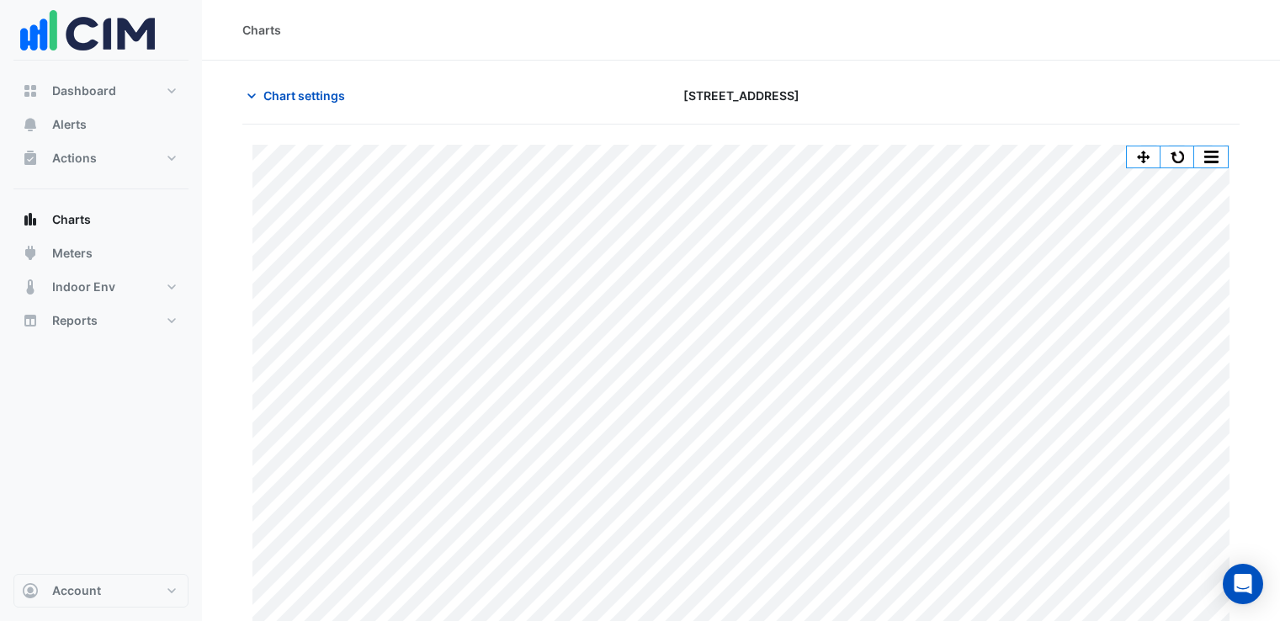
scroll to position [35, 0]
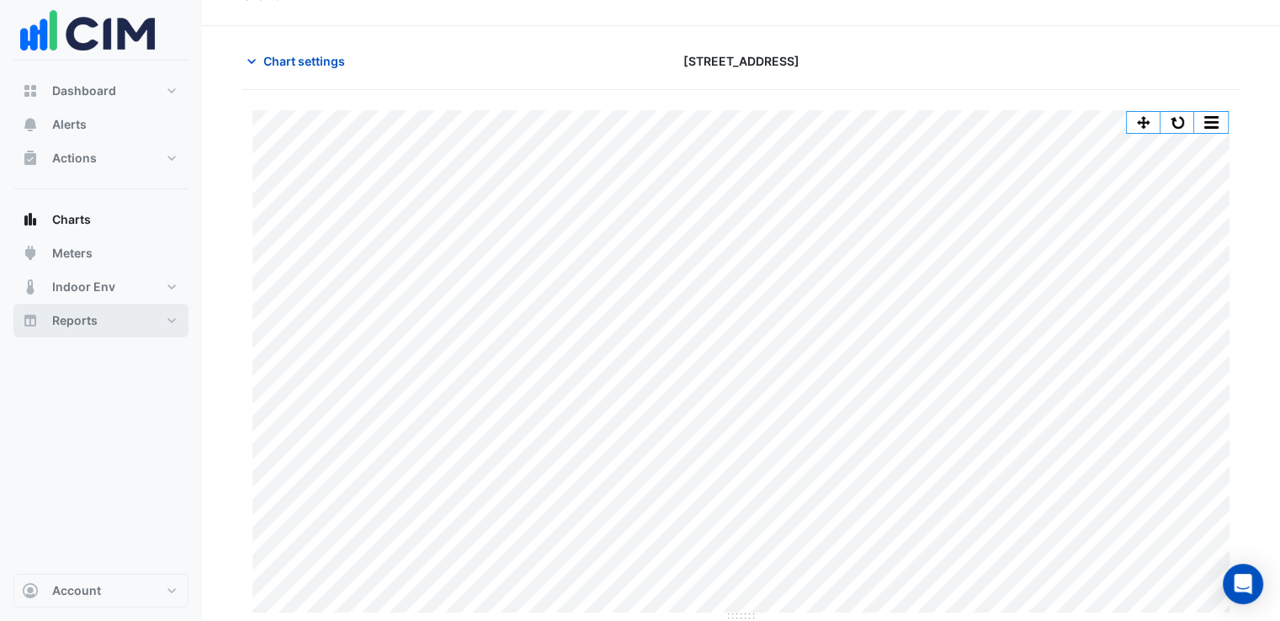
click at [168, 322] on button "Reports" at bounding box center [100, 321] width 175 height 34
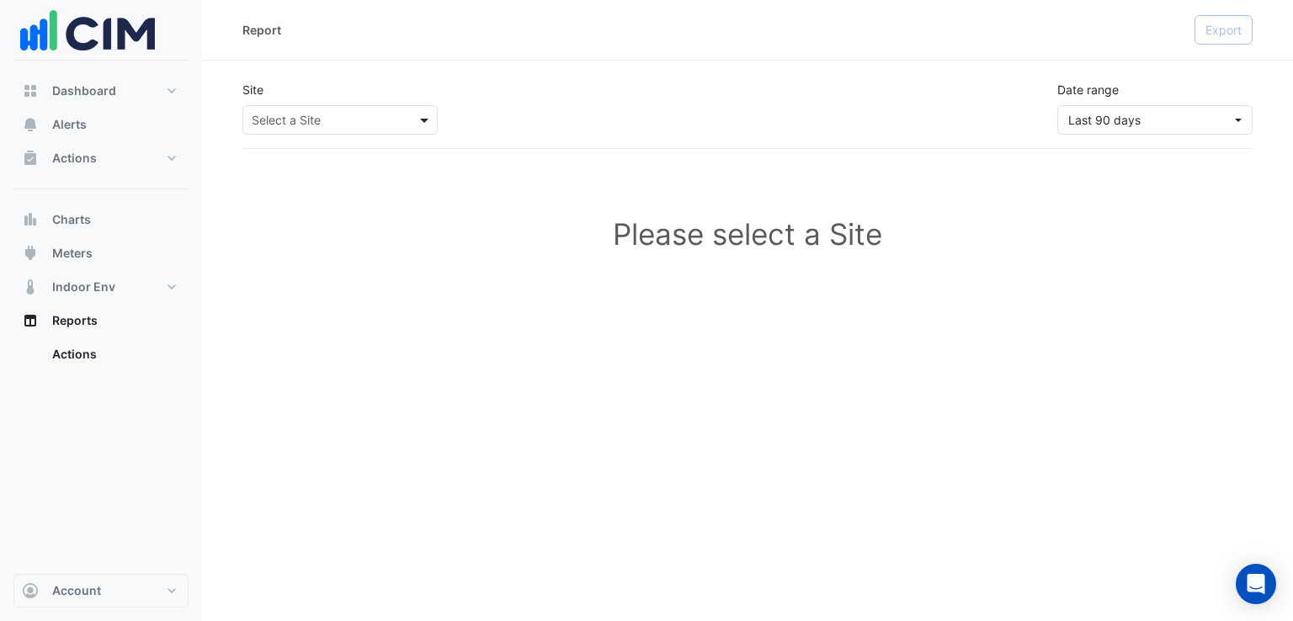
click at [431, 119] on span at bounding box center [426, 120] width 21 height 18
click at [337, 162] on span "[STREET_ADDRESS]" at bounding box center [312, 156] width 110 height 14
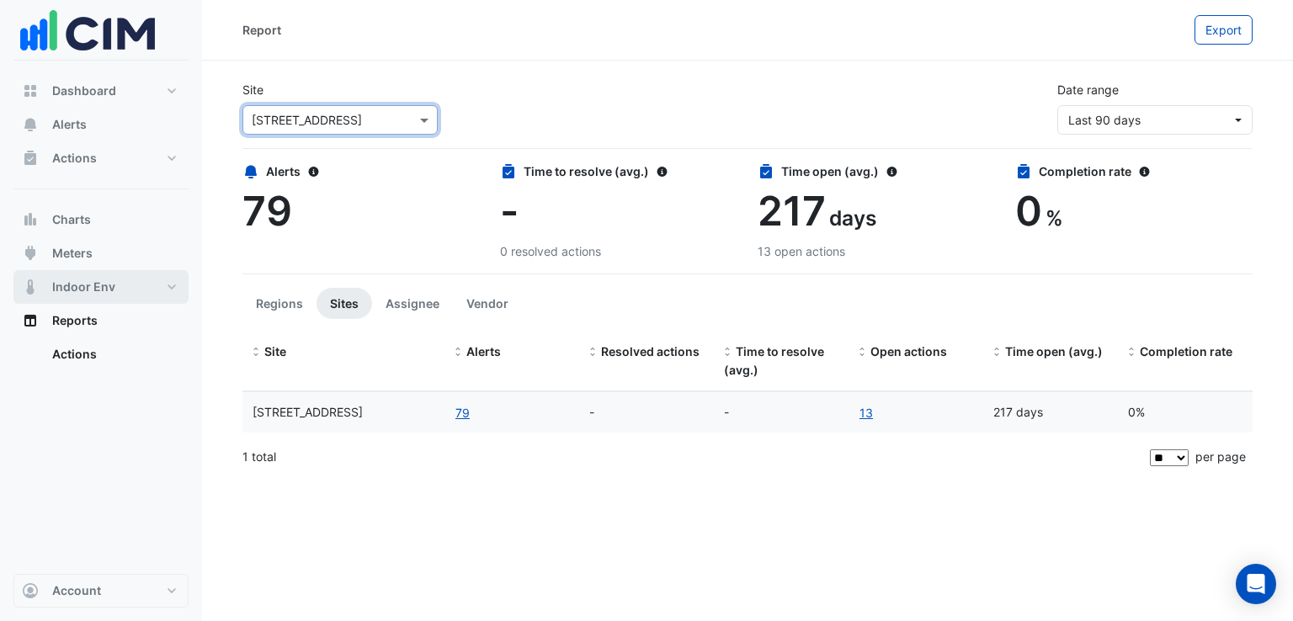
click at [177, 288] on button "Indoor Env" at bounding box center [100, 287] width 175 height 34
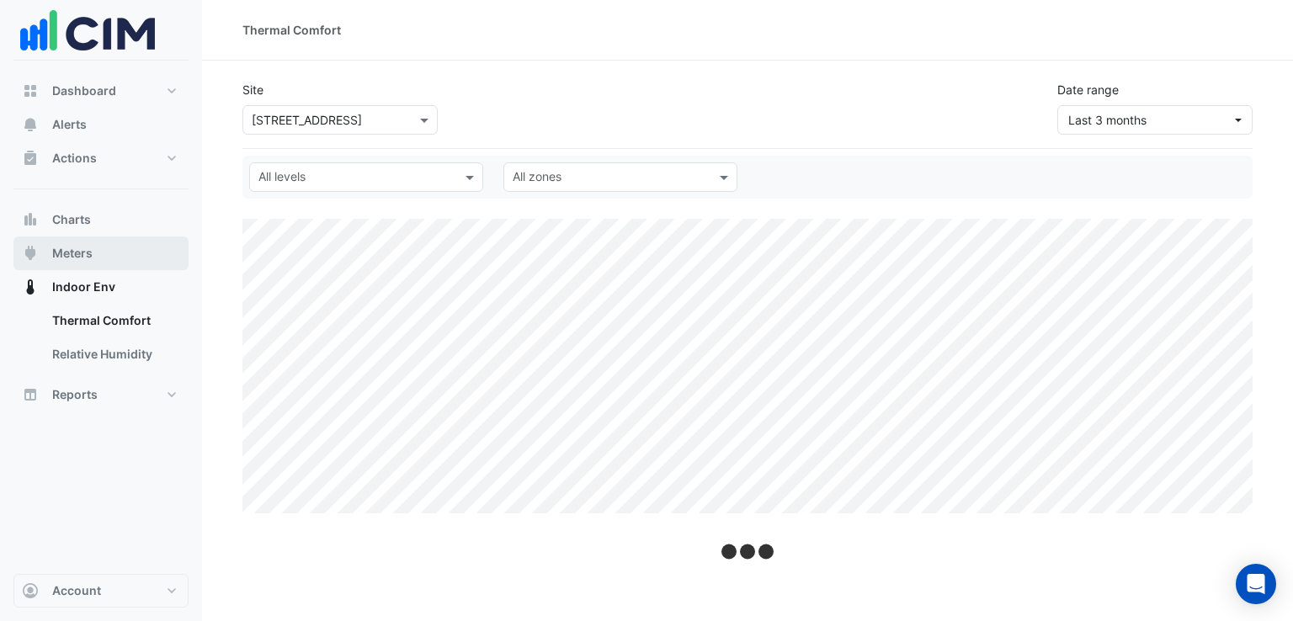
click at [155, 253] on button "Meters" at bounding box center [100, 254] width 175 height 34
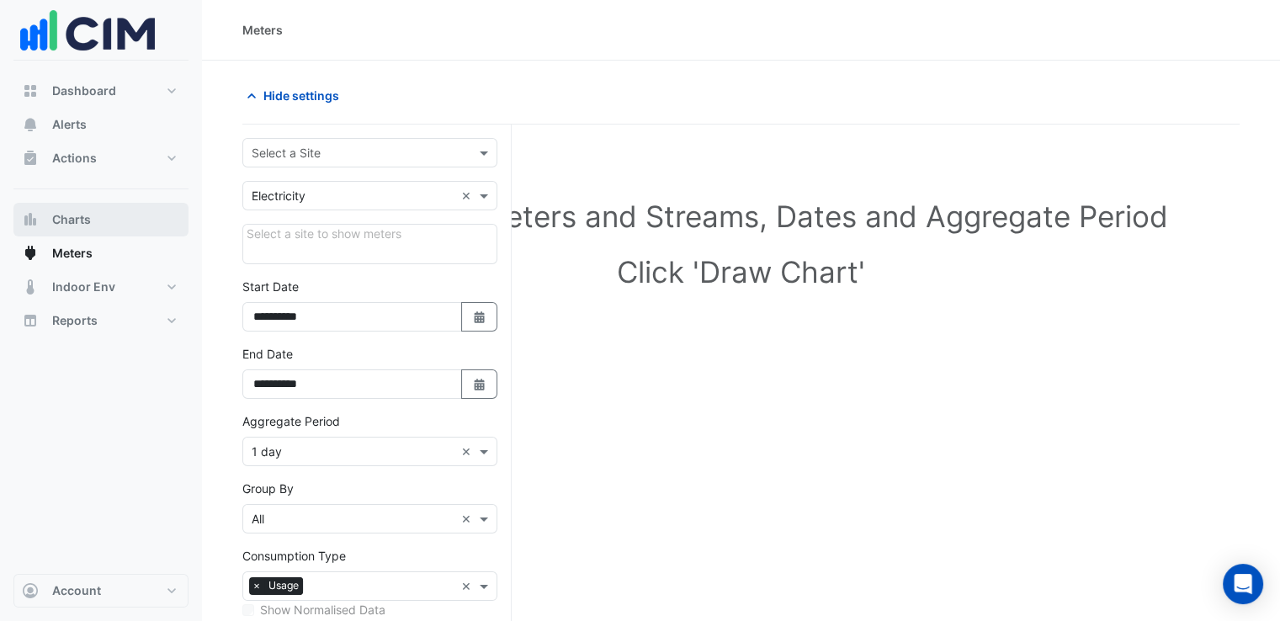
click at [156, 222] on button "Charts" at bounding box center [100, 220] width 175 height 34
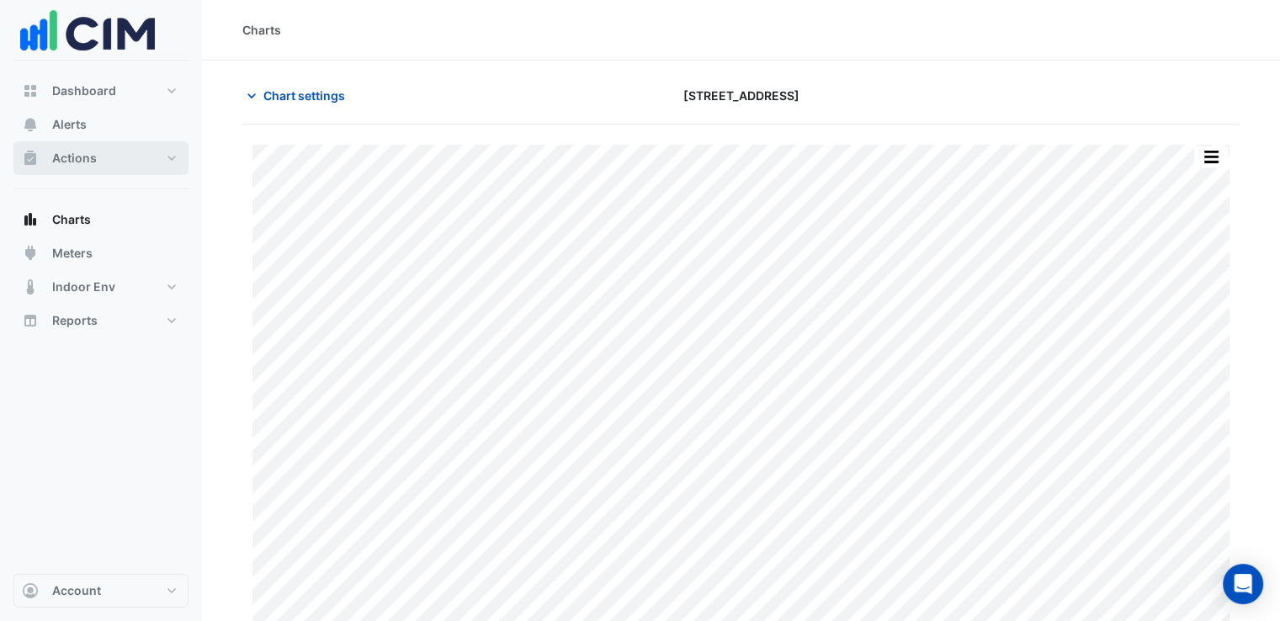
click at [178, 153] on button "Actions" at bounding box center [100, 158] width 175 height 34
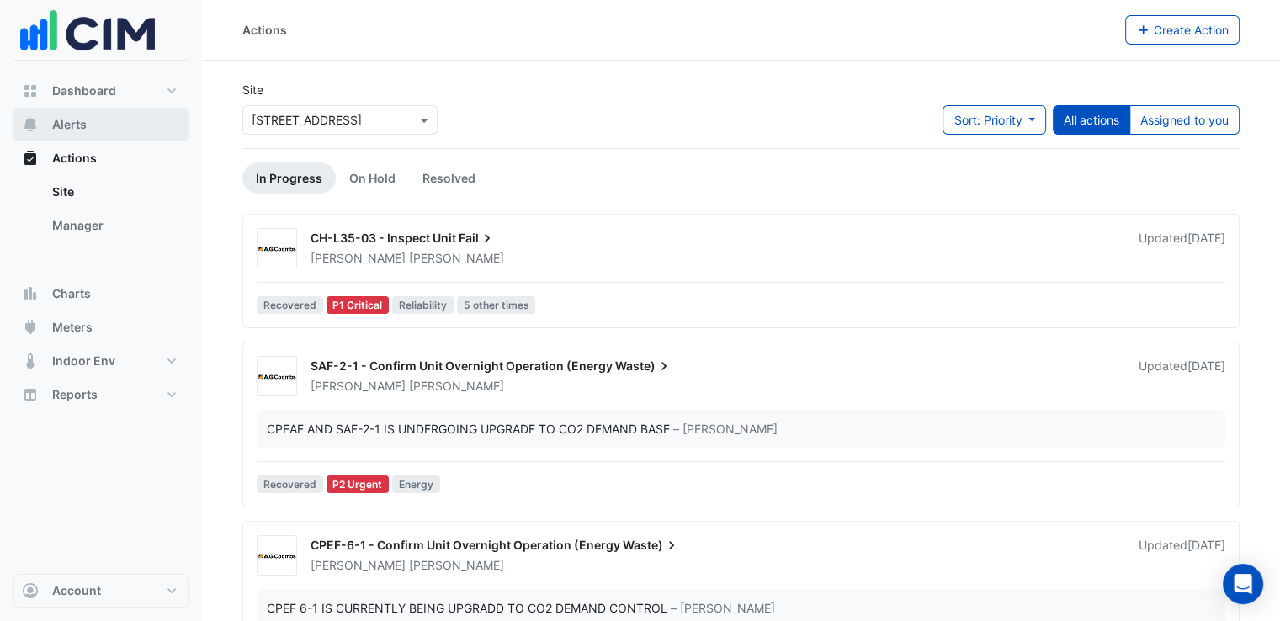
click at [174, 136] on button "Alerts" at bounding box center [100, 125] width 175 height 34
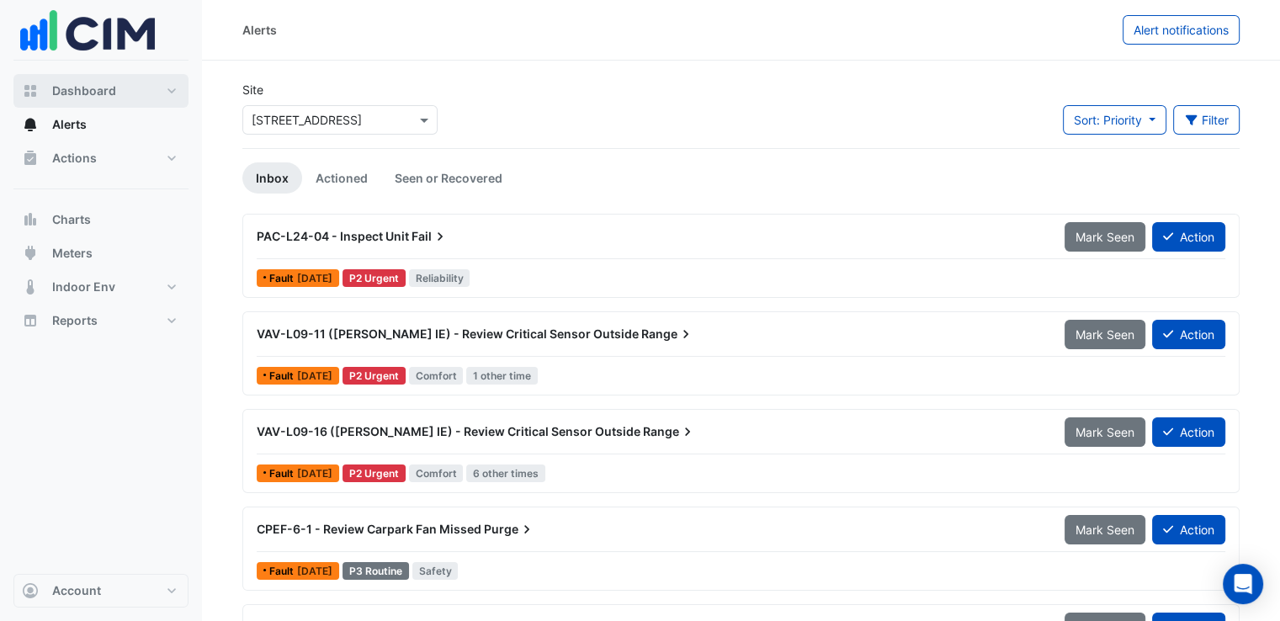
click at [175, 85] on button "Dashboard" at bounding box center [100, 91] width 175 height 34
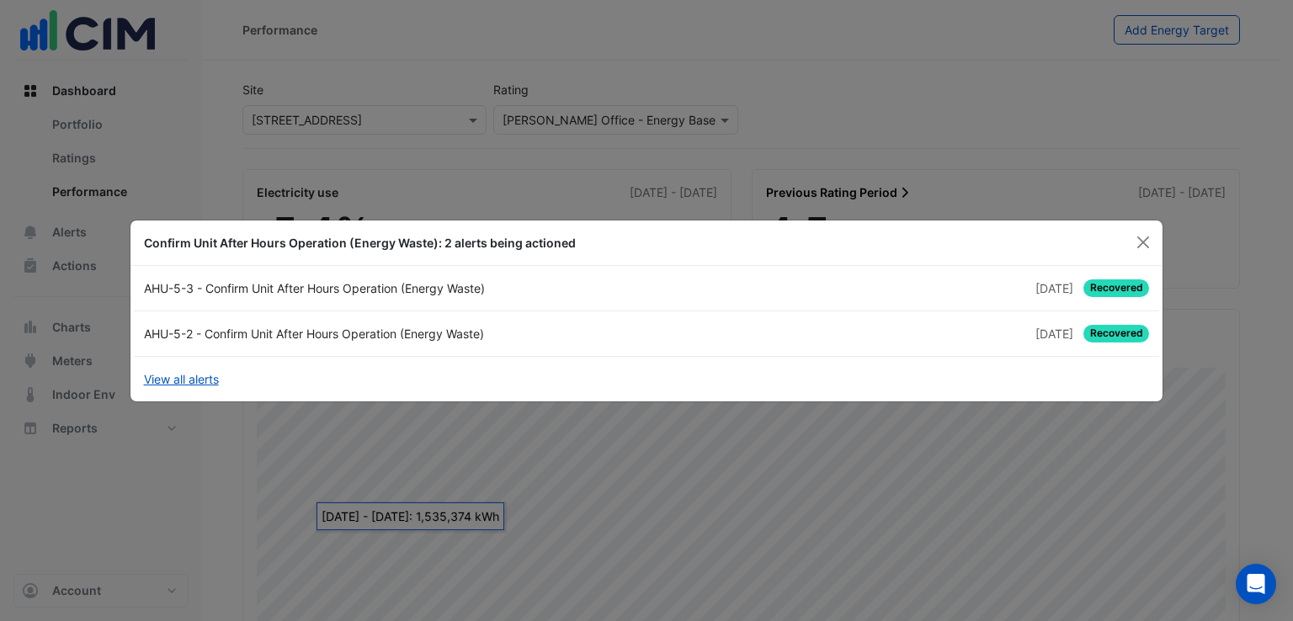
scroll to position [530, 0]
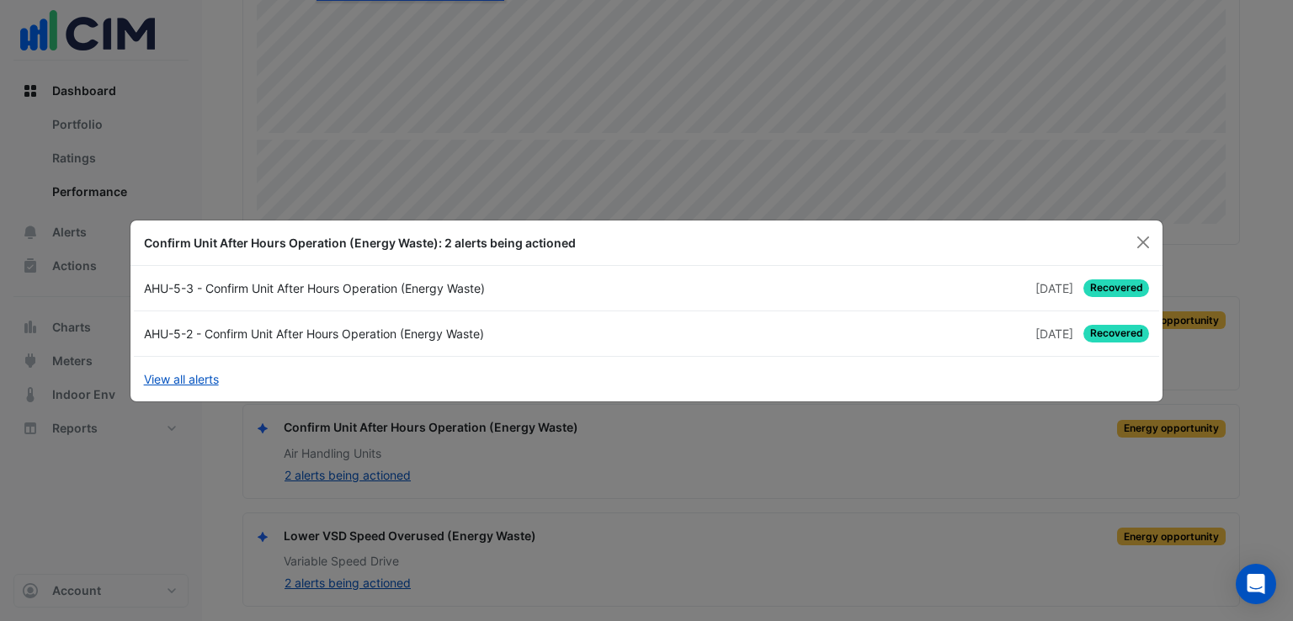
click at [1035, 341] on app-time-lapsed "5 months and 24 days ago" at bounding box center [1054, 334] width 38 height 18
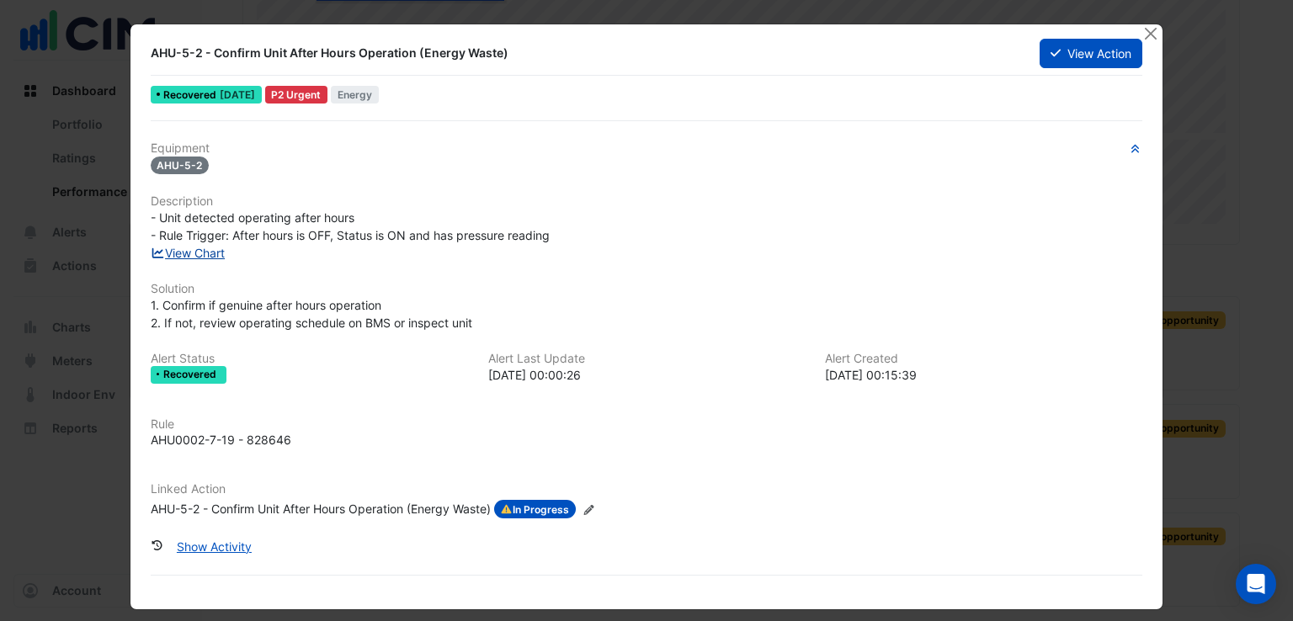
click at [213, 253] on link "View Chart" at bounding box center [188, 253] width 75 height 14
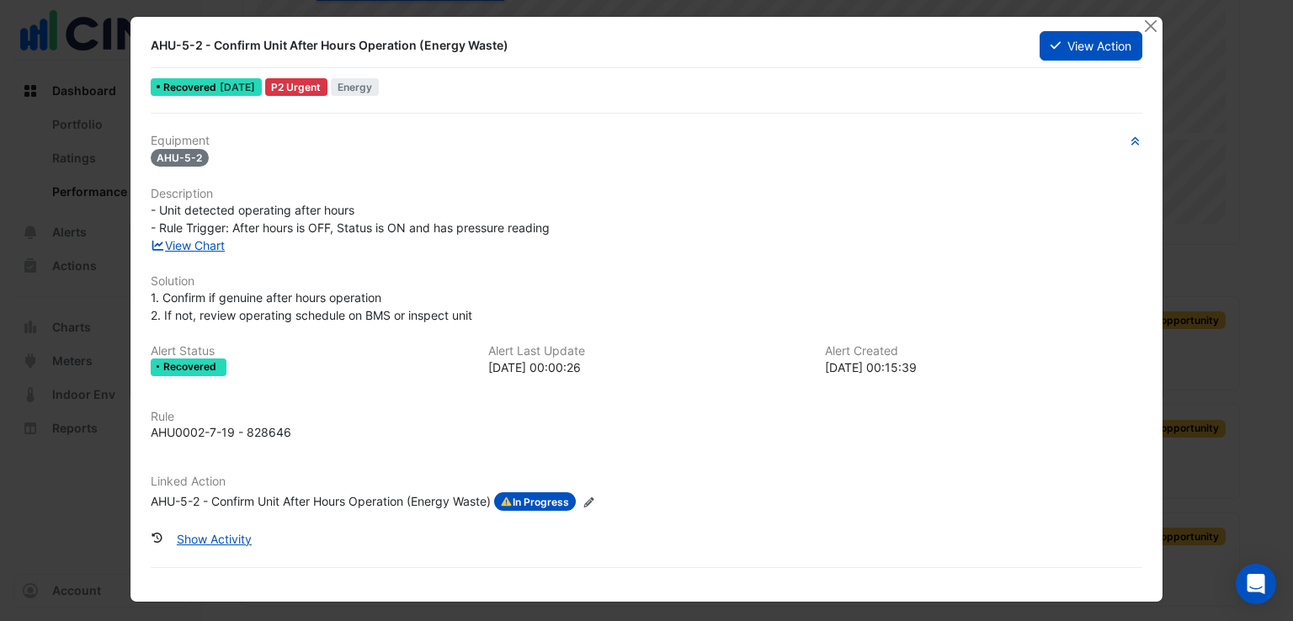
scroll to position [10, 0]
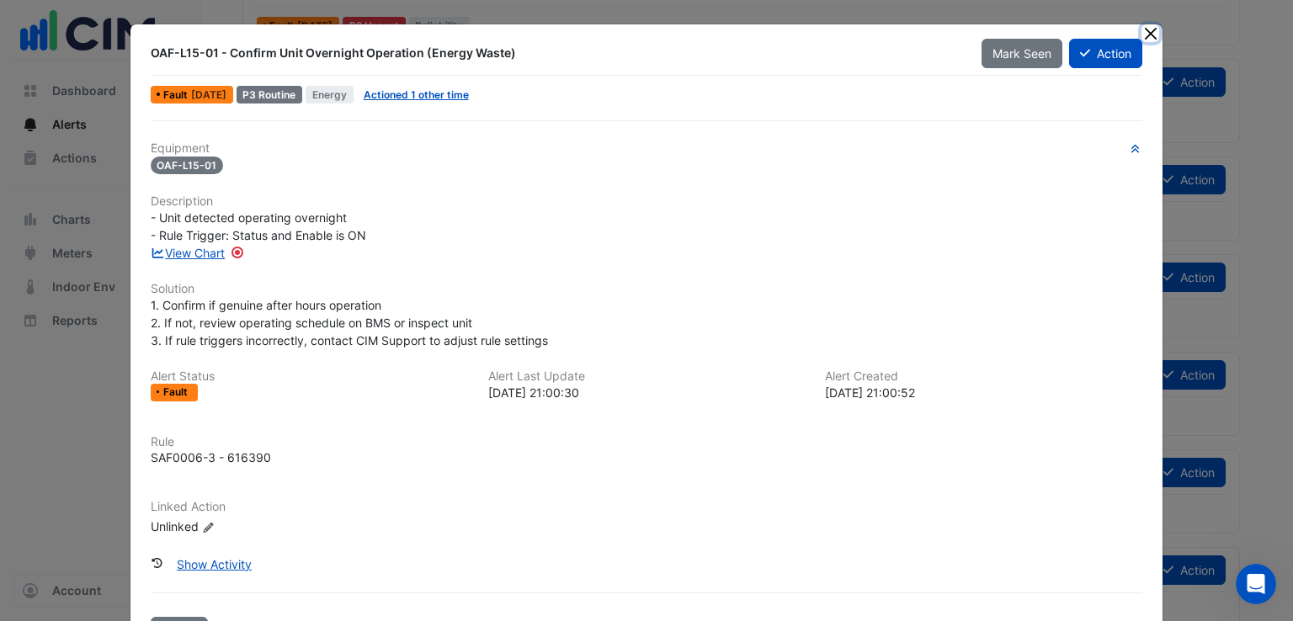
click at [1142, 35] on button "Close" at bounding box center [1151, 33] width 18 height 18
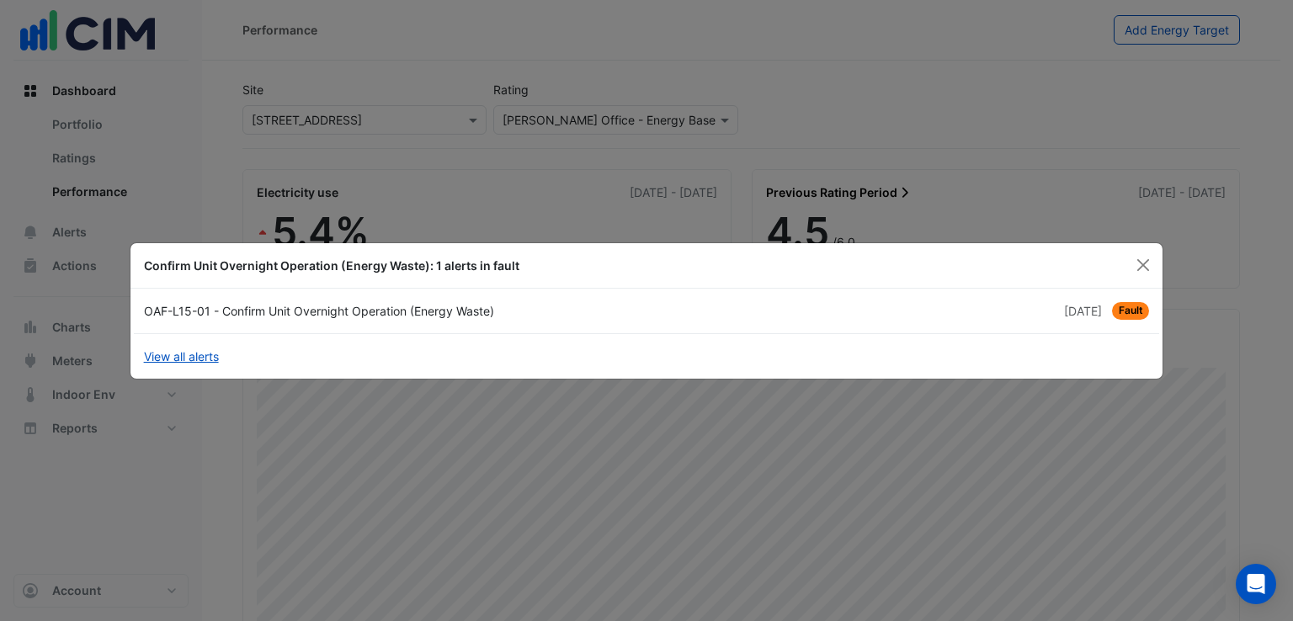
scroll to position [530, 0]
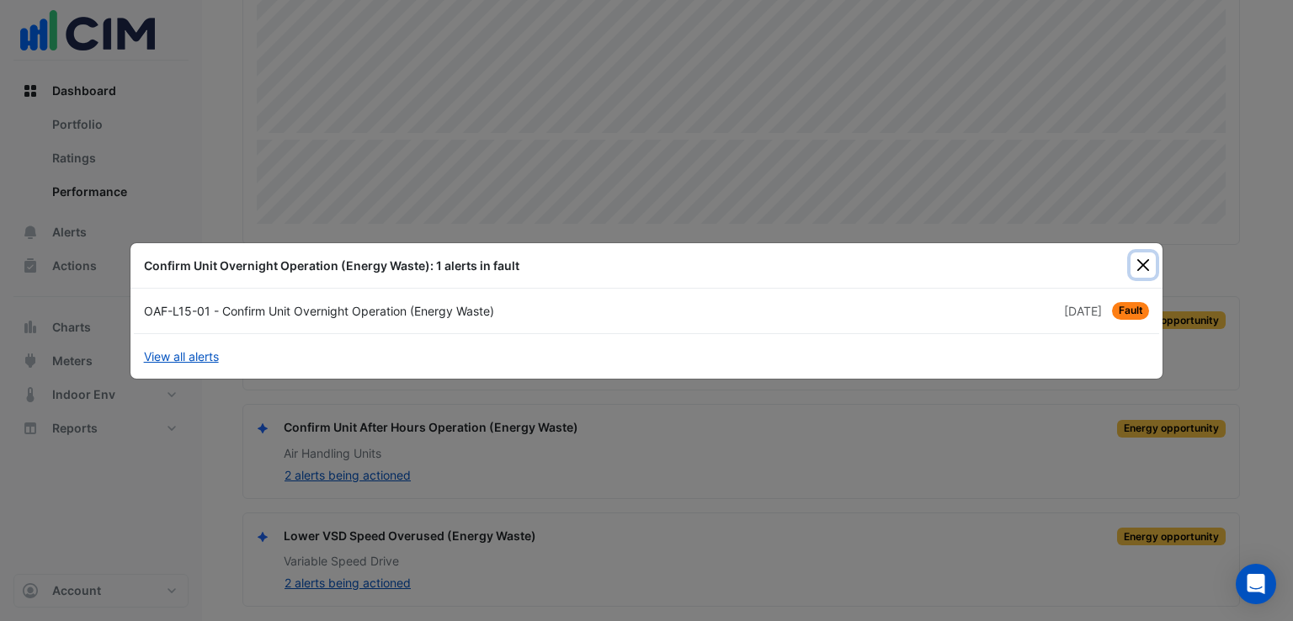
click at [1147, 262] on button "Close" at bounding box center [1143, 265] width 25 height 25
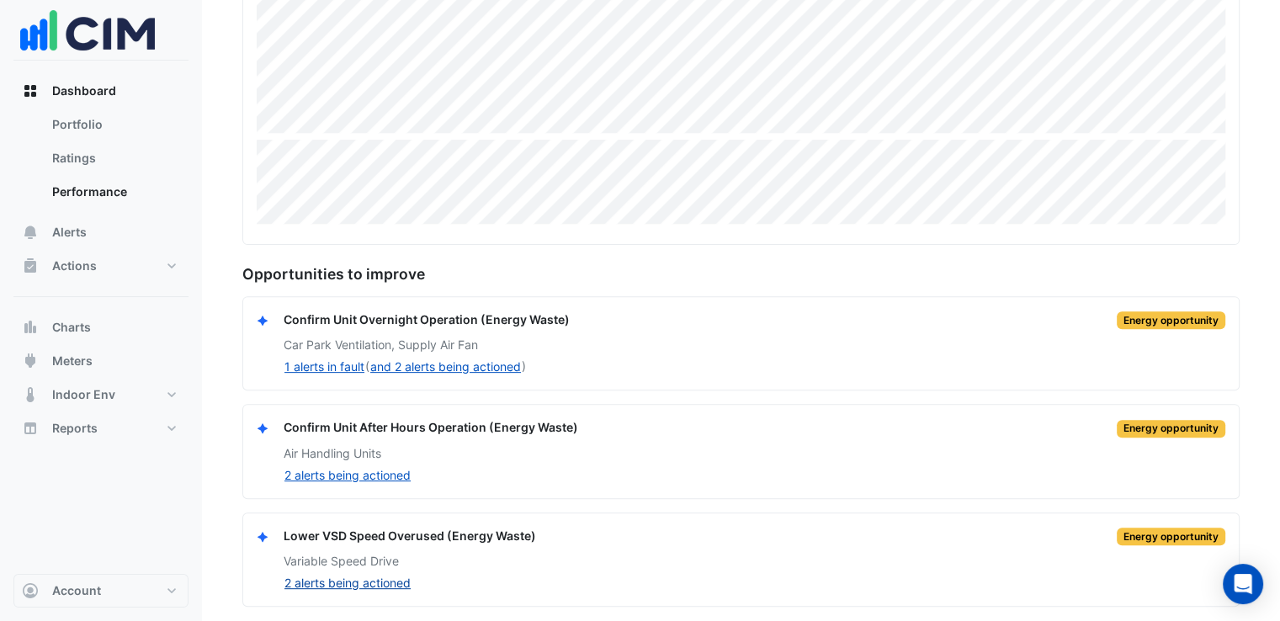
click at [380, 579] on button "2 alerts being actioned" at bounding box center [348, 582] width 128 height 19
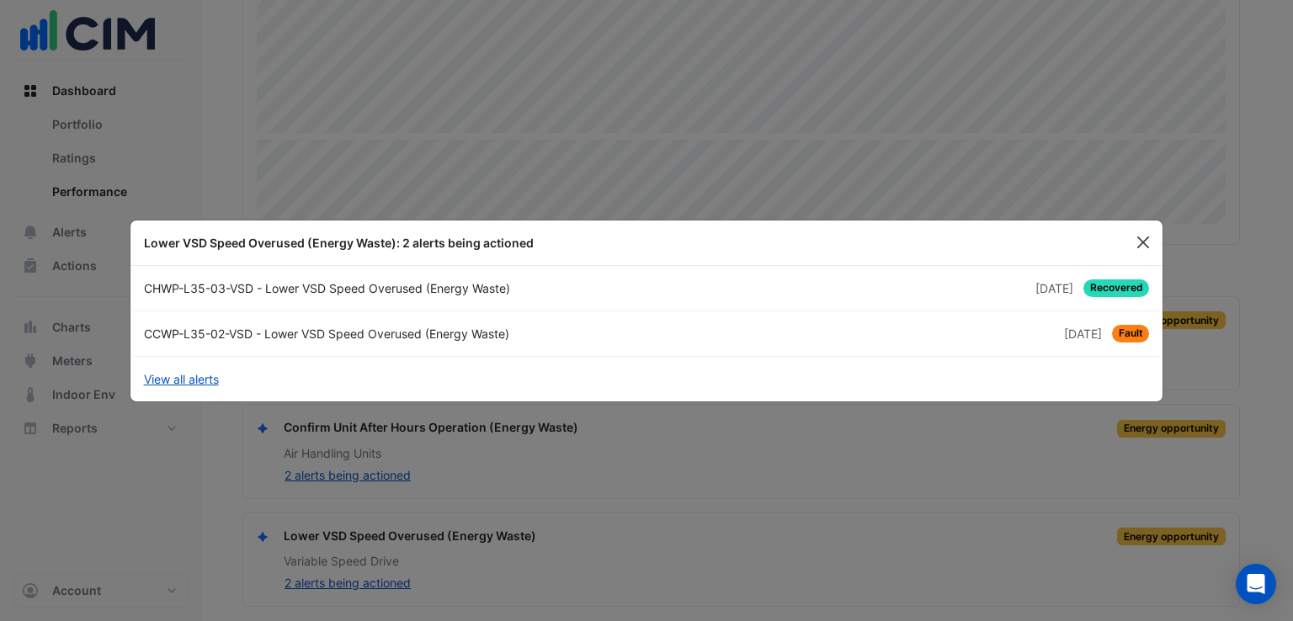
click at [1140, 240] on button "Close" at bounding box center [1143, 242] width 25 height 25
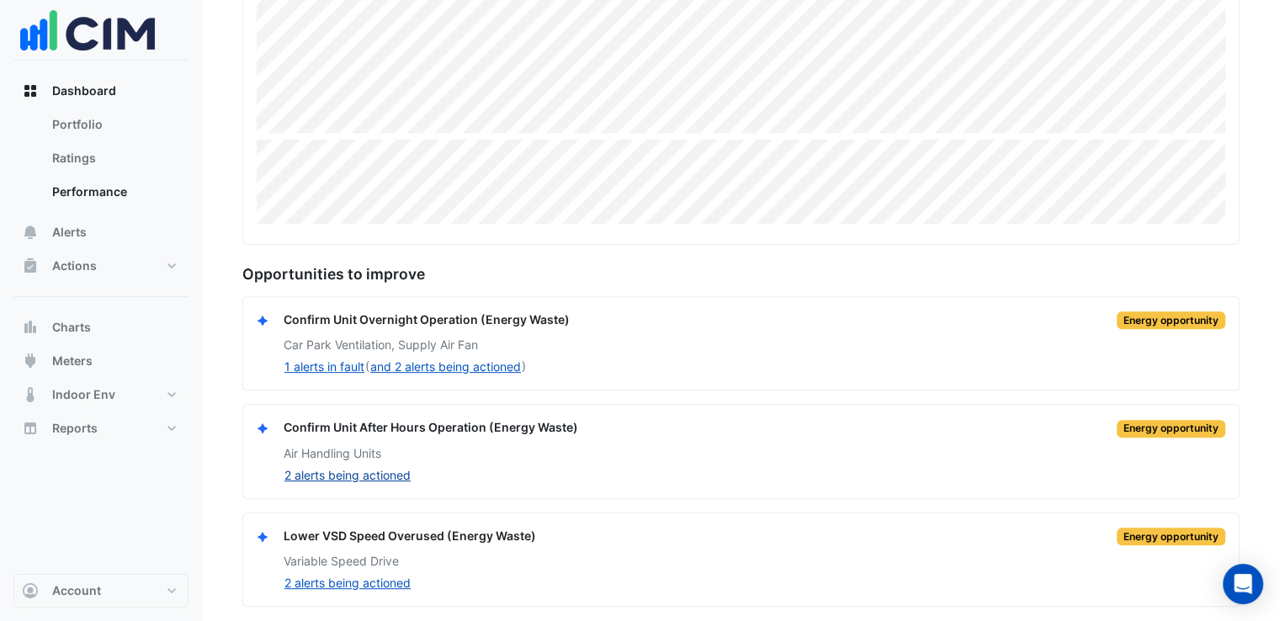
click at [385, 472] on button "2 alerts being actioned" at bounding box center [348, 475] width 128 height 19
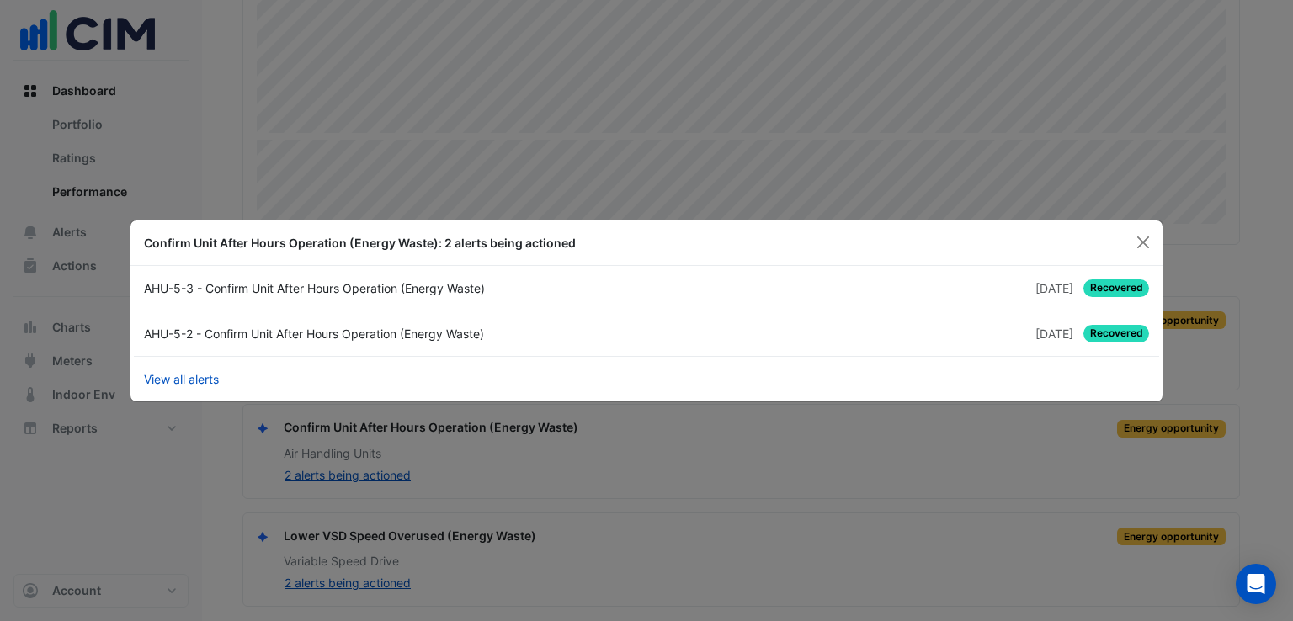
click at [1071, 291] on span "5 months and 24 days ago" at bounding box center [1054, 288] width 38 height 14
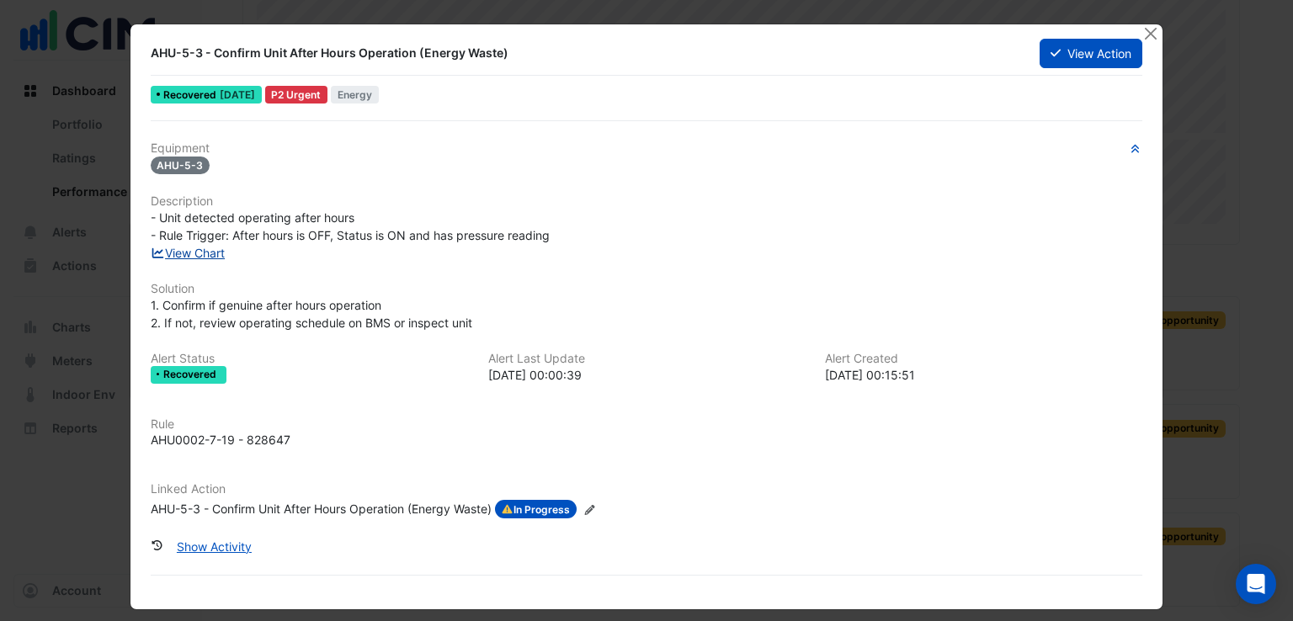
click at [201, 250] on link "View Chart" at bounding box center [188, 253] width 75 height 14
click at [1147, 37] on button "Close" at bounding box center [1151, 33] width 18 height 18
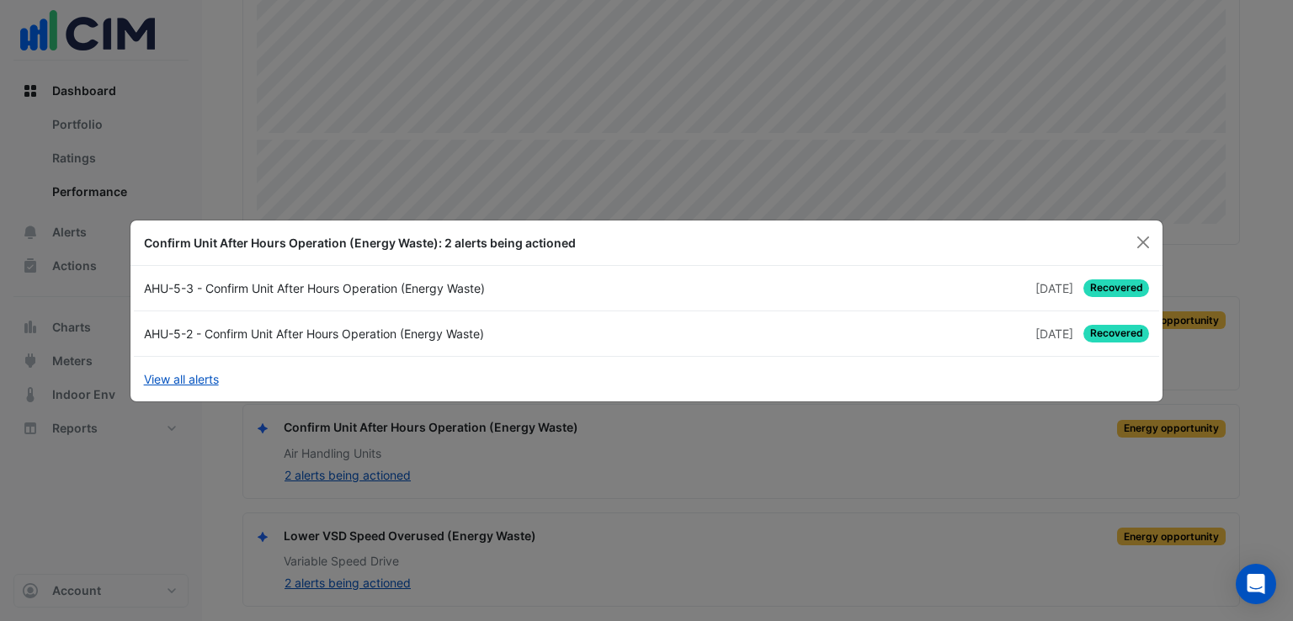
click at [686, 452] on ngb-modal-window "Confirm Unit After Hours Operation (Energy Waste): 2 alerts being actioned AHU-…" at bounding box center [646, 310] width 1293 height 621
click at [1137, 237] on button "Close" at bounding box center [1143, 242] width 25 height 25
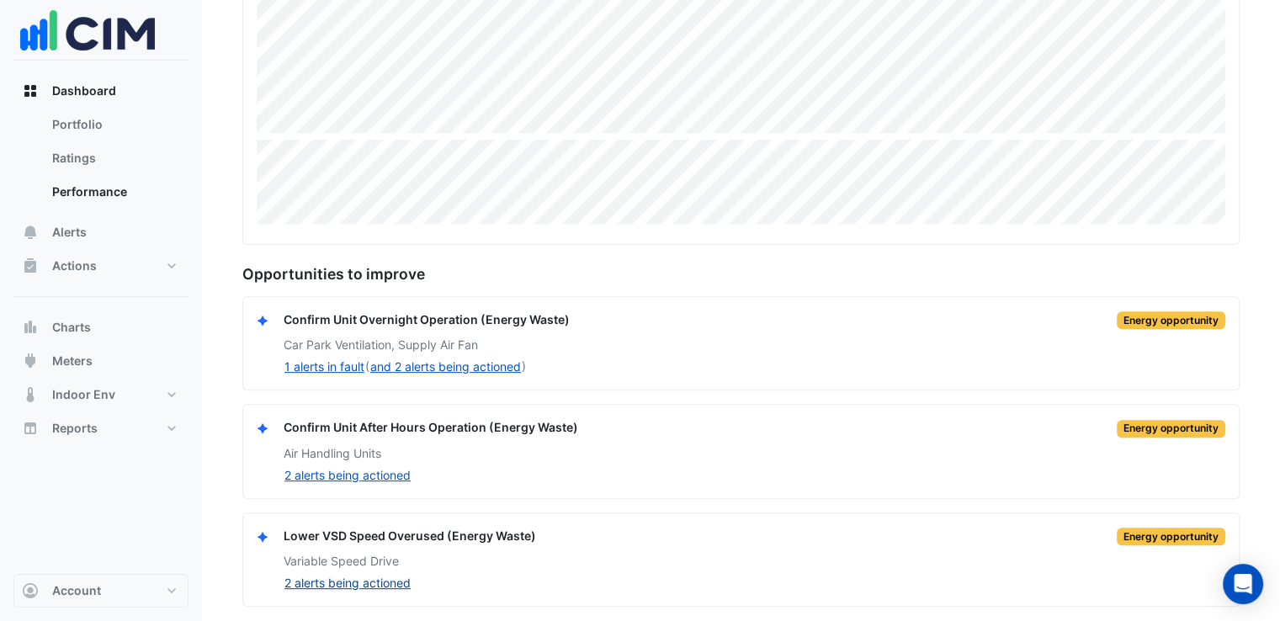
click at [372, 573] on button "2 alerts being actioned" at bounding box center [348, 582] width 128 height 19
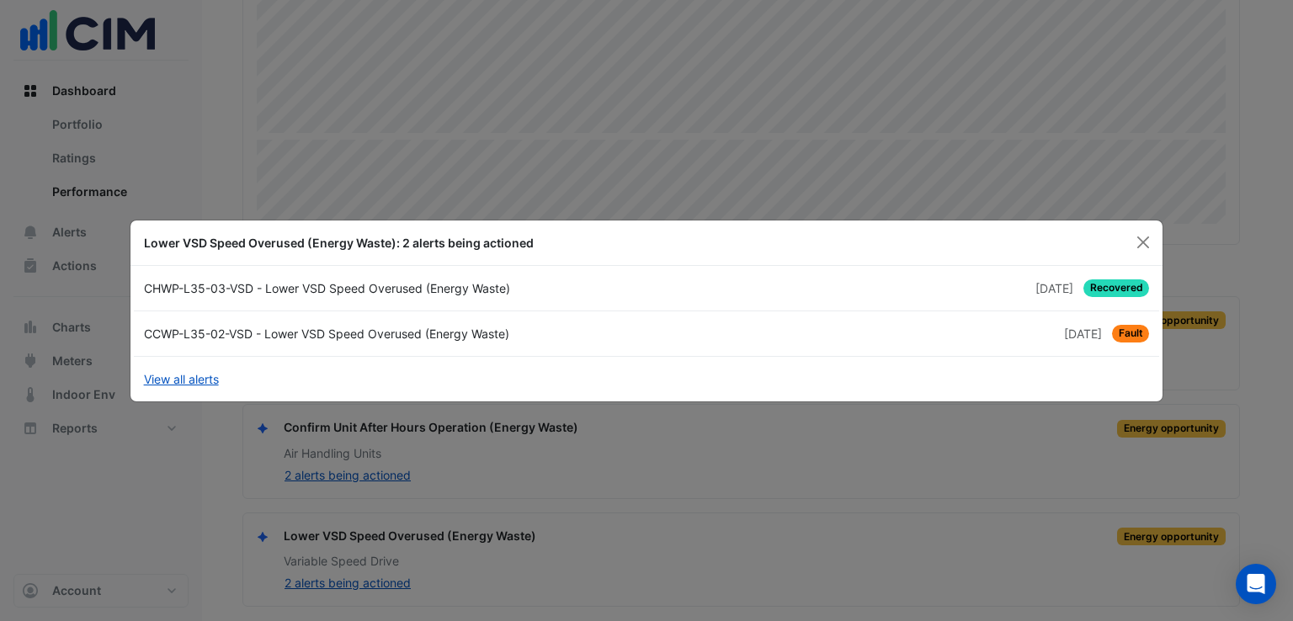
click at [1085, 337] on span "4 months and 28 days ago" at bounding box center [1083, 334] width 38 height 14
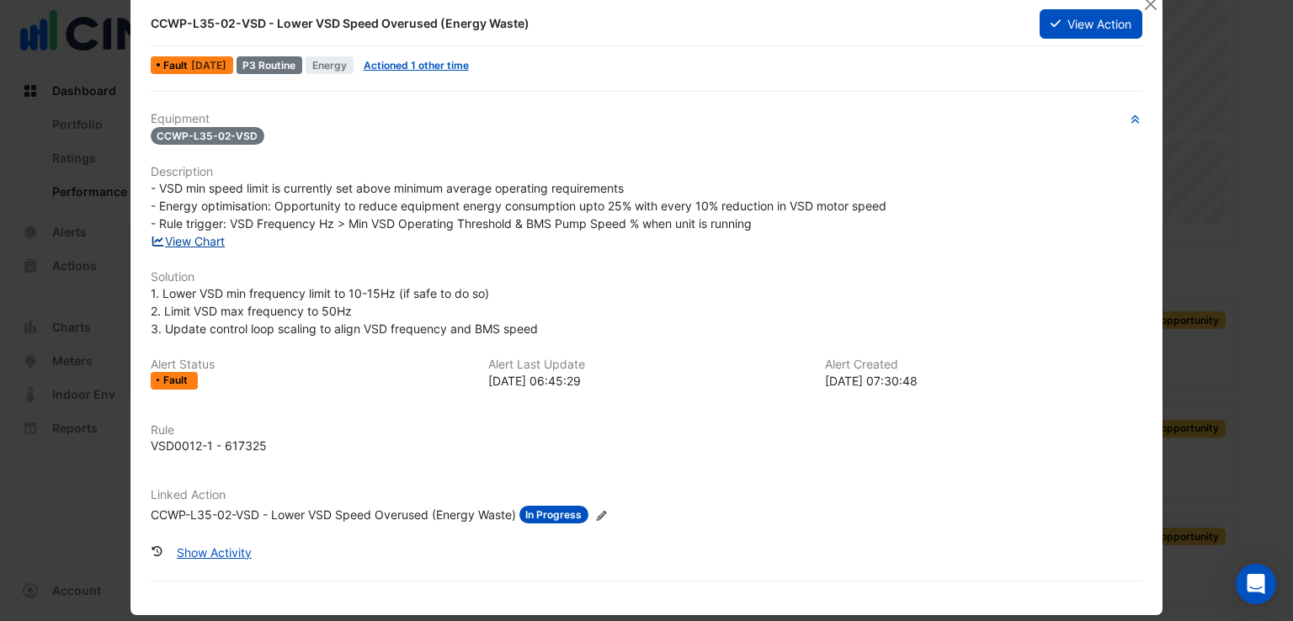
scroll to position [45, 0]
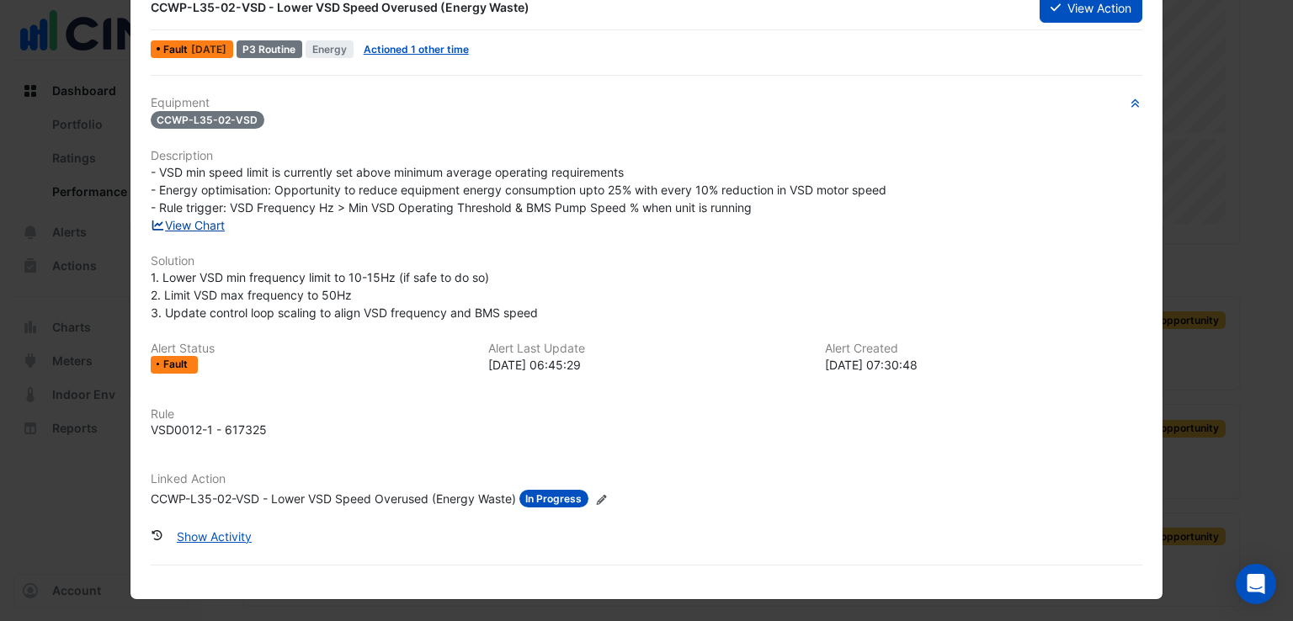
click at [205, 224] on link "View Chart" at bounding box center [188, 225] width 75 height 14
click at [1206, 88] on ngb-modal-window "CCWP-L35-02-VSD - Lower VSD Speed Overused (Energy Waste) View Action Fault 4 m…" at bounding box center [646, 310] width 1293 height 621
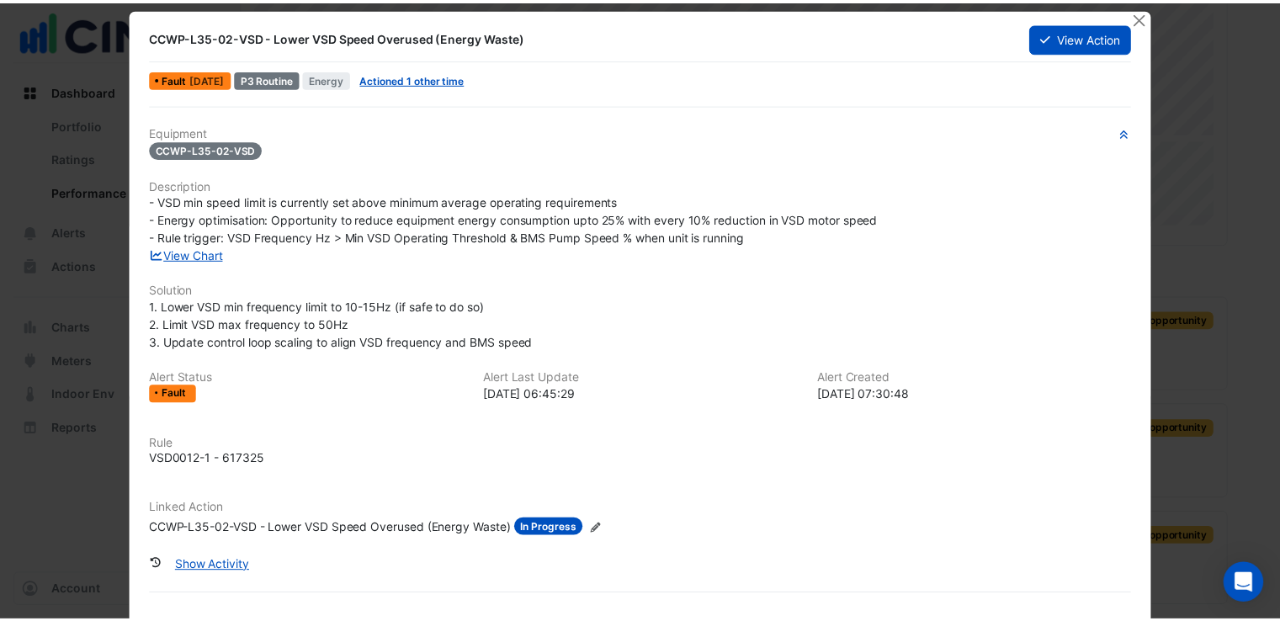
scroll to position [0, 0]
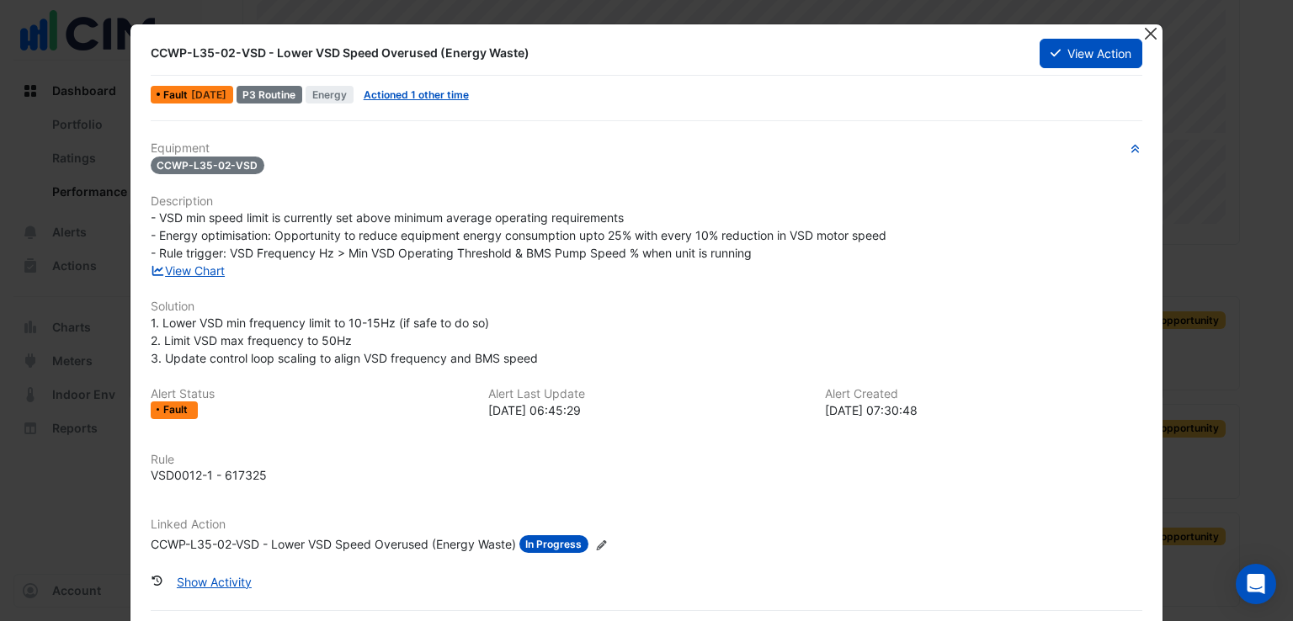
click at [1153, 31] on div at bounding box center [1152, 33] width 21 height 19
click at [1145, 29] on button "Close" at bounding box center [1151, 33] width 18 height 18
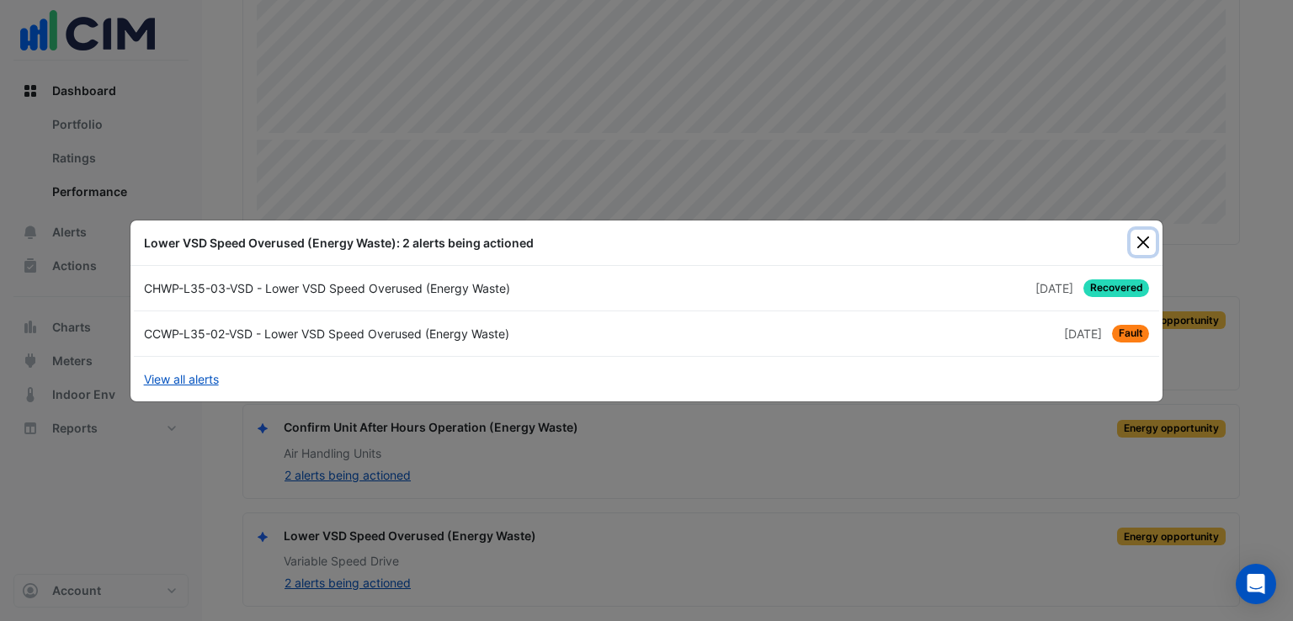
click at [1140, 240] on button "Close" at bounding box center [1143, 242] width 25 height 25
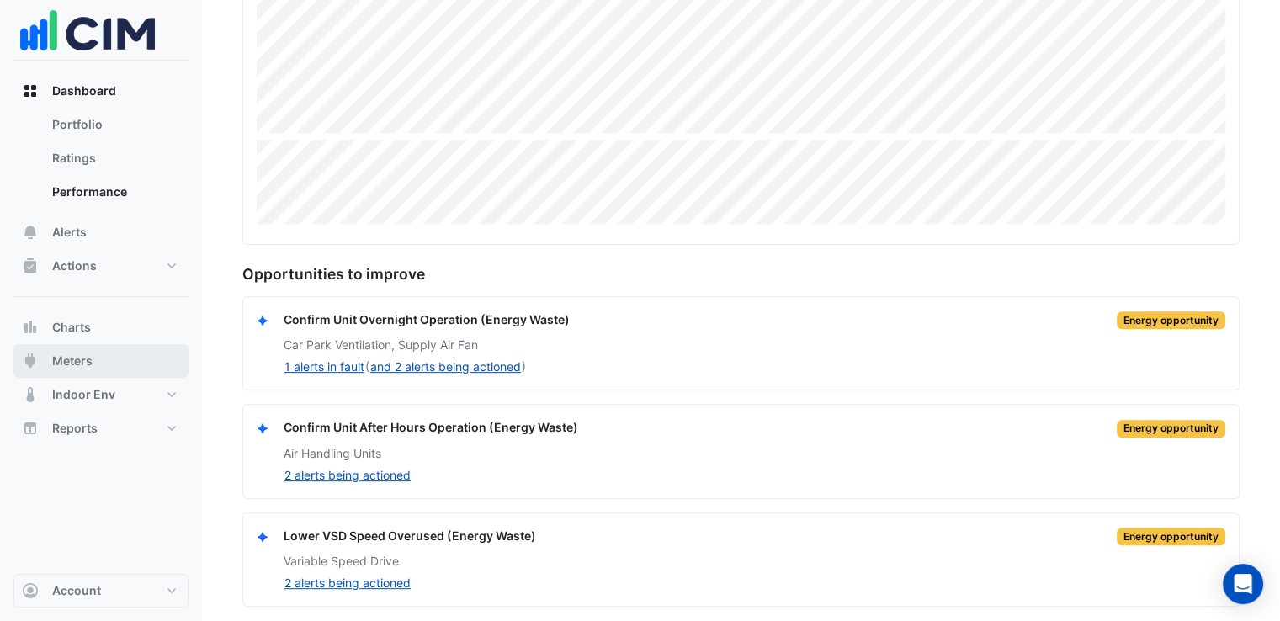
click at [138, 363] on button "Meters" at bounding box center [100, 361] width 175 height 34
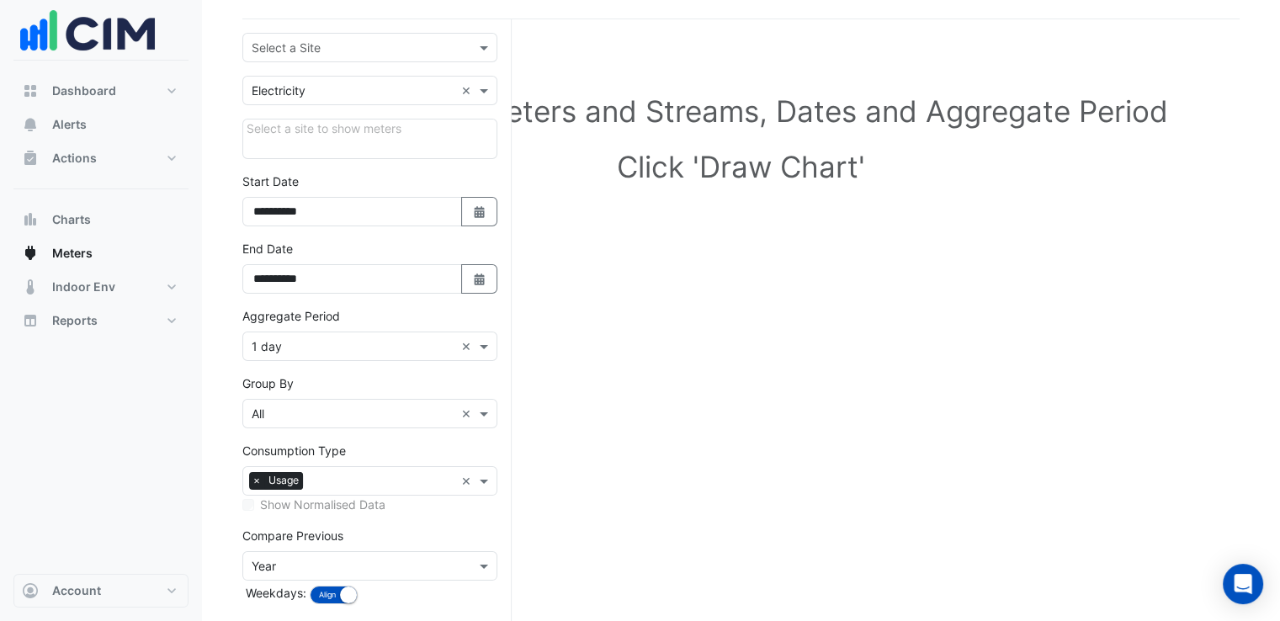
scroll to position [12, 0]
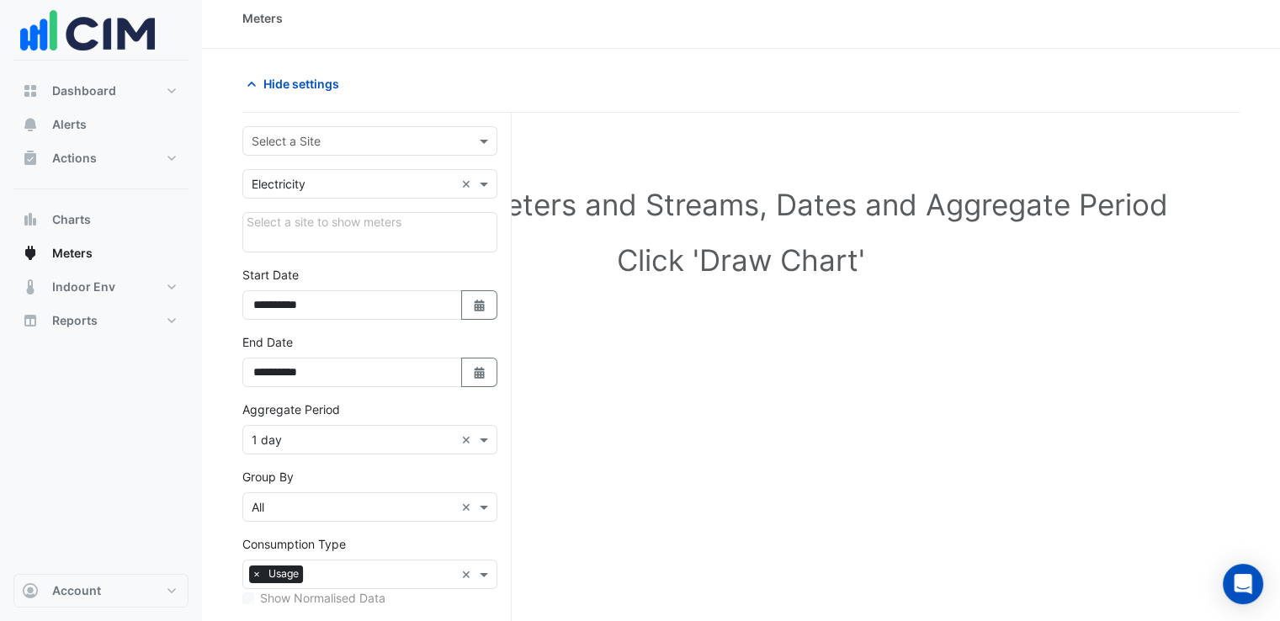
click at [455, 226] on div "Select a site to show meters" at bounding box center [369, 232] width 255 height 40
click at [486, 133] on span at bounding box center [486, 141] width 21 height 18
click at [386, 179] on div "[STREET_ADDRESS]" at bounding box center [369, 176] width 253 height 24
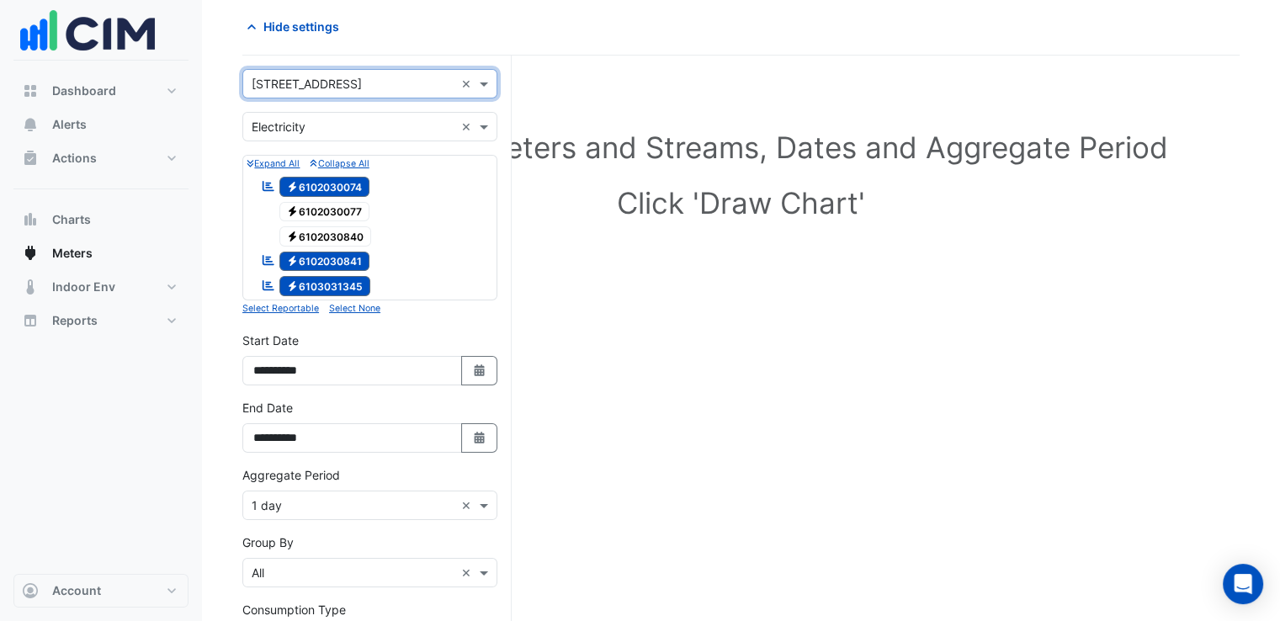
scroll to position [96, 0]
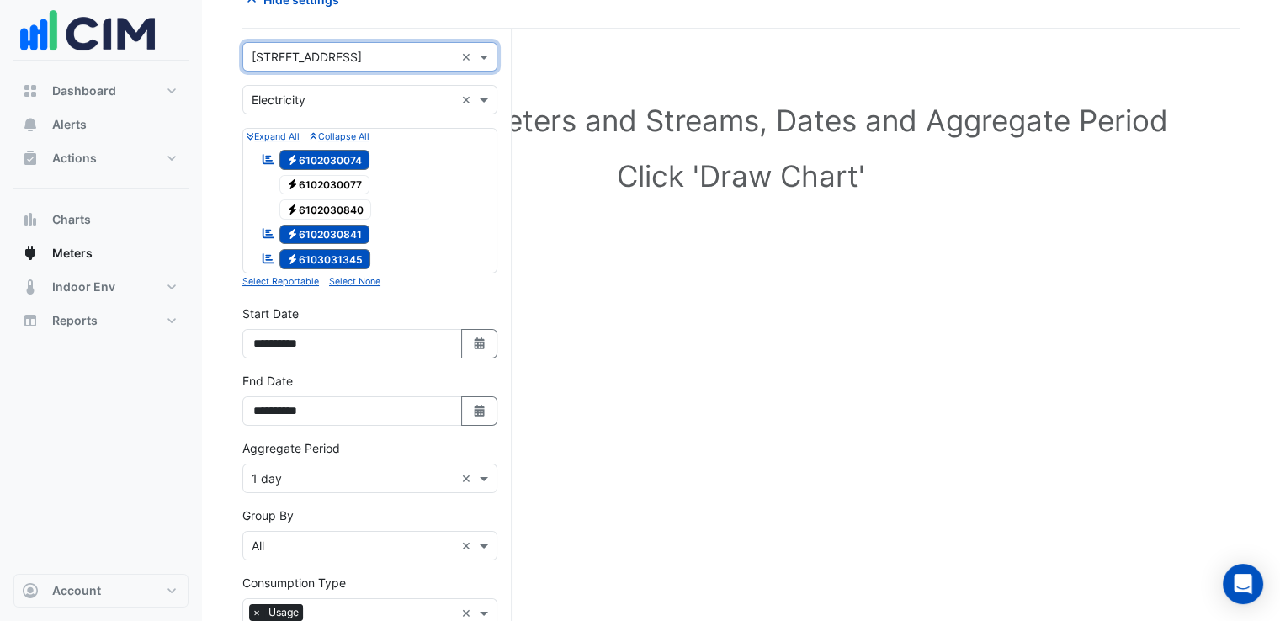
click at [355, 226] on span "Electricity 6102030841" at bounding box center [324, 235] width 91 height 20
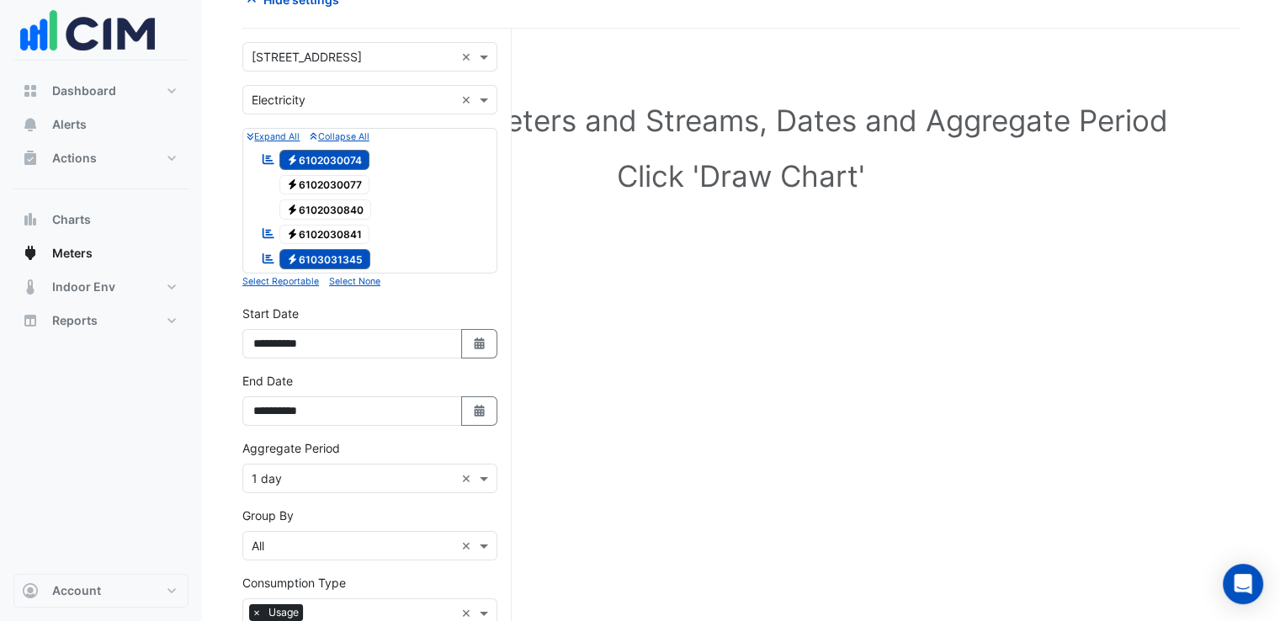
click at [350, 254] on span "Electricity 6103031345" at bounding box center [325, 259] width 92 height 20
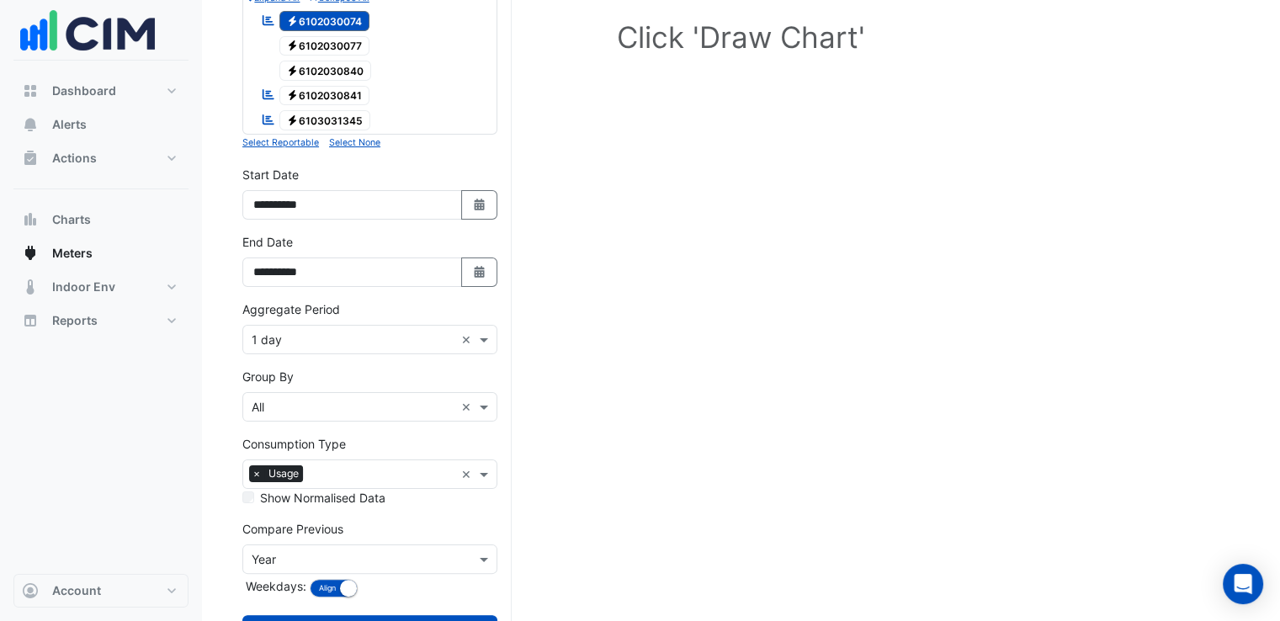
scroll to position [264, 0]
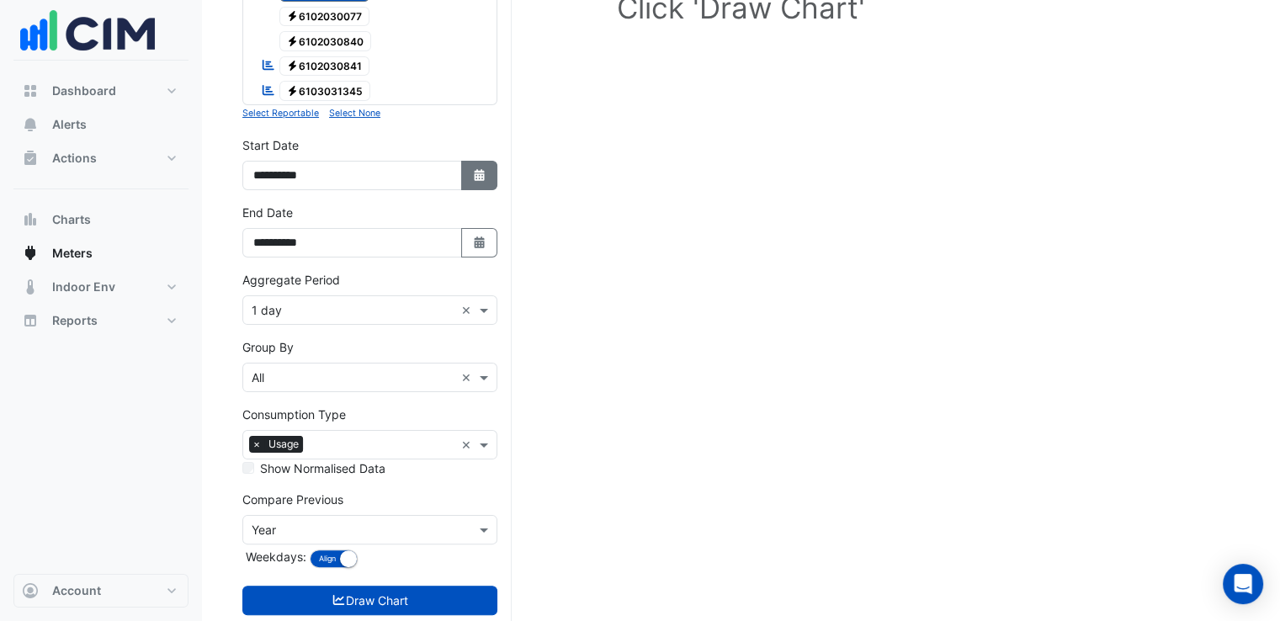
click at [482, 173] on icon "button" at bounding box center [479, 175] width 10 height 12
select select "*"
select select "****"
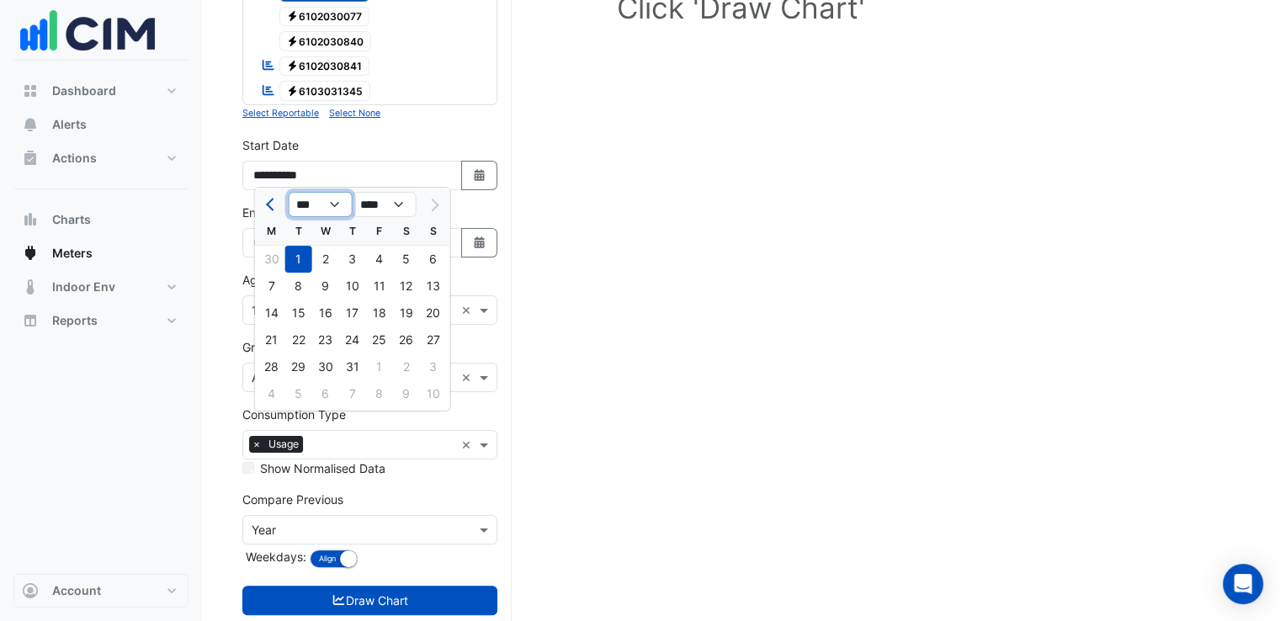
click at [323, 206] on select "*** *** *** *** *** *** ***" at bounding box center [321, 204] width 64 height 25
select select "*"
click at [289, 192] on select "*** *** *** *** *** *** ***" at bounding box center [321, 204] width 64 height 25
click at [323, 261] on div "1" at bounding box center [325, 259] width 27 height 27
type input "**********"
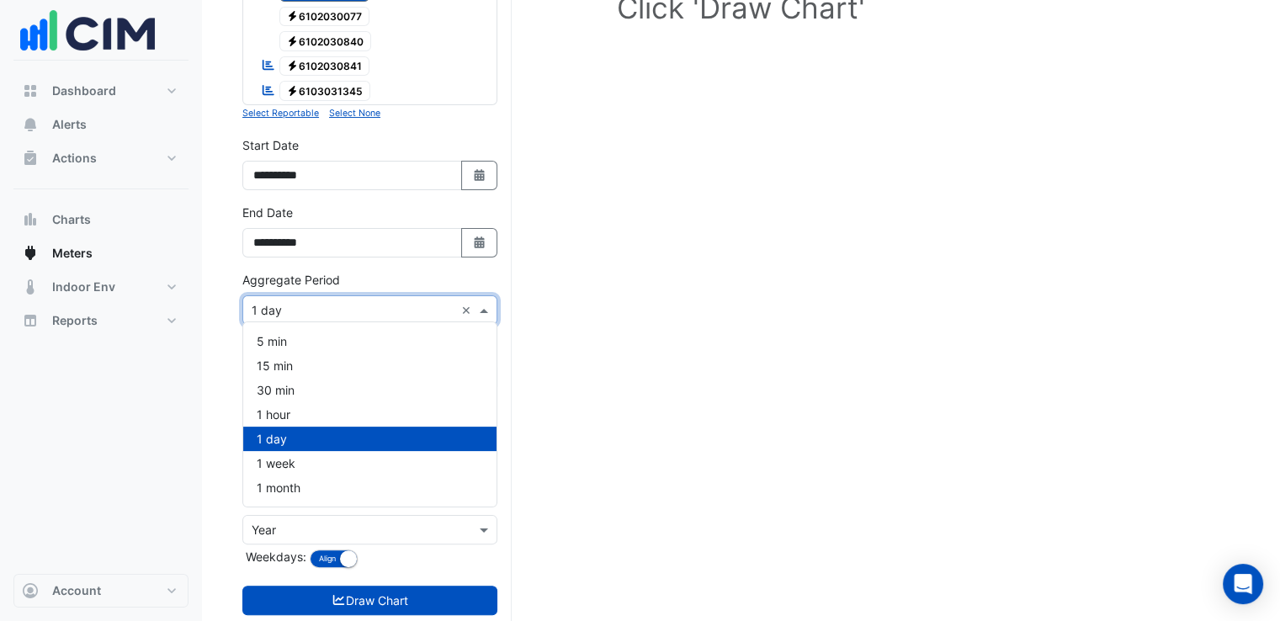
click at [488, 304] on span at bounding box center [486, 310] width 21 height 18
click at [610, 274] on div "Select Site, Meters and Streams, Dates and Aggregate Period Click 'Draw Chart'" at bounding box center [741, 270] width 998 height 781
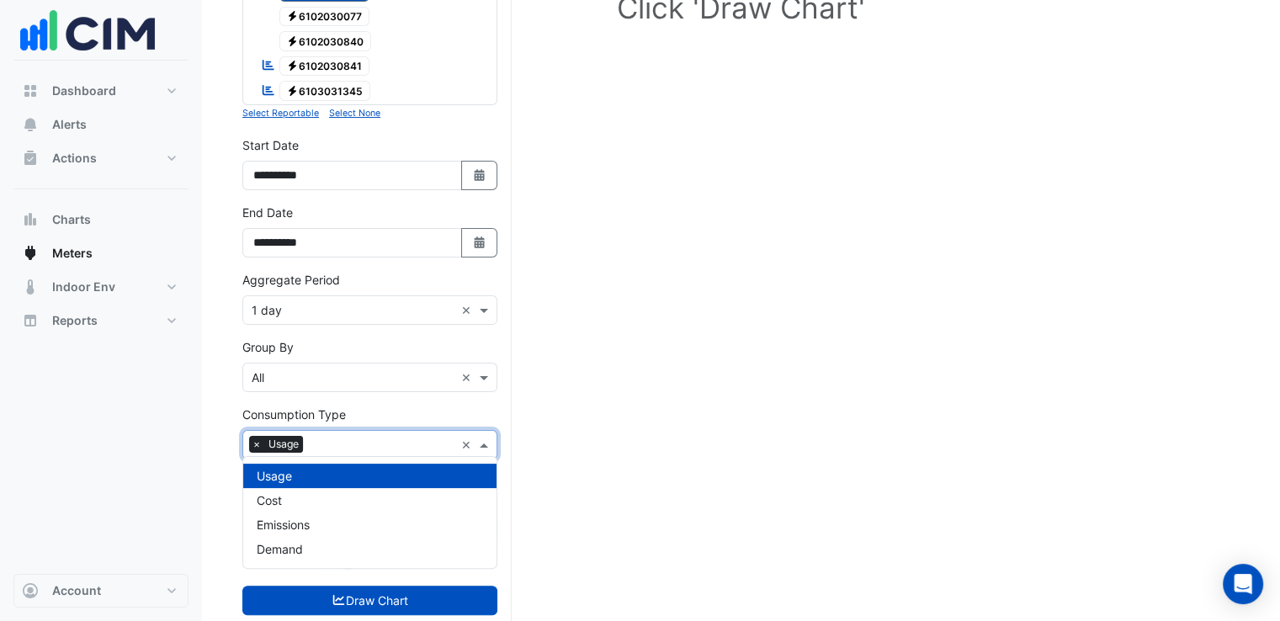
click at [480, 436] on span at bounding box center [486, 445] width 21 height 18
click at [333, 501] on div "Cost" at bounding box center [369, 500] width 253 height 24
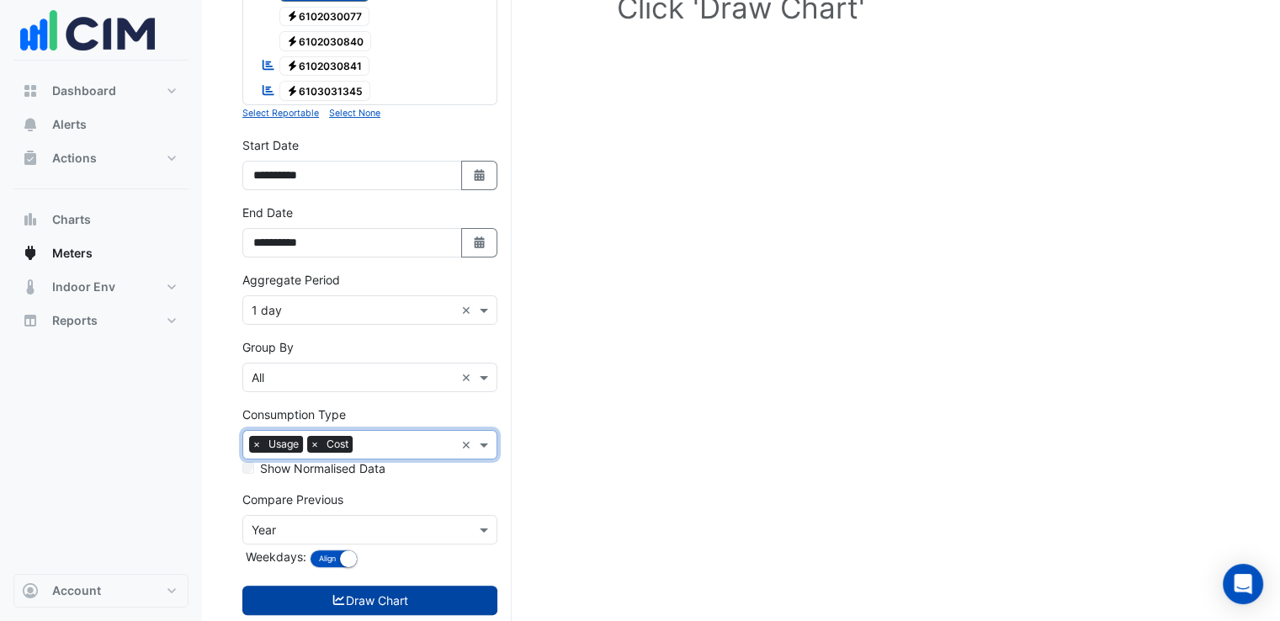
click at [404, 597] on button "Draw Chart" at bounding box center [369, 600] width 255 height 29
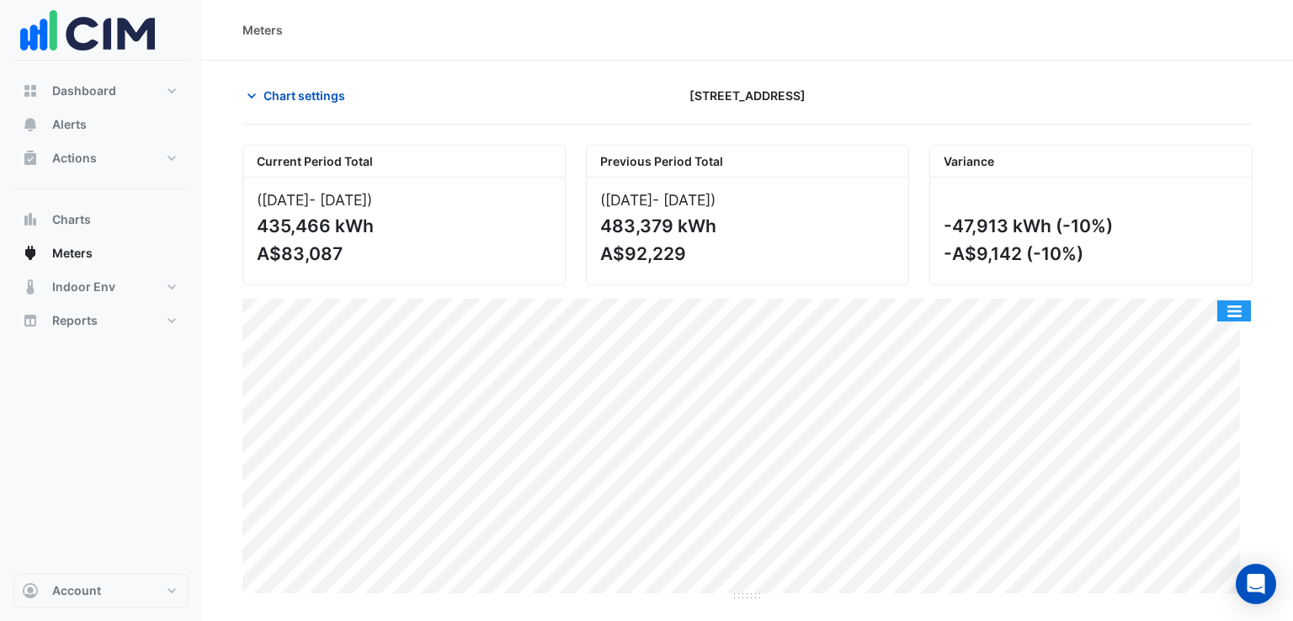
click at [1239, 305] on button "button" at bounding box center [1234, 311] width 34 height 21
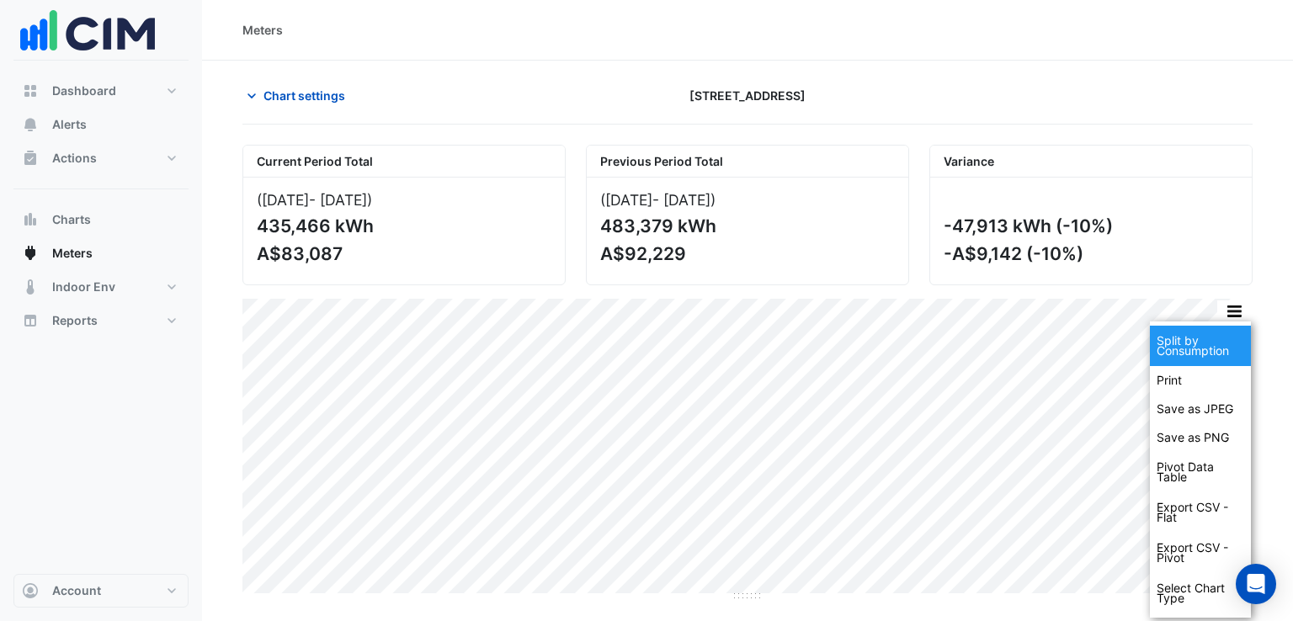
click at [1207, 341] on div "Split by Consumption" at bounding box center [1200, 346] width 101 height 40
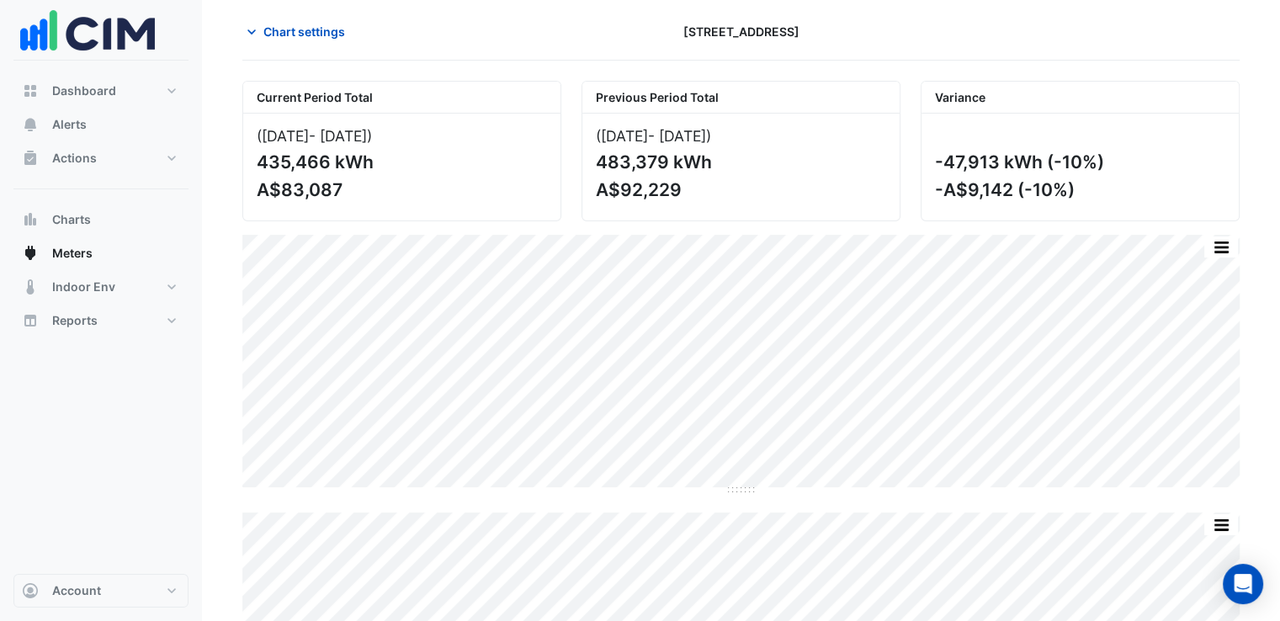
scroll to position [148, 0]
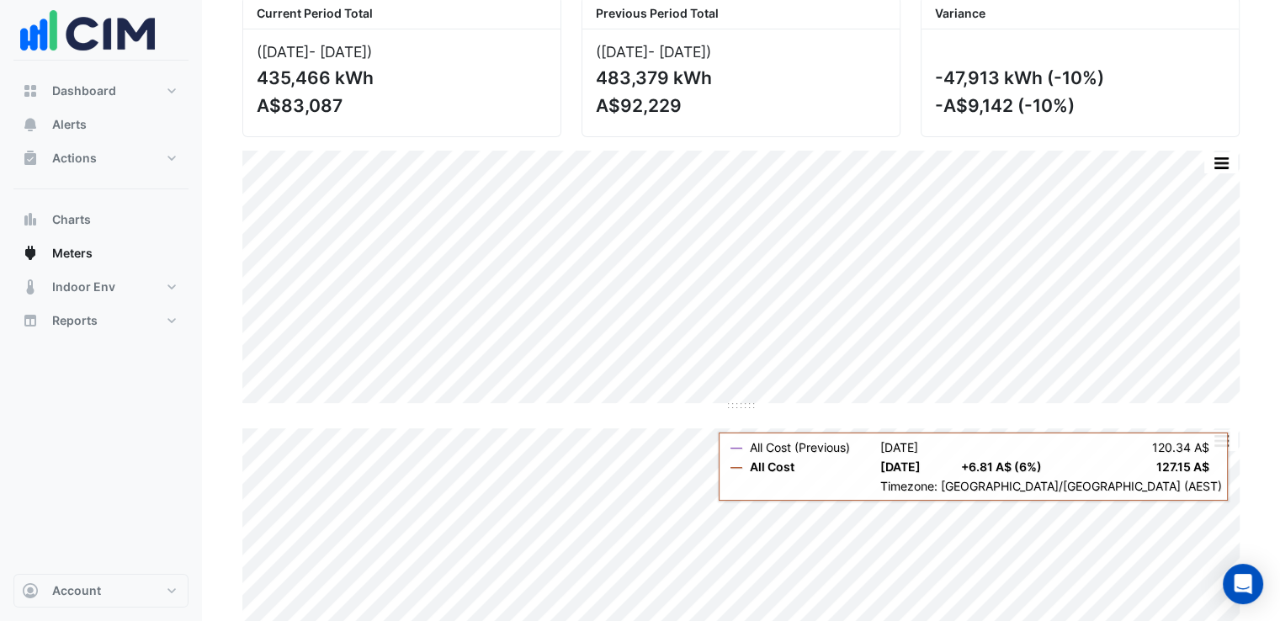
click at [1280, 280] on html "Meters Chart settings 8 Exhibition Street Current Period Total (01 Jan 25 - 31 …" at bounding box center [640, 279] width 1280 height 854
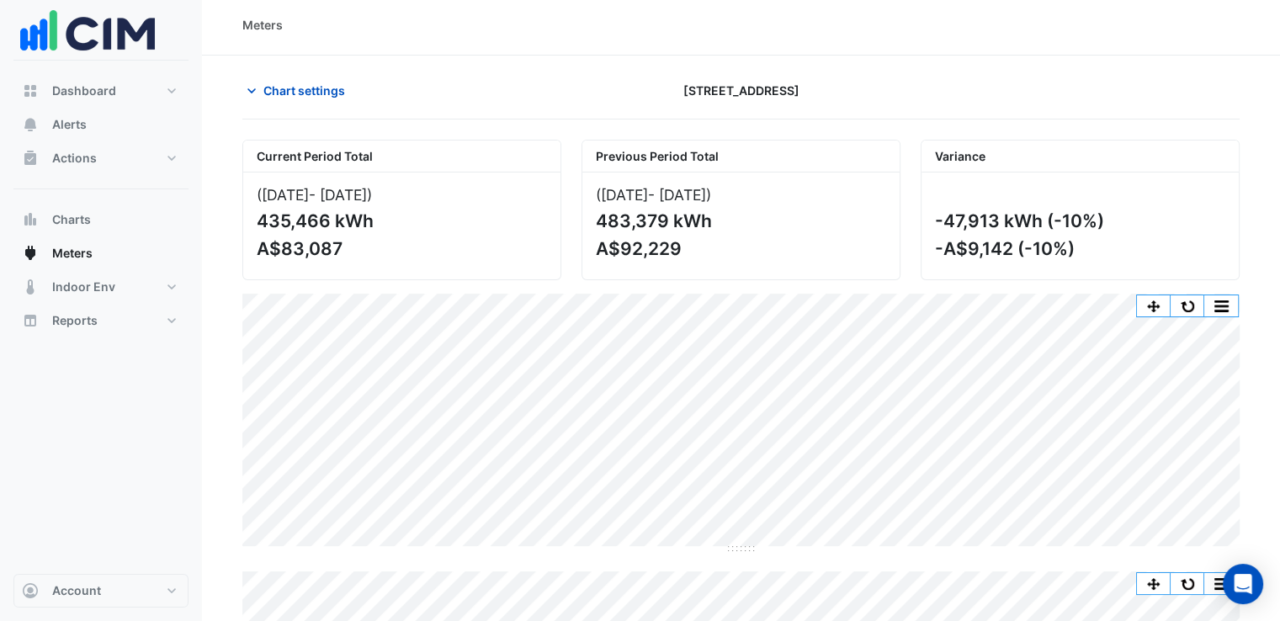
scroll to position [0, 0]
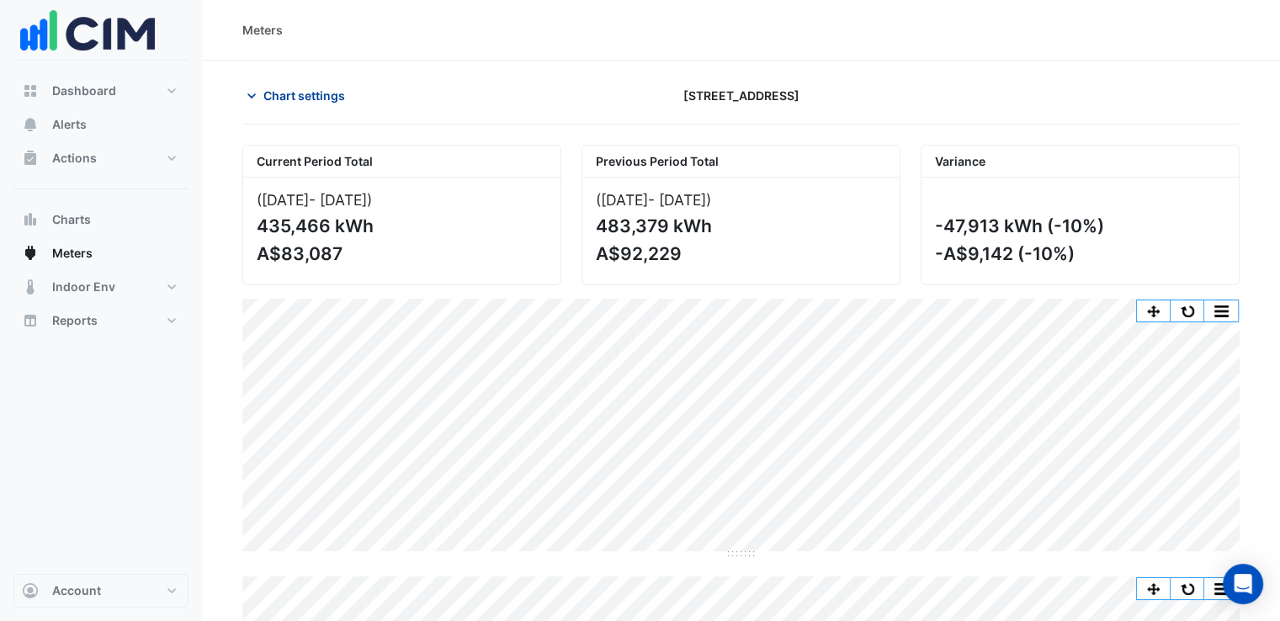
click at [253, 98] on icon "button" at bounding box center [251, 96] width 17 height 17
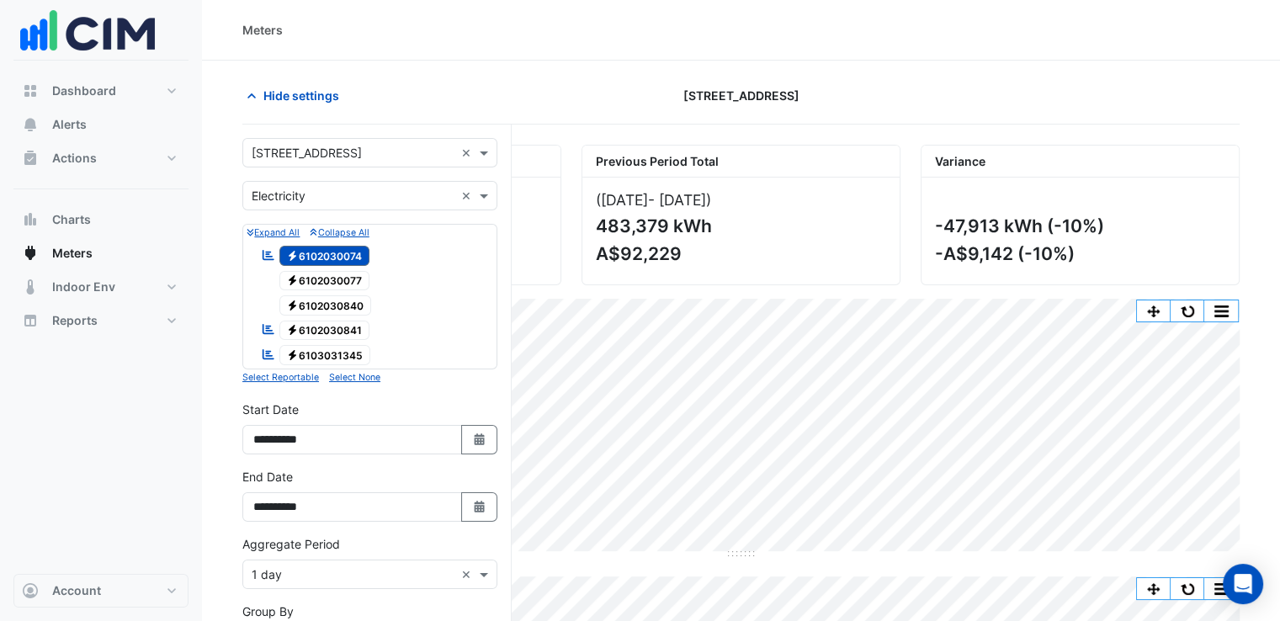
click at [364, 258] on span "Electricity 6102030074" at bounding box center [324, 256] width 91 height 20
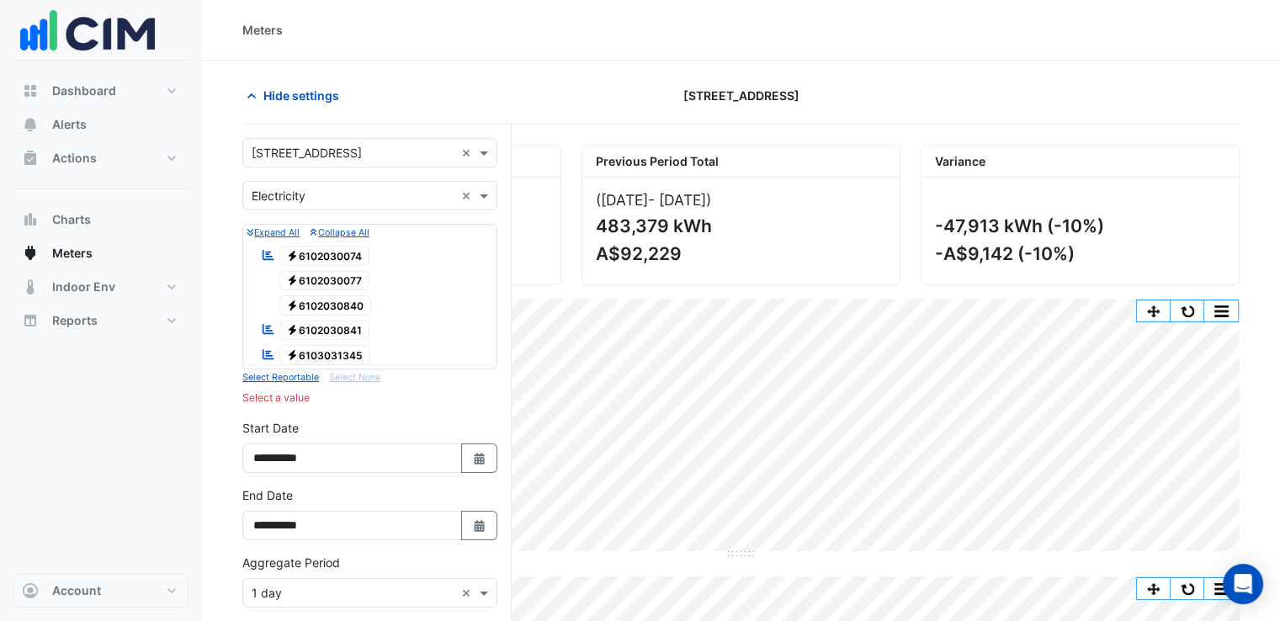
click at [360, 277] on span "Electricity 6102030077" at bounding box center [324, 281] width 91 height 20
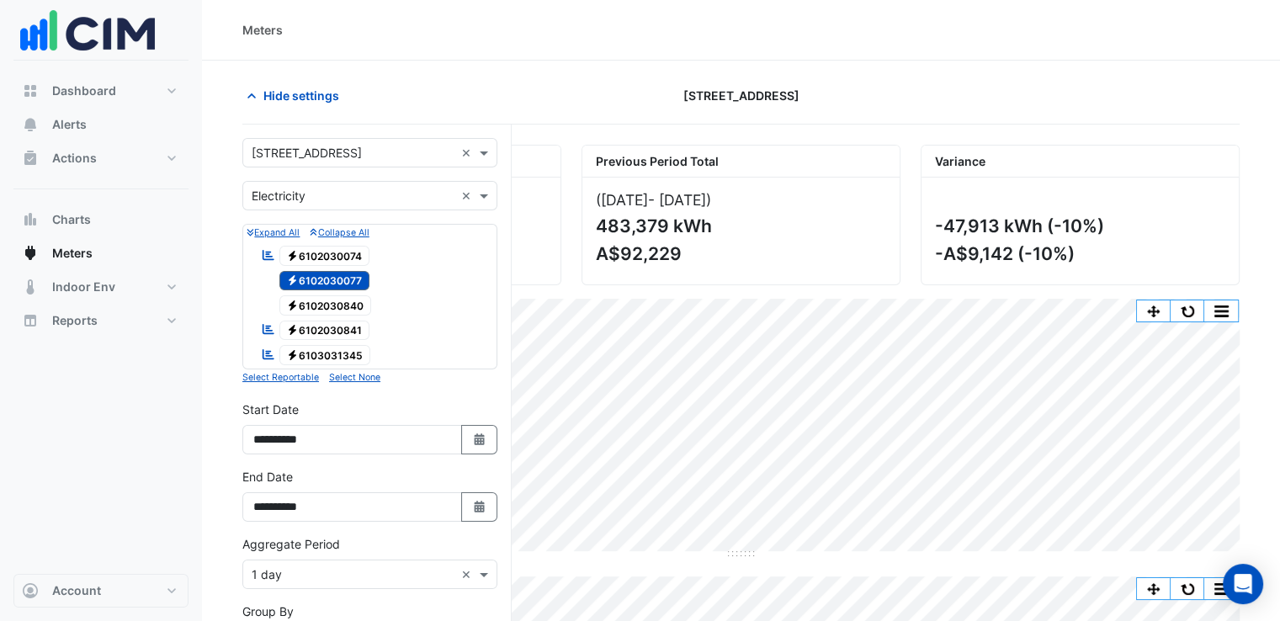
scroll to position [253, 0]
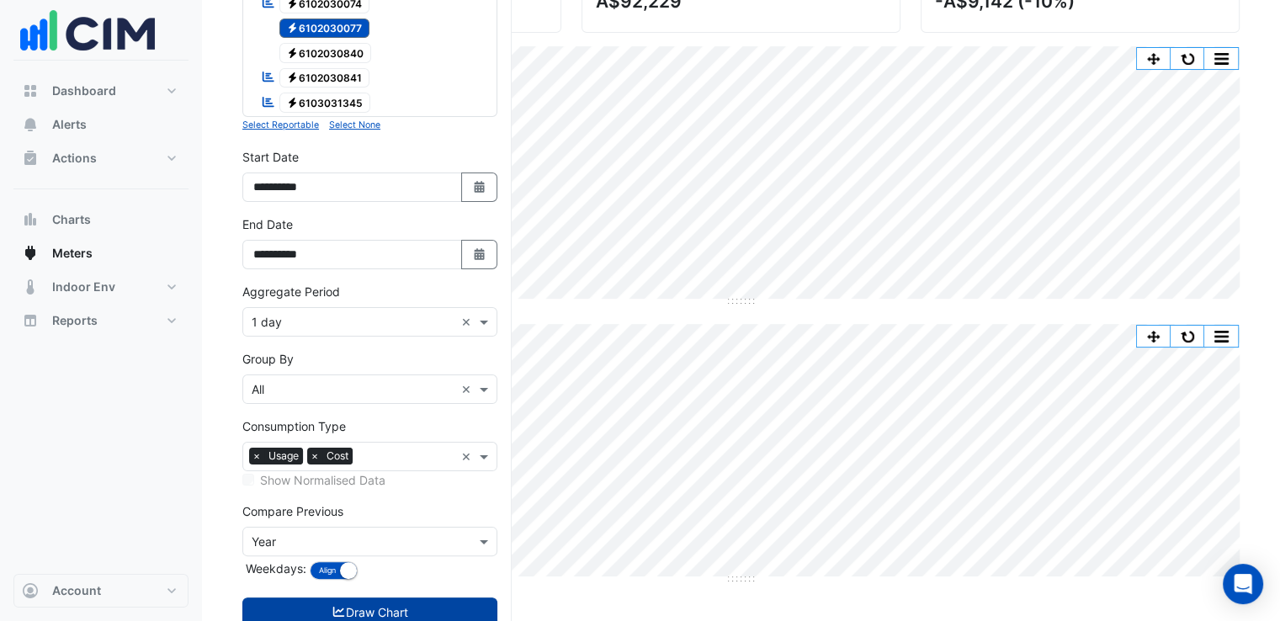
click at [376, 610] on button "Draw Chart" at bounding box center [369, 612] width 255 height 29
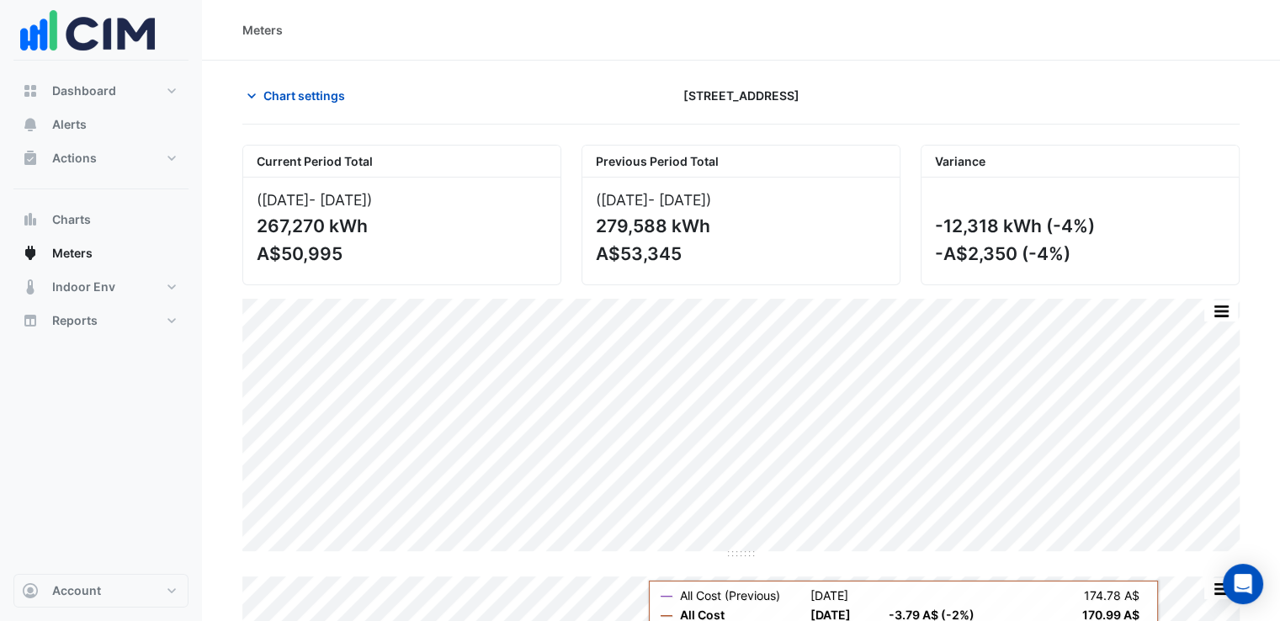
click at [1280, 442] on html "Meters Chart settings 8 Exhibition Street Current Period Total (01 Jan 25 - 31 …" at bounding box center [640, 427] width 1280 height 854
click at [301, 104] on button "Chart settings" at bounding box center [299, 95] width 114 height 29
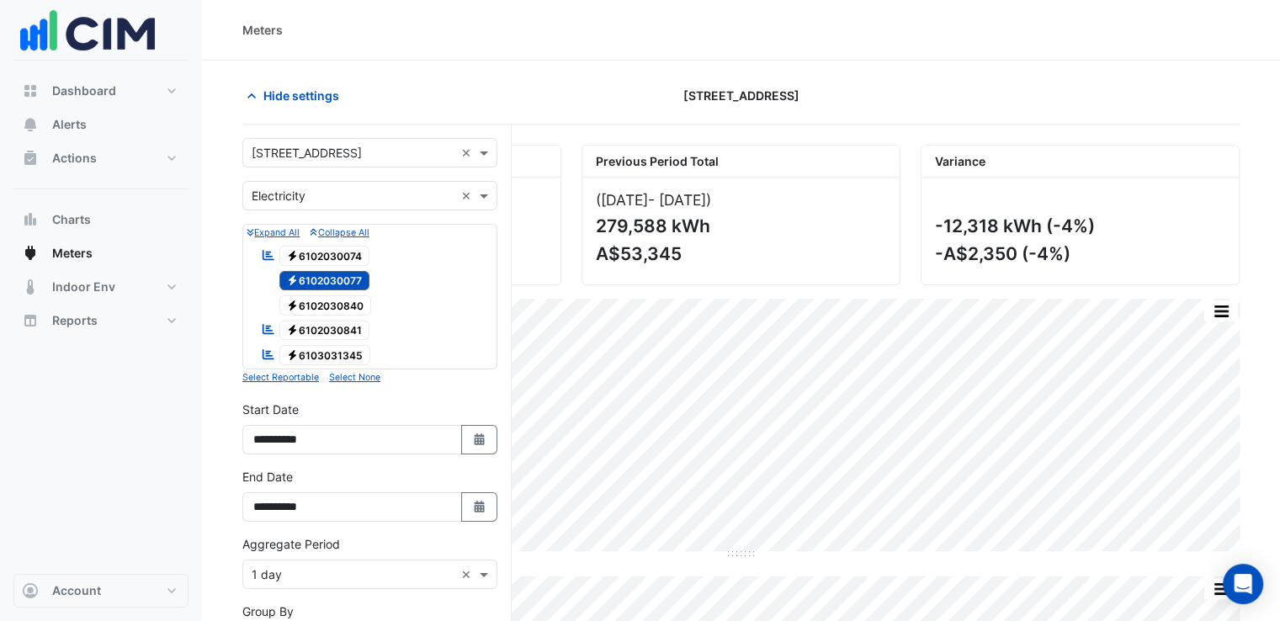
click at [336, 275] on span "Electricity 6102030077" at bounding box center [324, 281] width 91 height 20
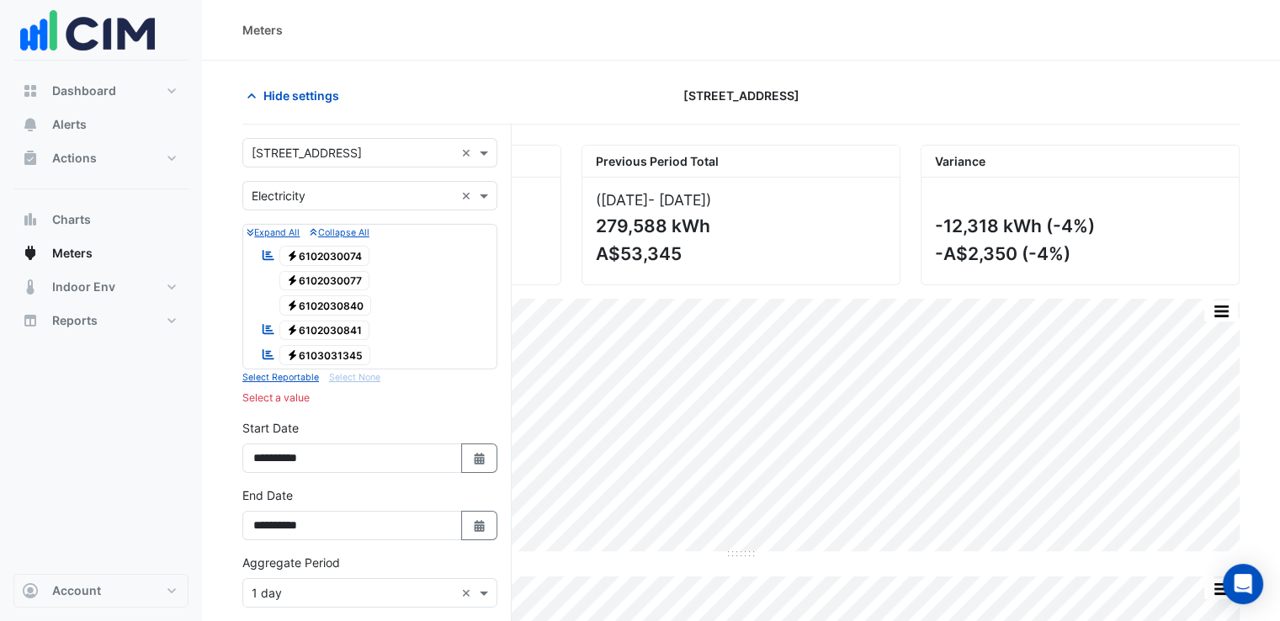
click at [336, 297] on span "Electricity 6102030840" at bounding box center [325, 305] width 93 height 20
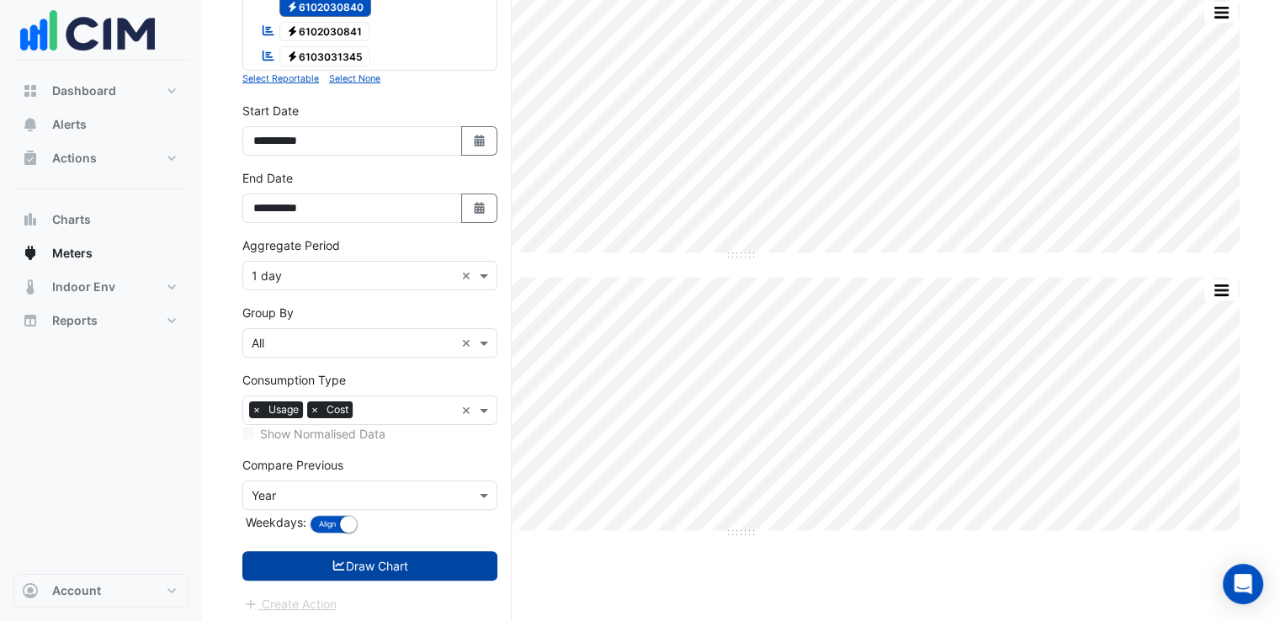
click at [387, 558] on button "Draw Chart" at bounding box center [369, 565] width 255 height 29
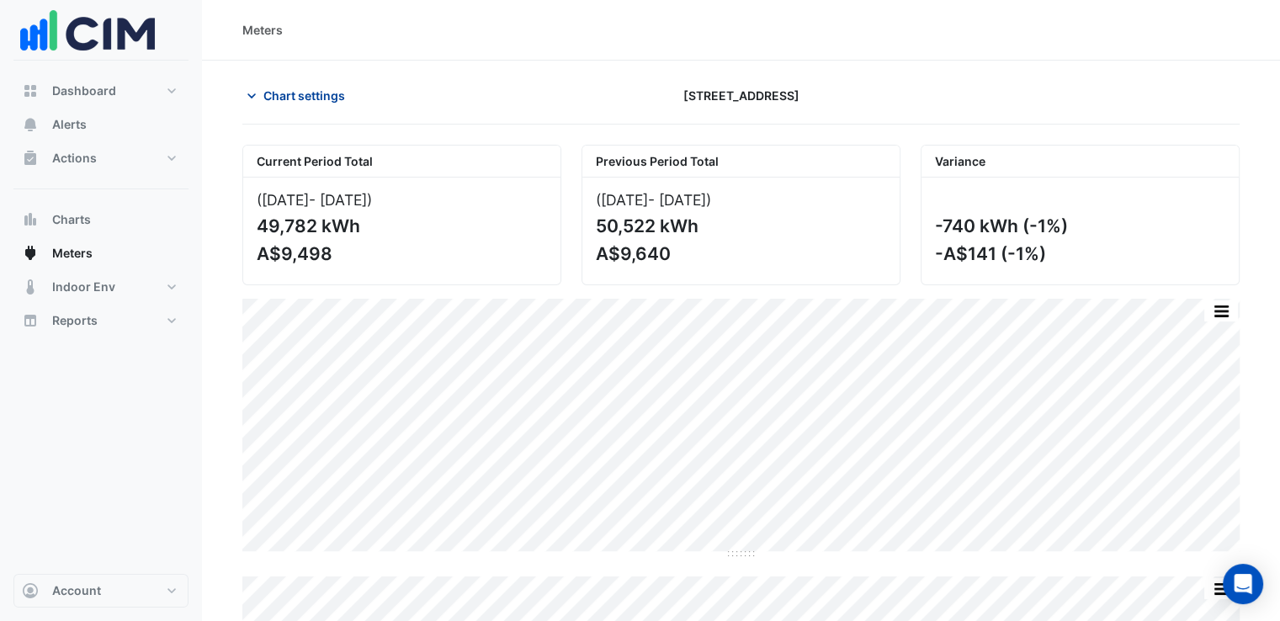
click at [323, 98] on span "Chart settings" at bounding box center [305, 96] width 82 height 18
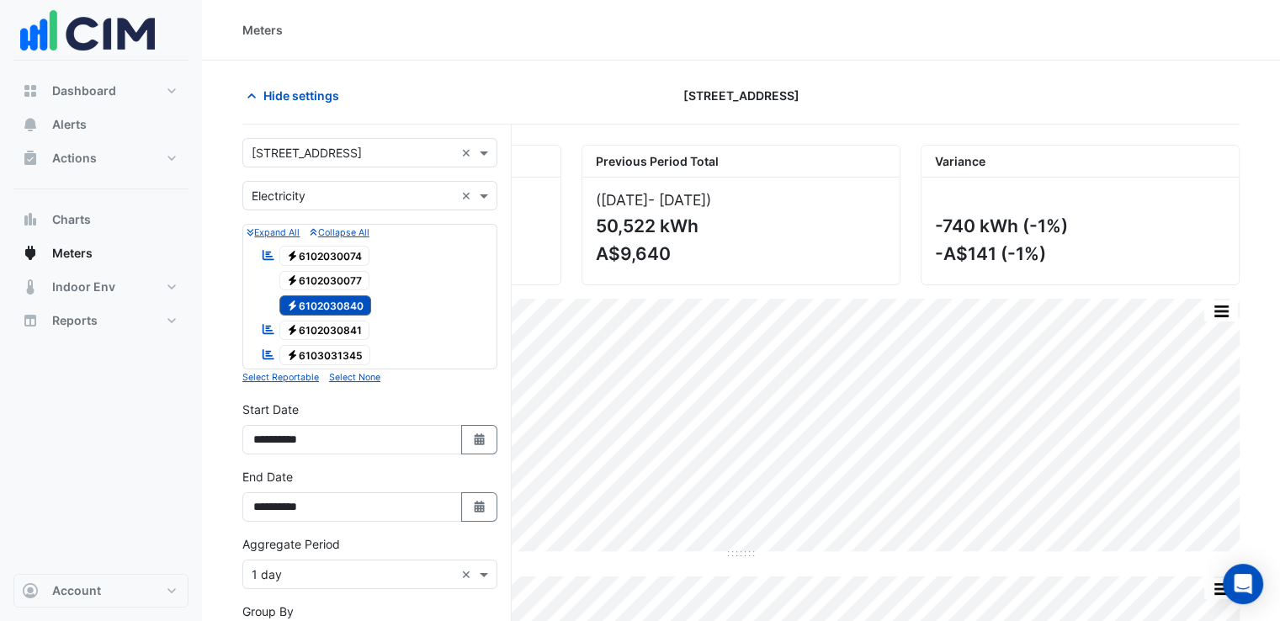
drag, startPoint x: 345, startPoint y: 306, endPoint x: 349, endPoint y: 331, distance: 25.5
click at [347, 305] on span "Electricity 6102030840" at bounding box center [325, 305] width 93 height 20
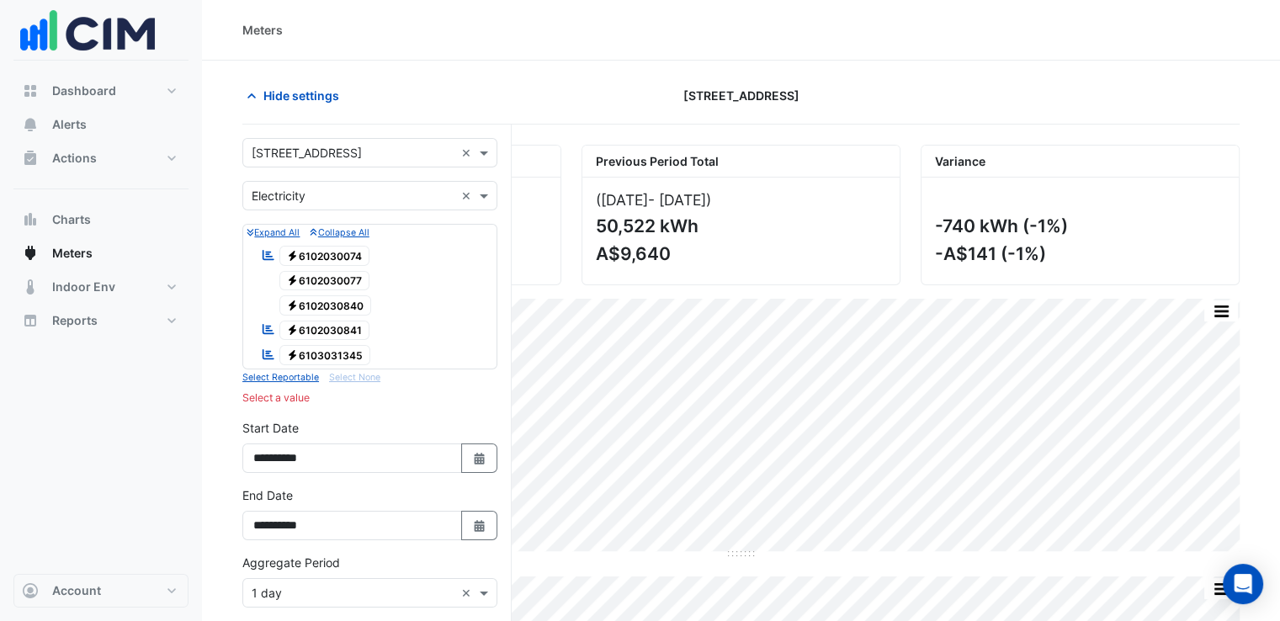
click at [349, 331] on span "Electricity 6102030841" at bounding box center [324, 331] width 91 height 20
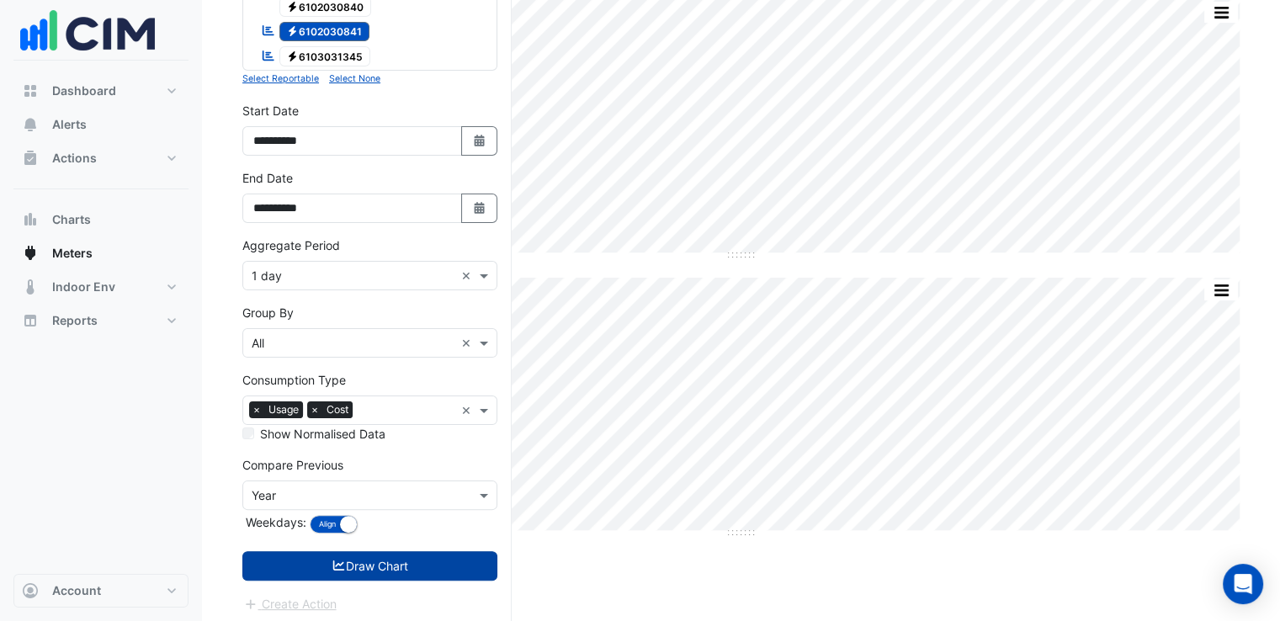
click at [390, 572] on button "Draw Chart" at bounding box center [369, 565] width 255 height 29
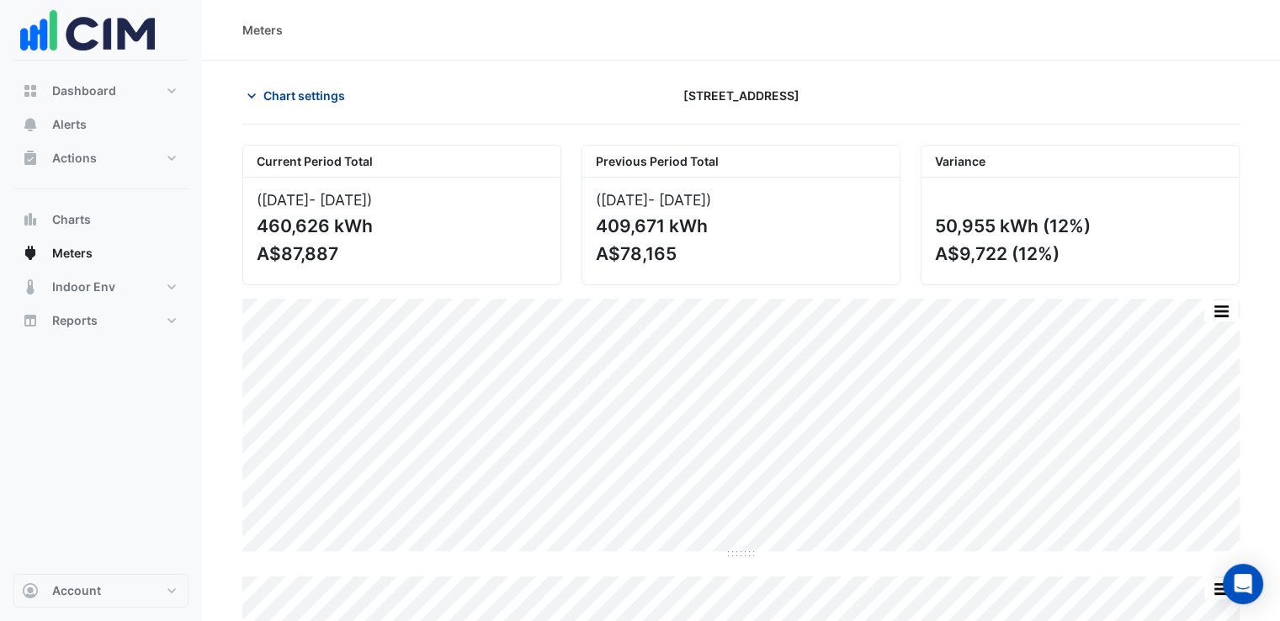
click at [323, 98] on span "Chart settings" at bounding box center [305, 96] width 82 height 18
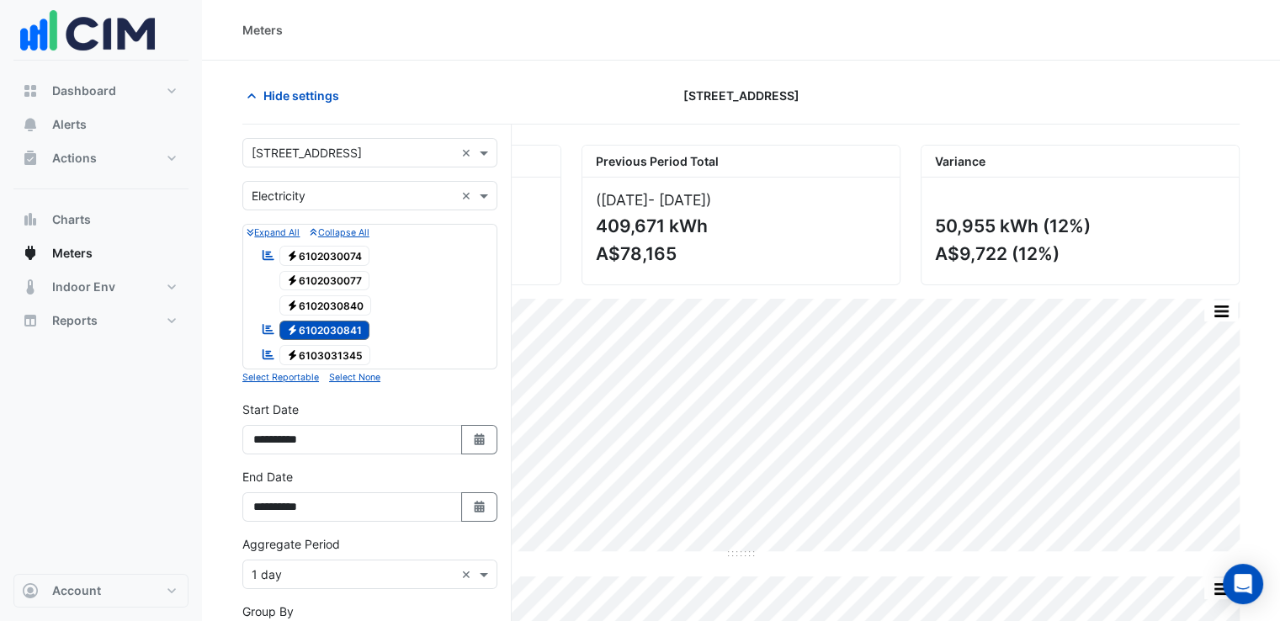
click at [338, 324] on span "Electricity 6102030841" at bounding box center [324, 331] width 91 height 20
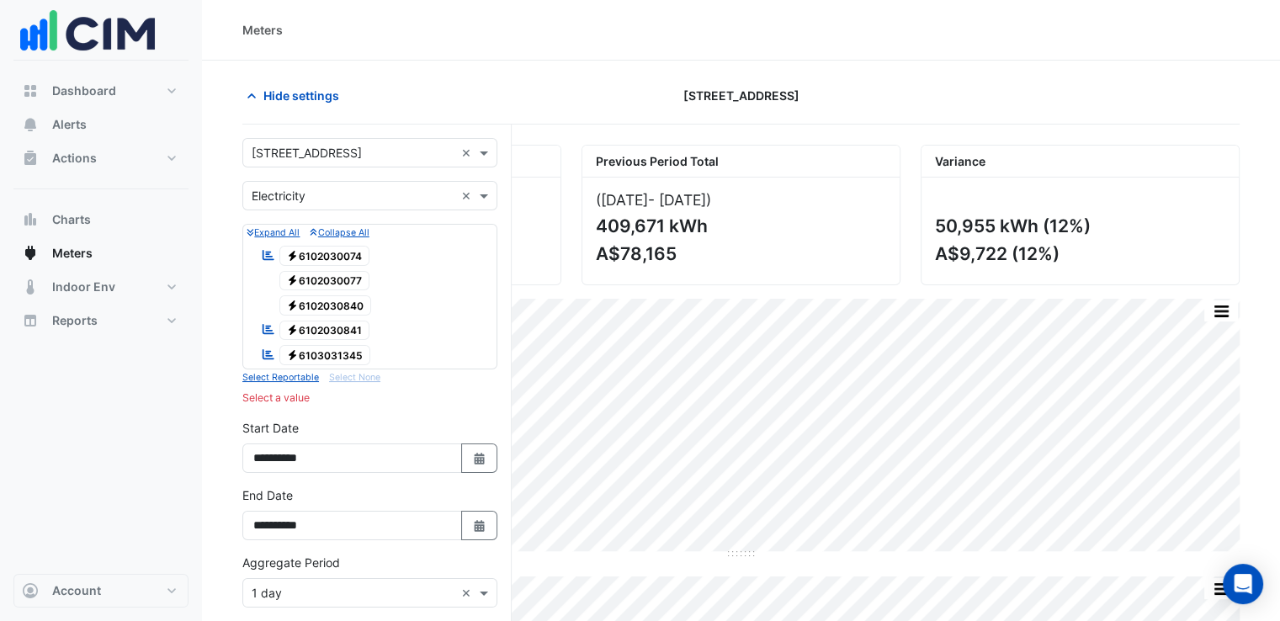
click at [337, 352] on span "Electricity 6103031345" at bounding box center [325, 355] width 92 height 20
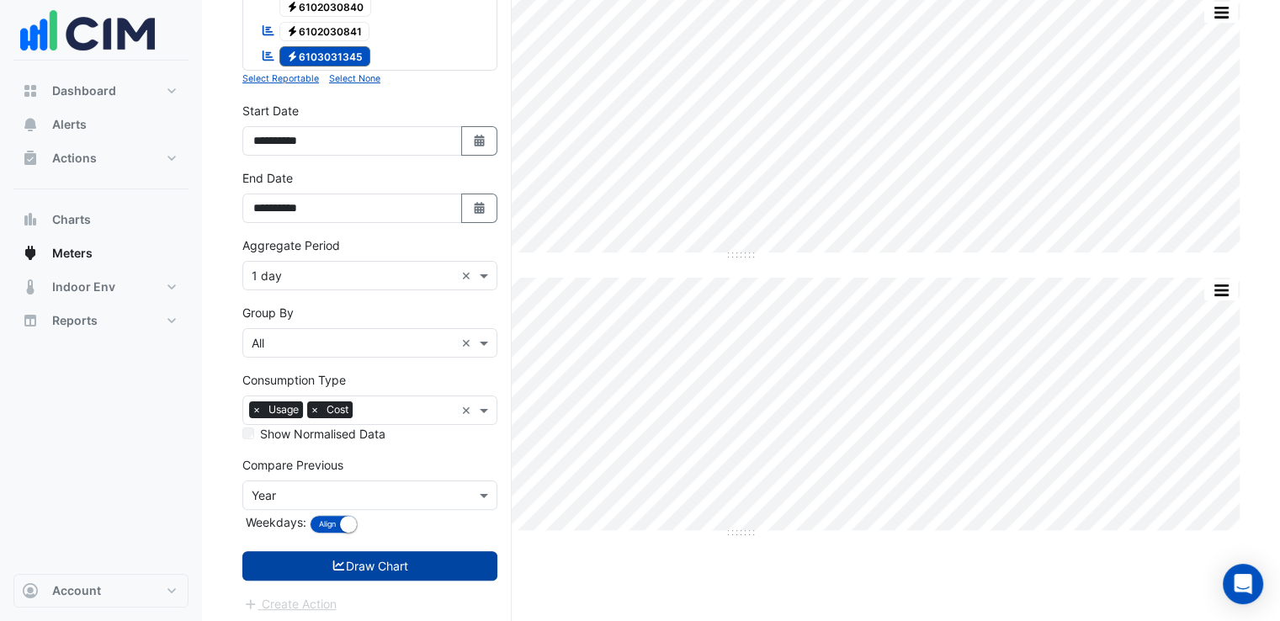
click at [372, 564] on button "Draw Chart" at bounding box center [369, 565] width 255 height 29
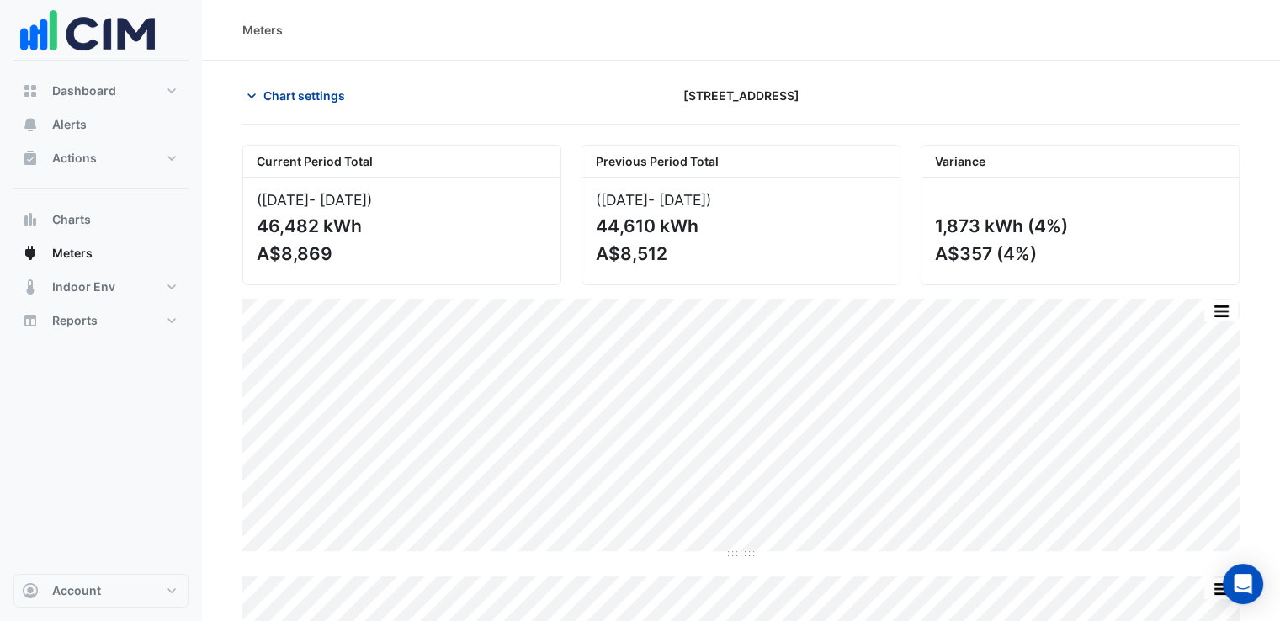
click at [301, 90] on span "Chart settings" at bounding box center [305, 96] width 82 height 18
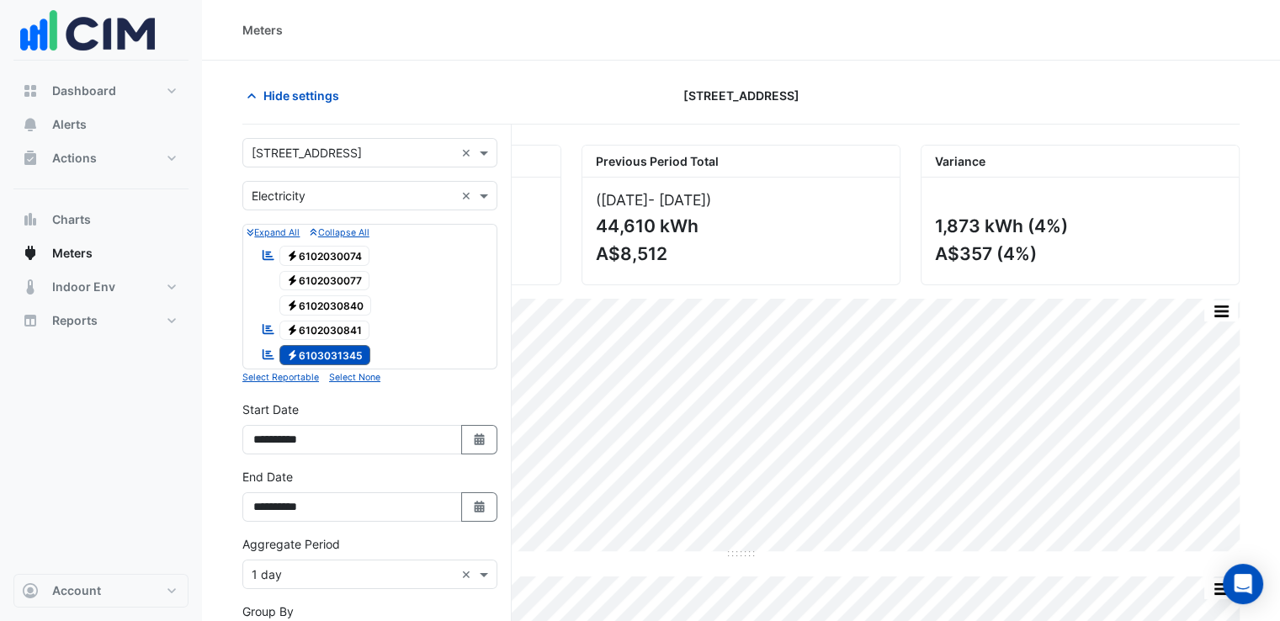
click at [329, 330] on span "Electricity 6102030841" at bounding box center [324, 331] width 91 height 20
click at [309, 351] on span "Electricity 6103031345" at bounding box center [325, 355] width 92 height 20
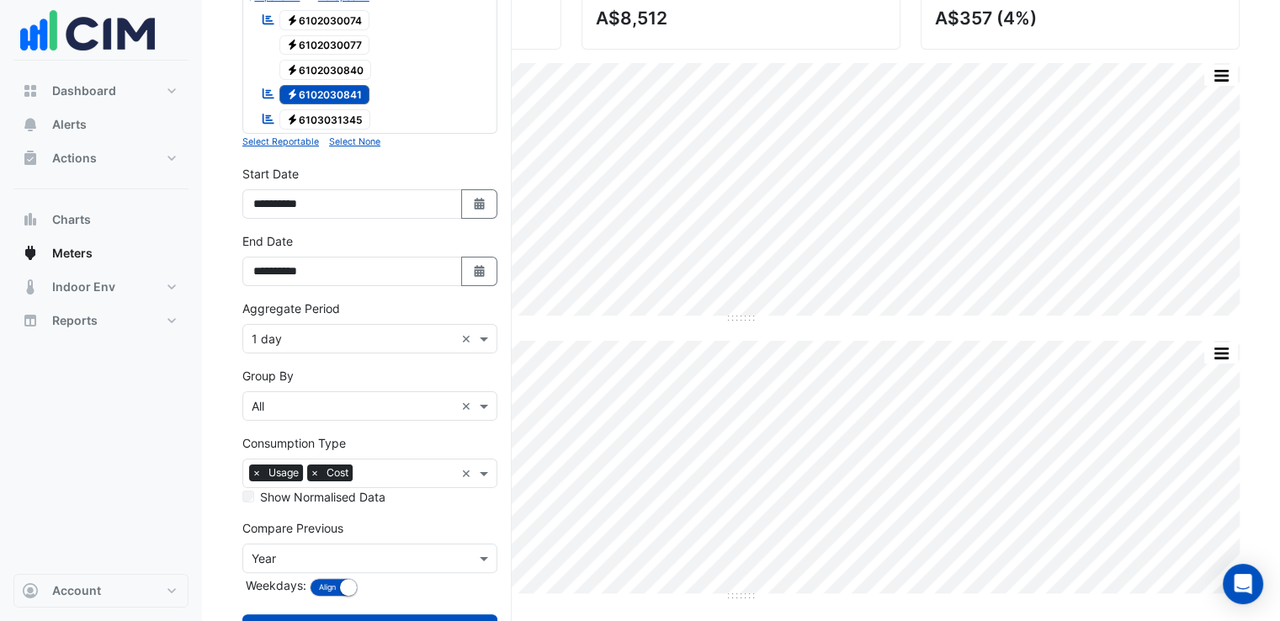
scroll to position [299, 0]
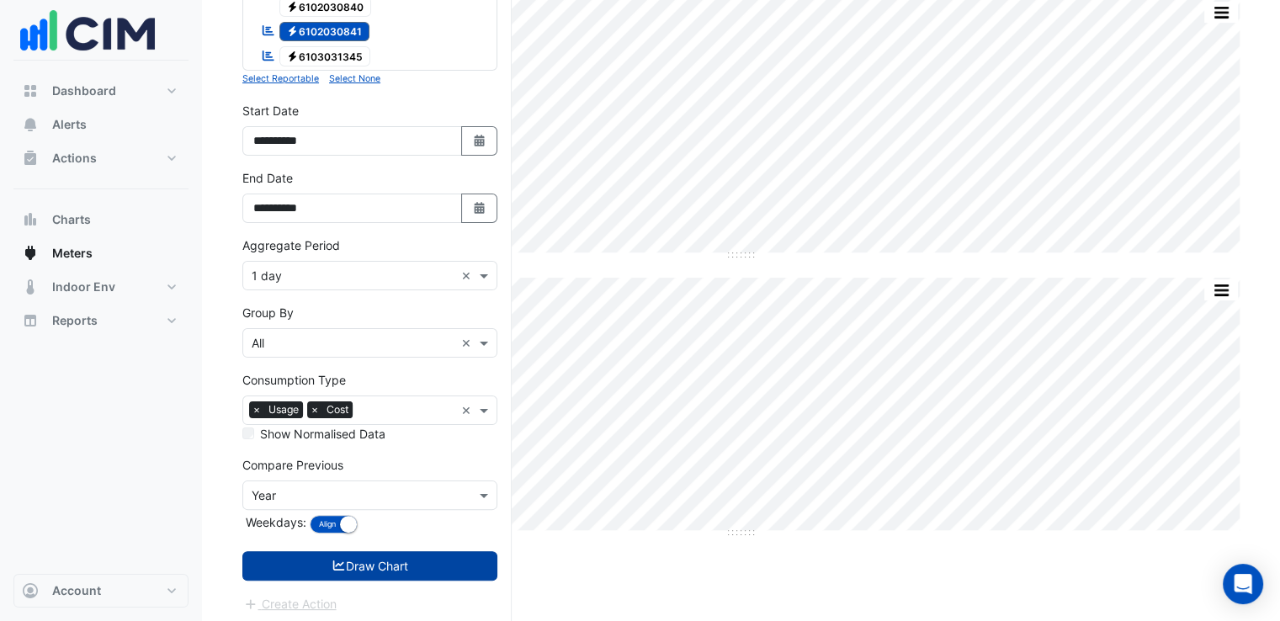
click at [413, 554] on button "Draw Chart" at bounding box center [369, 565] width 255 height 29
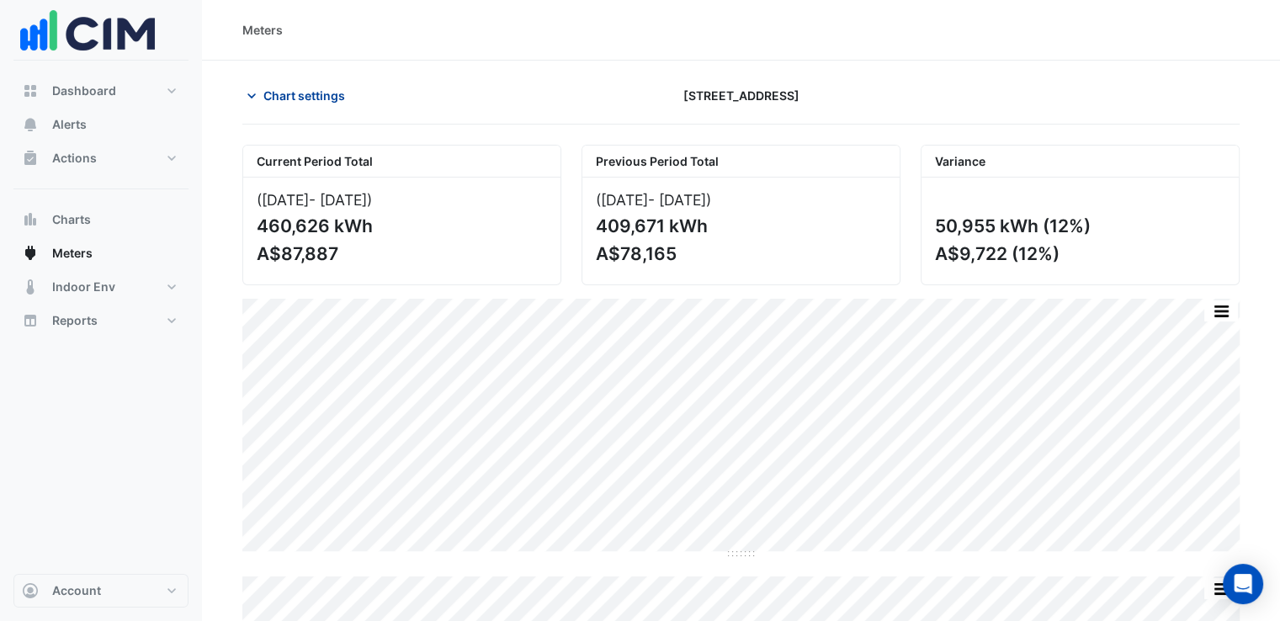
click at [277, 94] on span "Chart settings" at bounding box center [305, 96] width 82 height 18
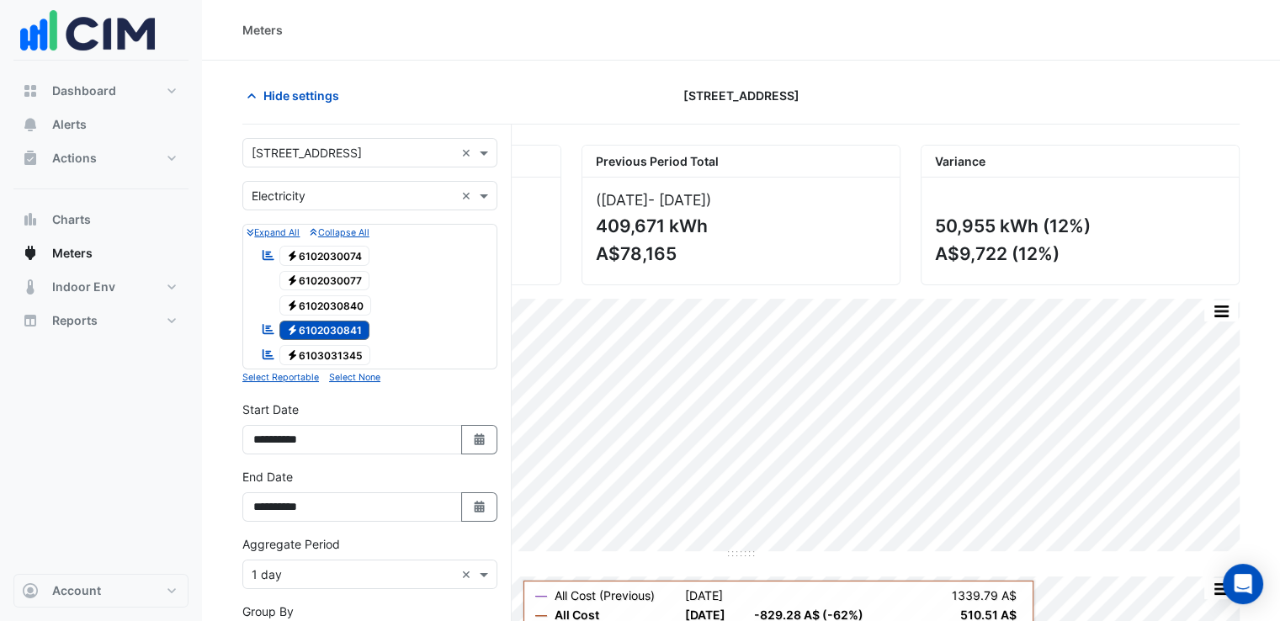
drag, startPoint x: 321, startPoint y: 318, endPoint x: 335, endPoint y: 358, distance: 42.1
click at [323, 321] on span "Electricity 6102030841" at bounding box center [324, 331] width 91 height 20
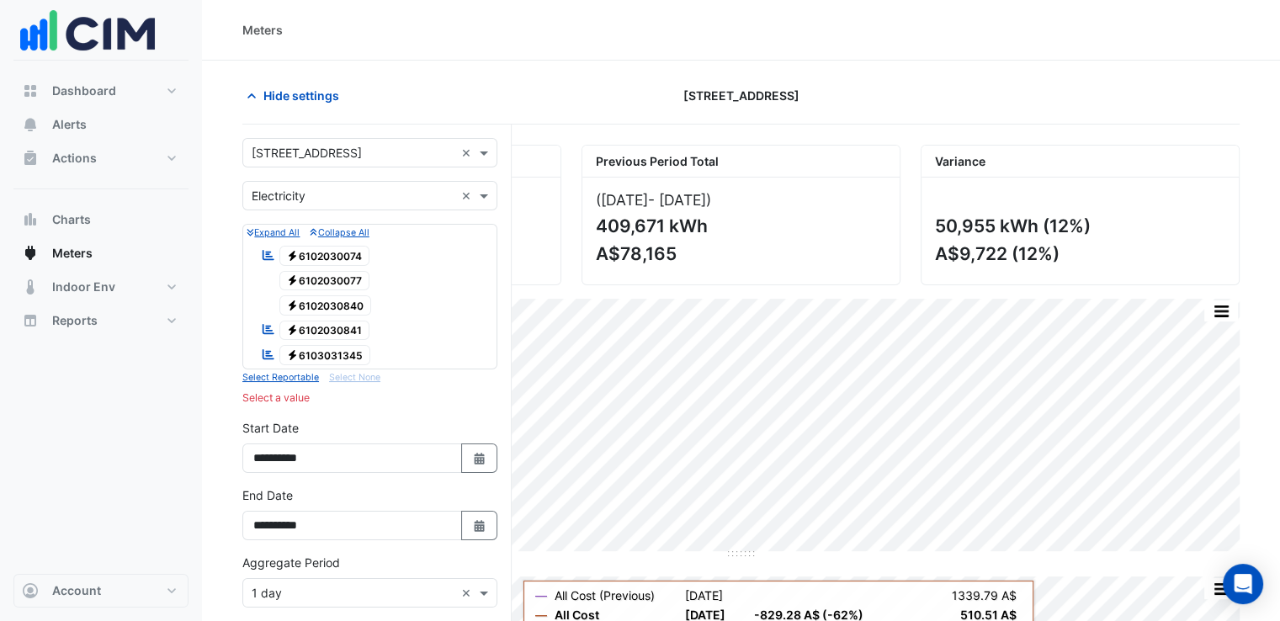
click at [337, 351] on span "Electricity 6103031345" at bounding box center [325, 355] width 92 height 20
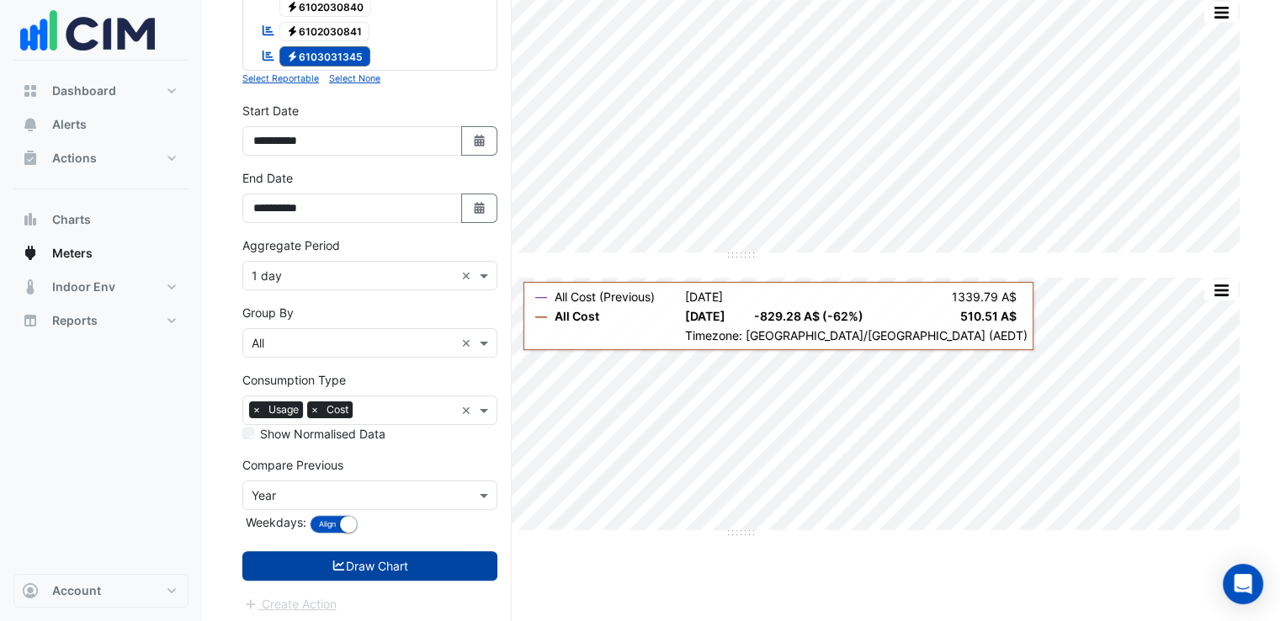
click at [368, 564] on button "Draw Chart" at bounding box center [369, 565] width 255 height 29
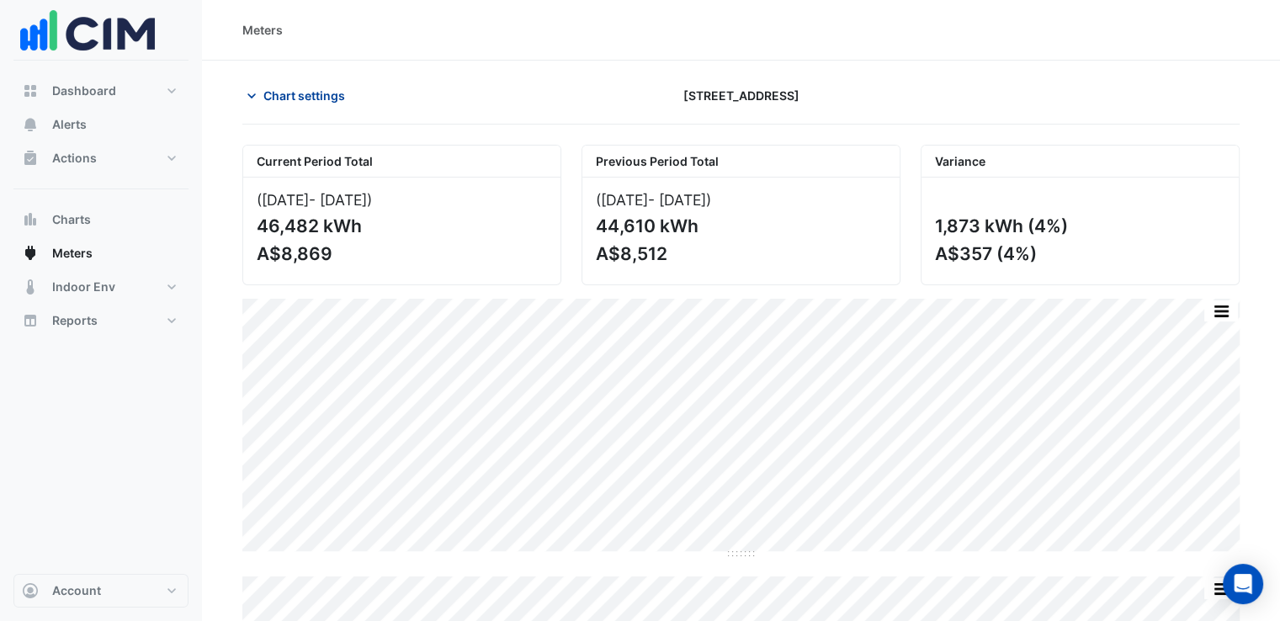
click at [299, 94] on span "Chart settings" at bounding box center [305, 96] width 82 height 18
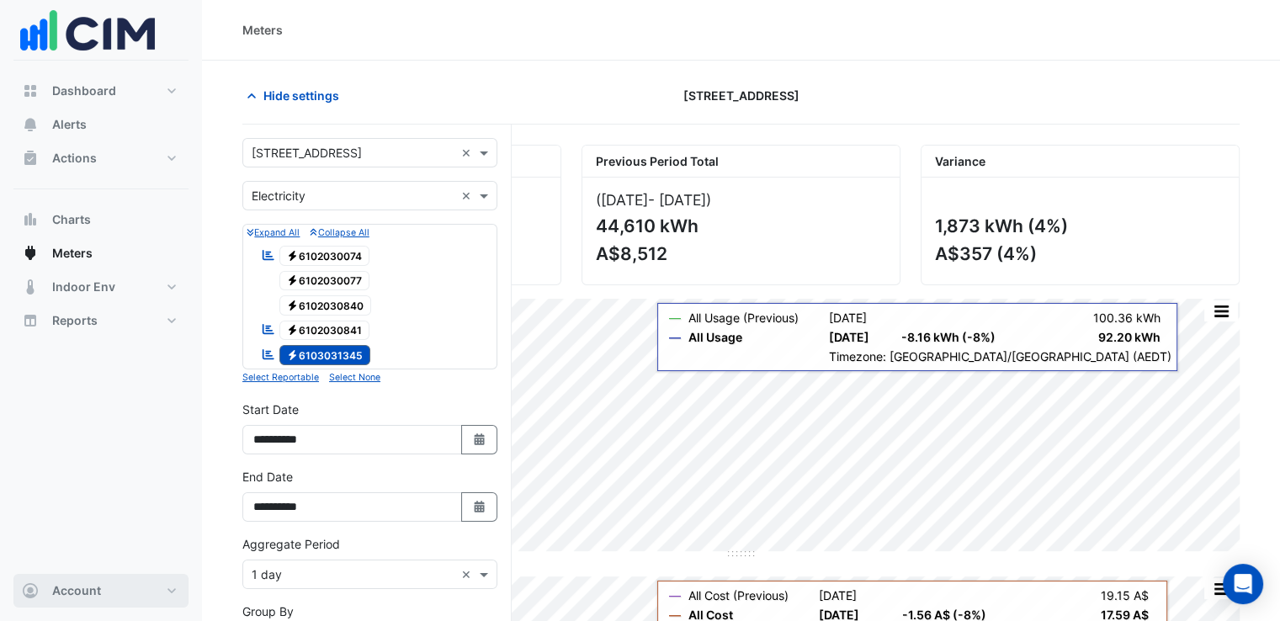
click at [136, 596] on button "Account" at bounding box center [100, 591] width 175 height 34
click at [84, 550] on link "Sign Out" at bounding box center [101, 548] width 160 height 34
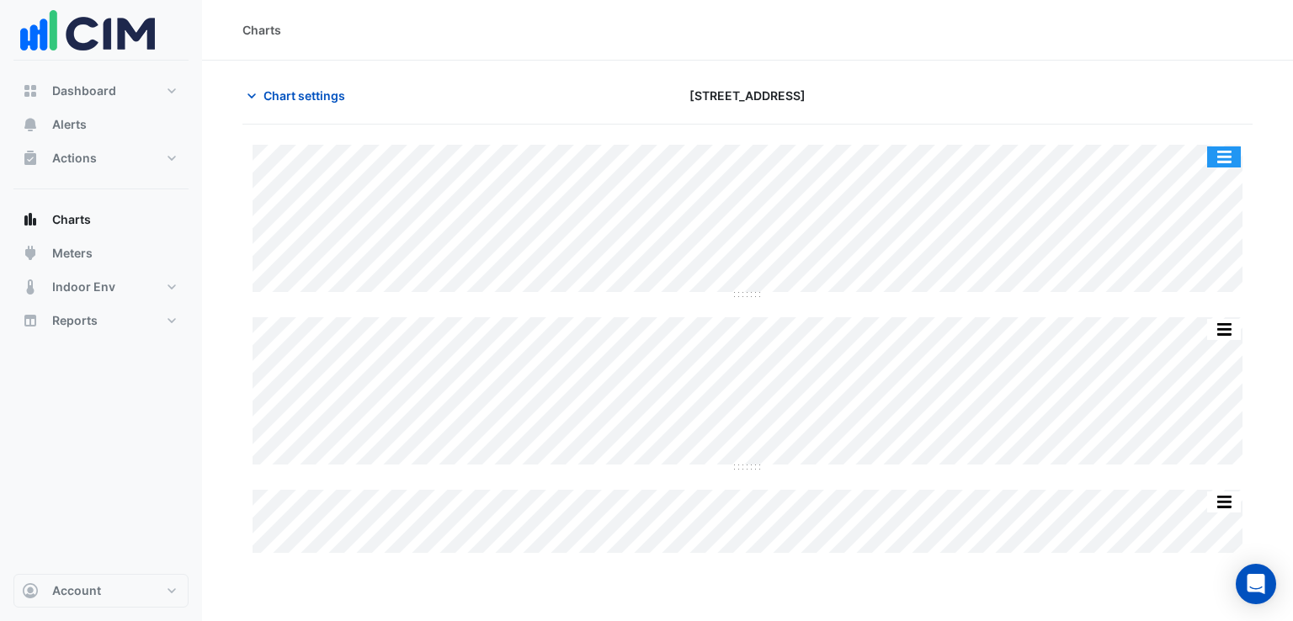
click at [1230, 157] on button "button" at bounding box center [1224, 156] width 34 height 21
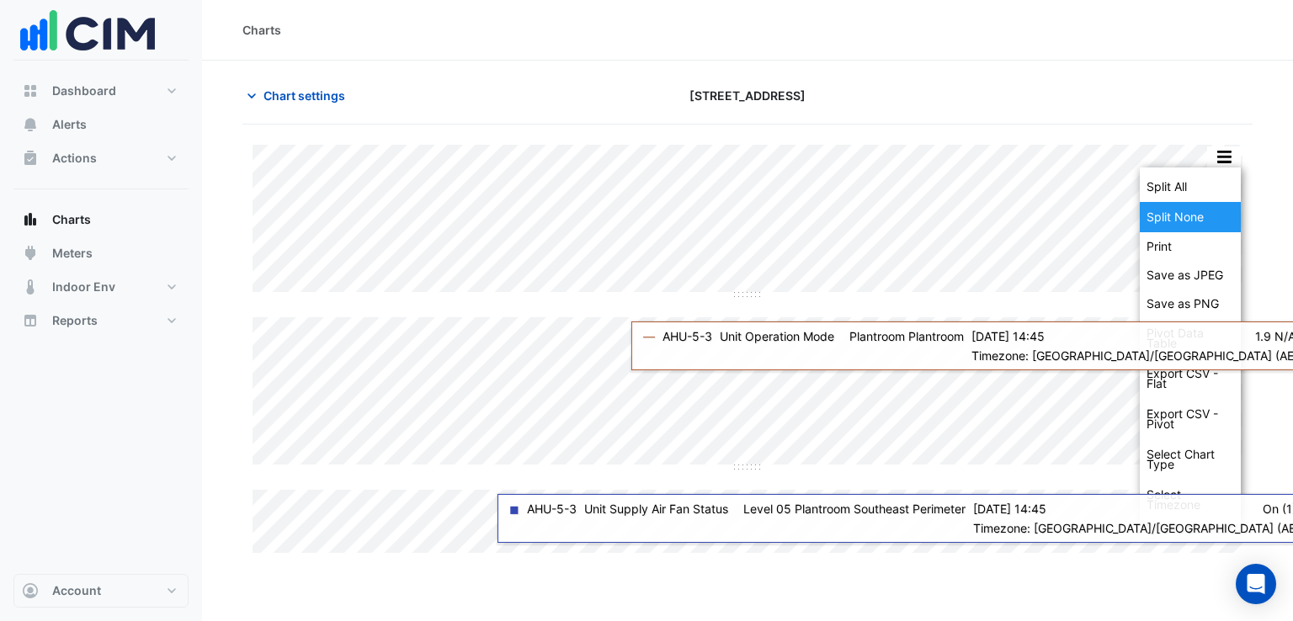
click at [1206, 204] on div "Split None" at bounding box center [1190, 217] width 101 height 30
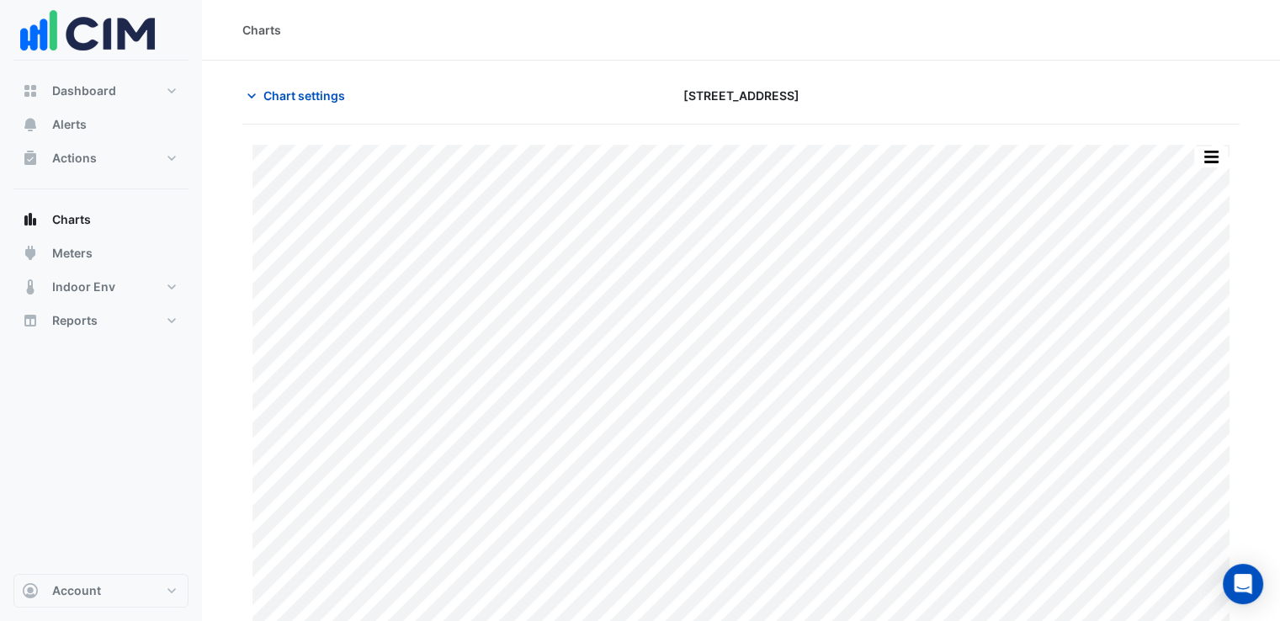
click at [1219, 146] on div "Split by Unit Split All Print Save as JPEG Save as PNG Pivot Data Table Export …" at bounding box center [1211, 157] width 35 height 23
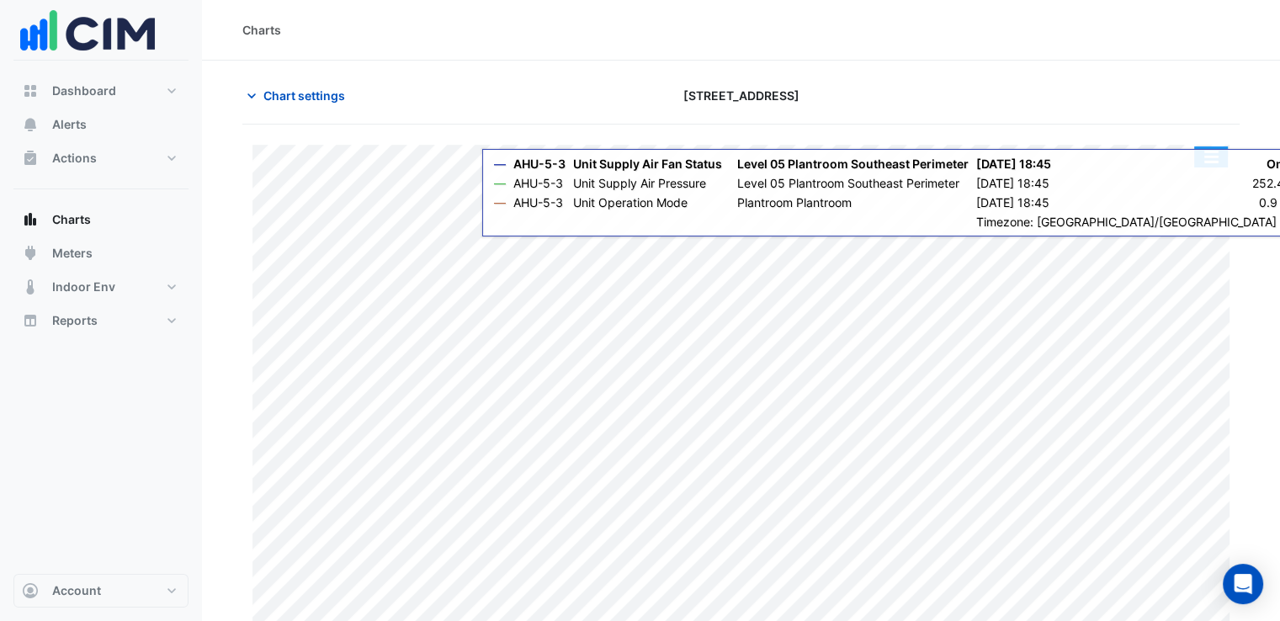
click at [1214, 156] on button "button" at bounding box center [1212, 156] width 34 height 21
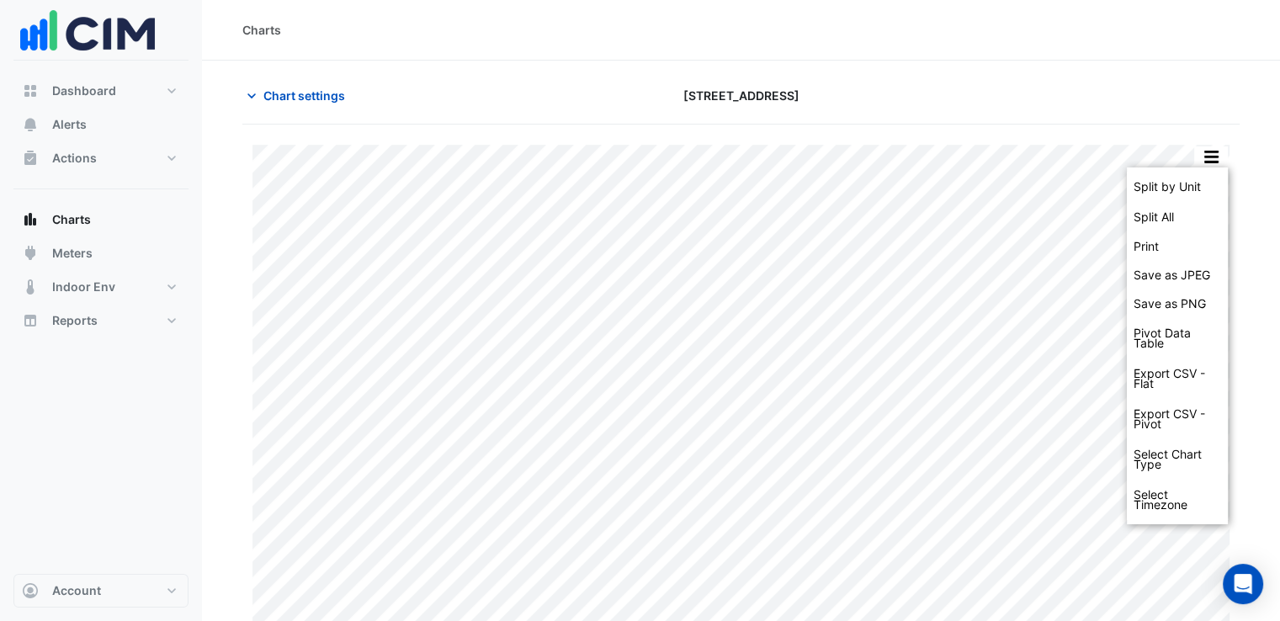
click at [1256, 292] on section "Chart settings [STREET_ADDRESS] Split by Unit Split All Print Save as JPEG Save…" at bounding box center [741, 359] width 1078 height 596
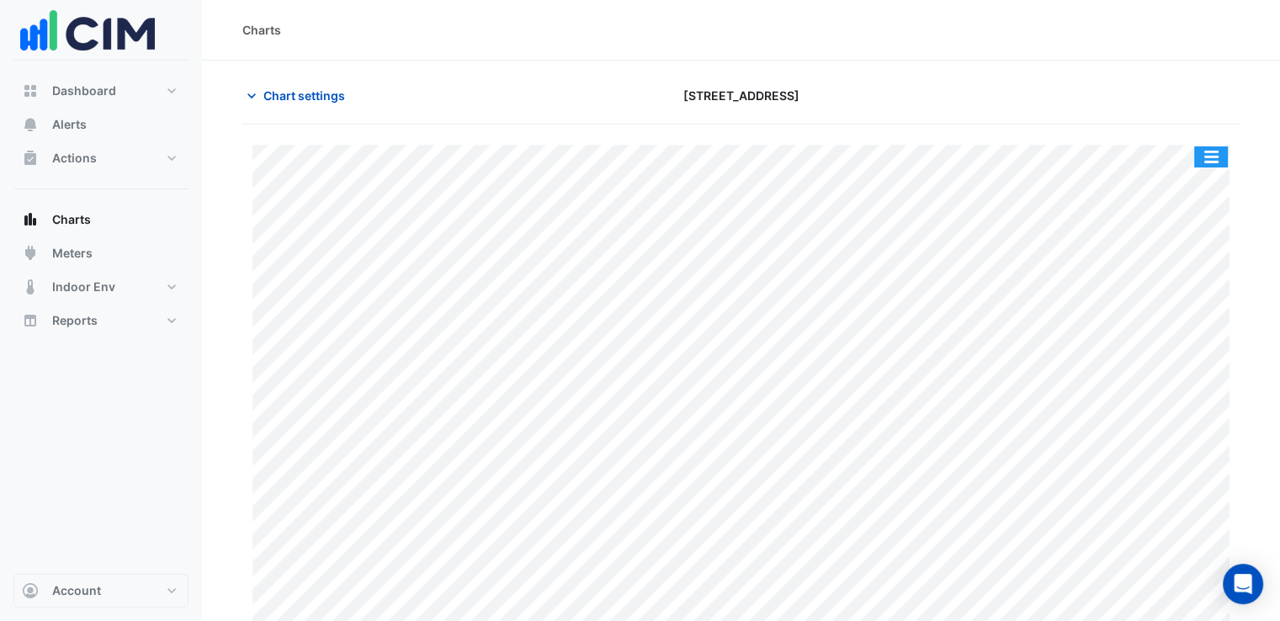
click at [1216, 158] on button "button" at bounding box center [1212, 156] width 34 height 21
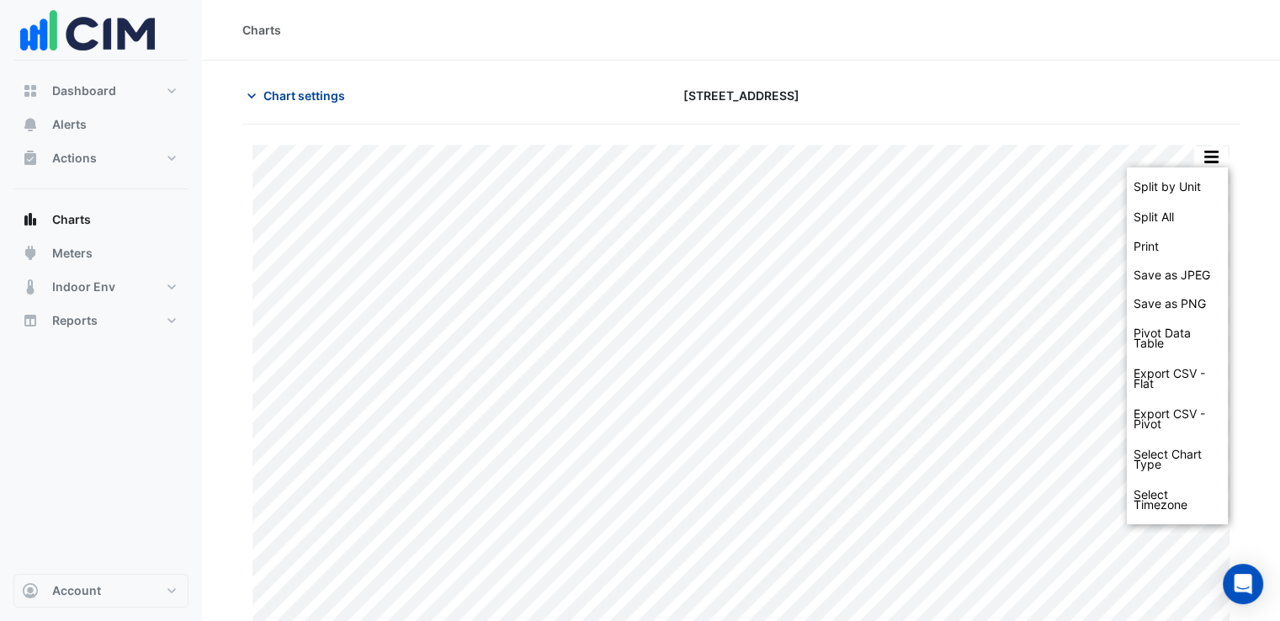
click at [303, 88] on span "Chart settings" at bounding box center [305, 96] width 82 height 18
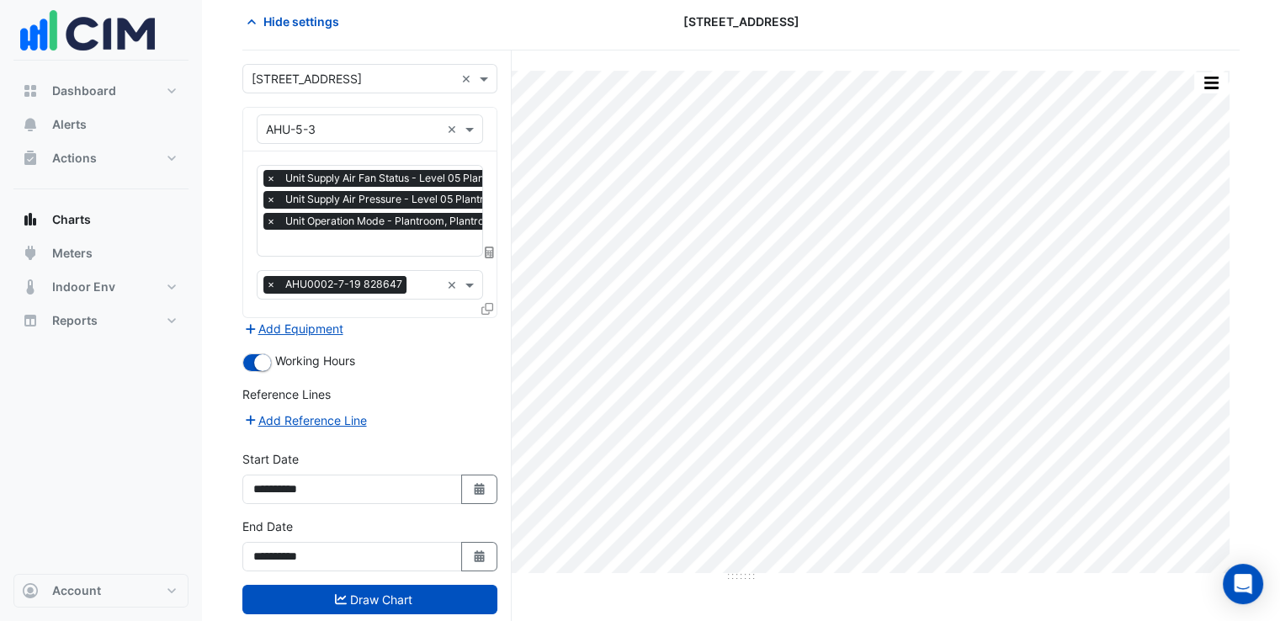
scroll to position [107, 0]
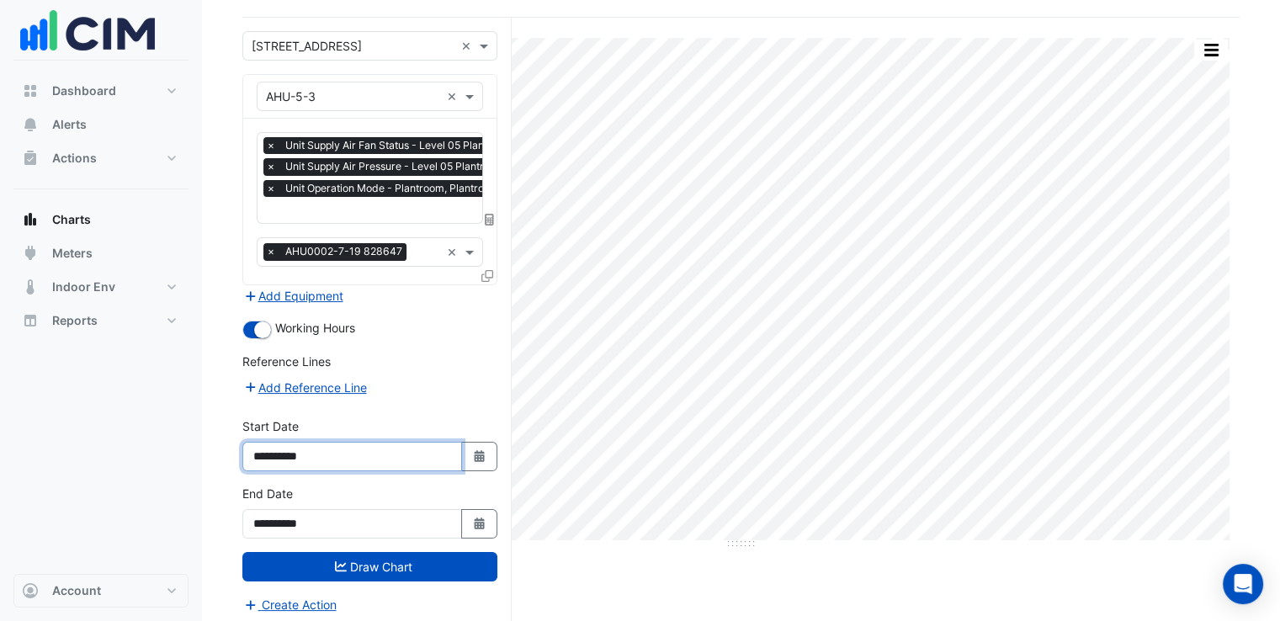
click at [438, 453] on input "**********" at bounding box center [352, 456] width 220 height 29
click at [480, 453] on icon "Select Date" at bounding box center [479, 456] width 15 height 12
select select "*"
select select "****"
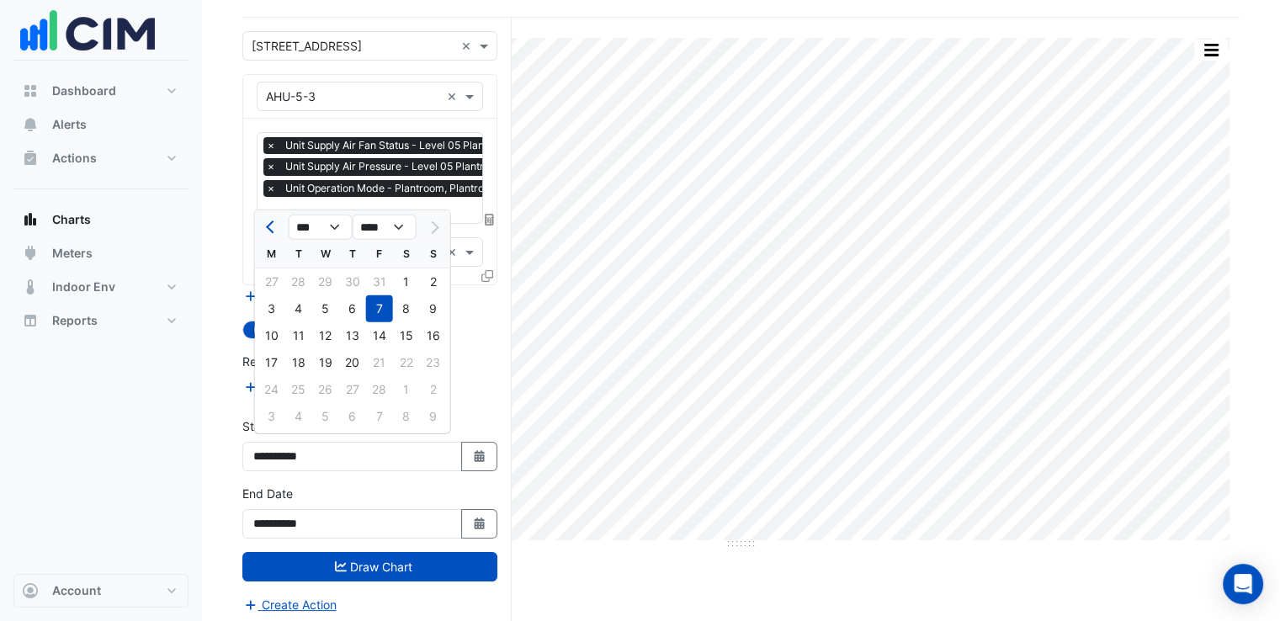
click at [434, 216] on div at bounding box center [434, 227] width 34 height 27
click at [460, 518] on input "**********" at bounding box center [352, 523] width 220 height 29
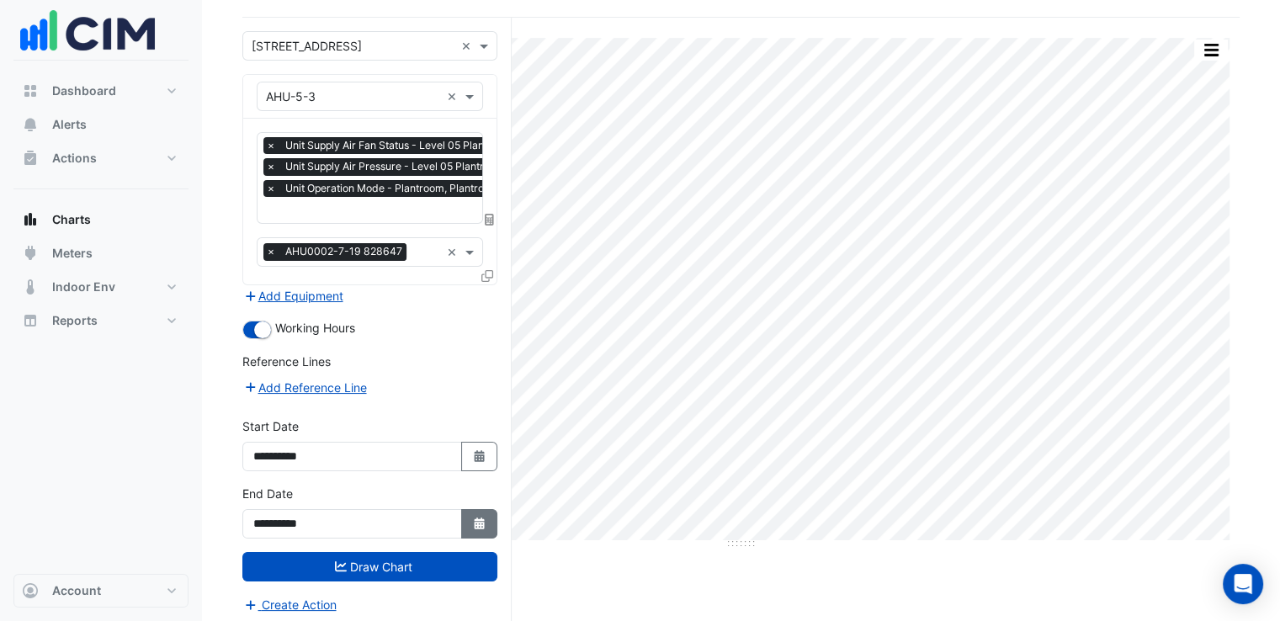
click at [467, 517] on button "Select Date" at bounding box center [479, 523] width 37 height 29
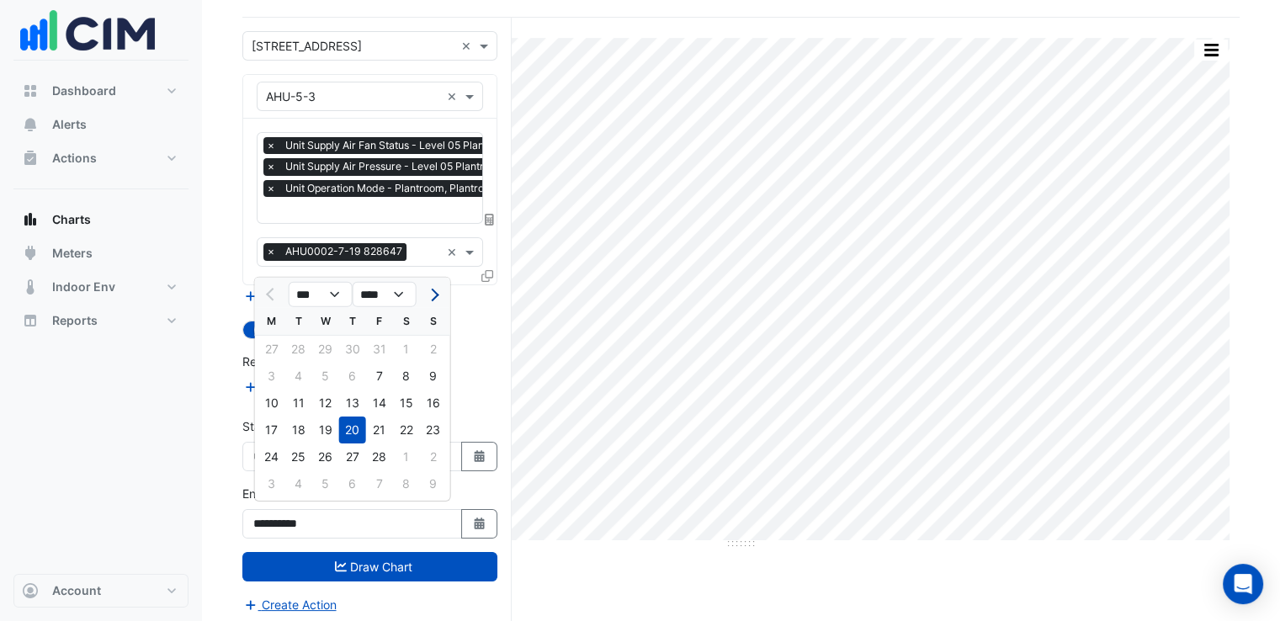
click at [433, 295] on span "Next month" at bounding box center [432, 295] width 13 height 13
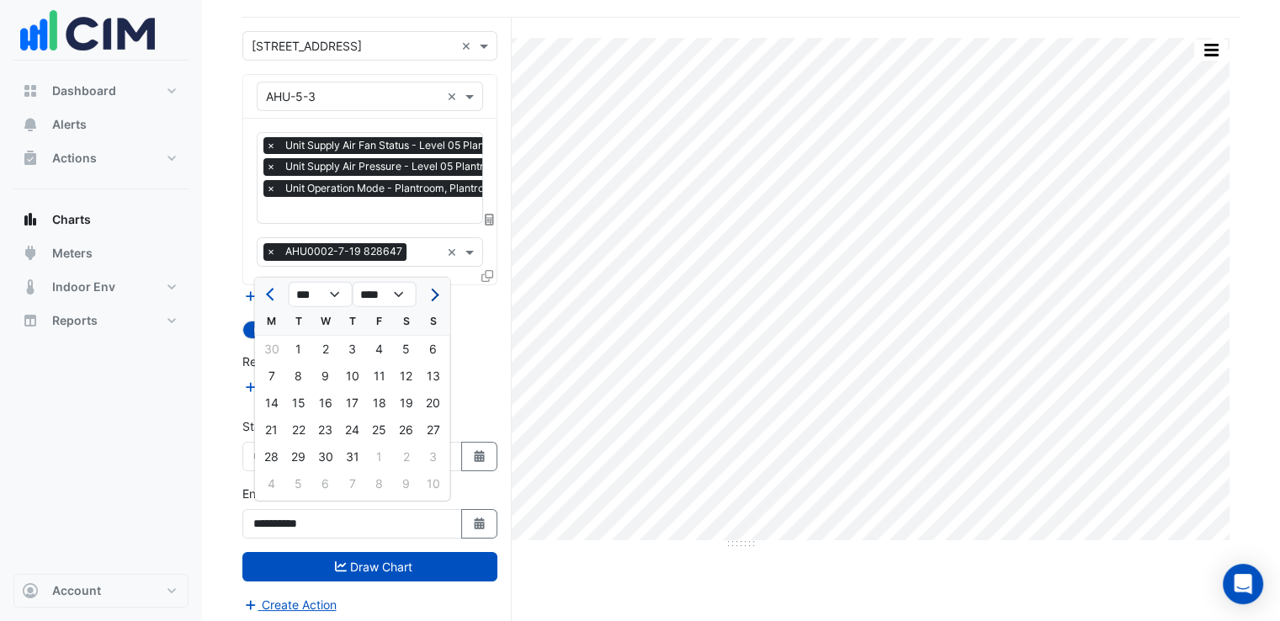
click at [433, 295] on span "Next month" at bounding box center [432, 295] width 13 height 13
select select "*"
click at [432, 383] on div "10" at bounding box center [433, 376] width 27 height 27
type input "**********"
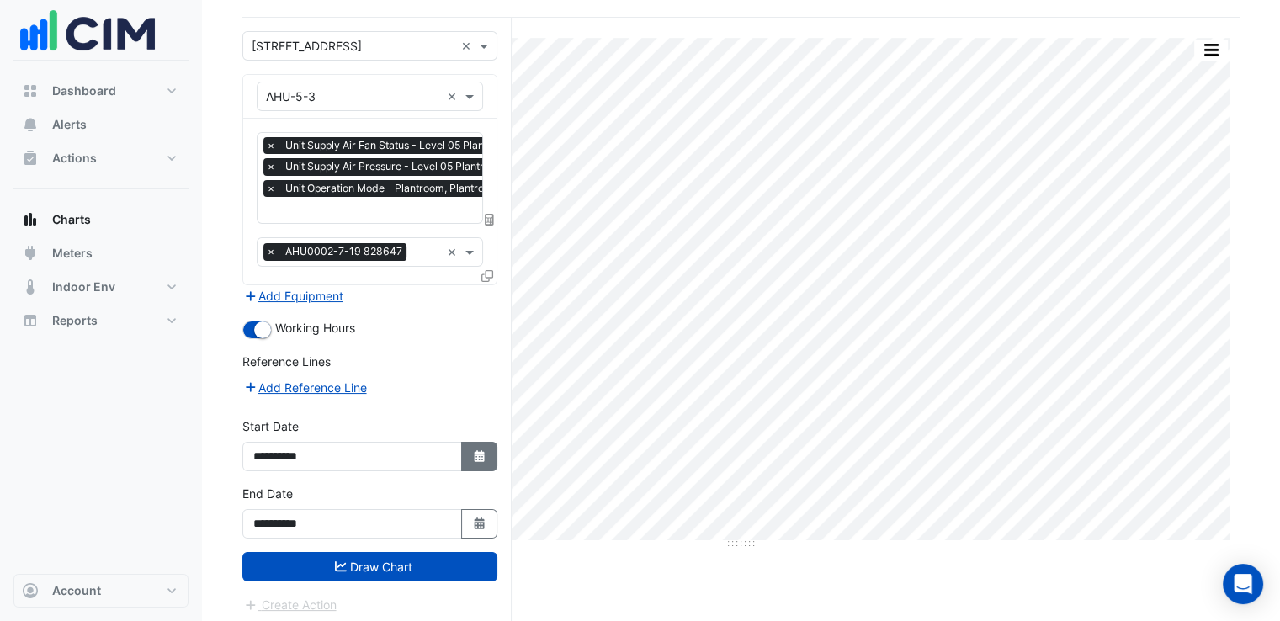
click at [487, 449] on button "Select Date" at bounding box center [479, 456] width 37 height 29
select select "*"
select select "****"
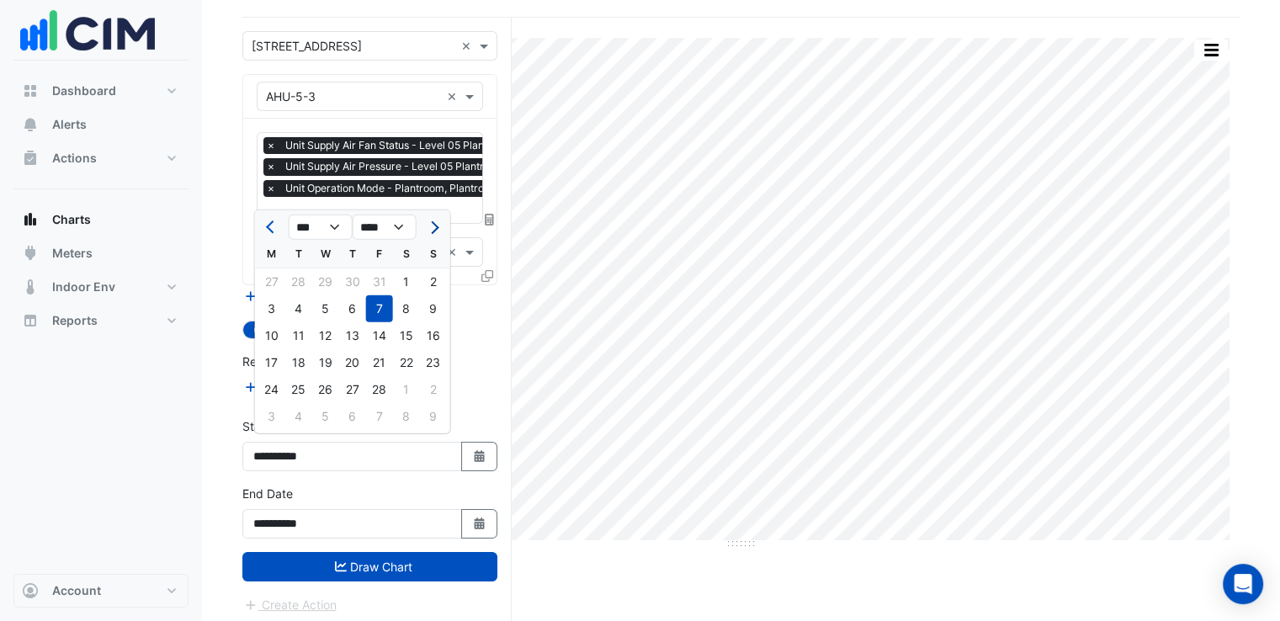
click at [435, 227] on span "Next month" at bounding box center [432, 227] width 13 height 13
click at [438, 229] on button "Next month" at bounding box center [433, 227] width 20 height 27
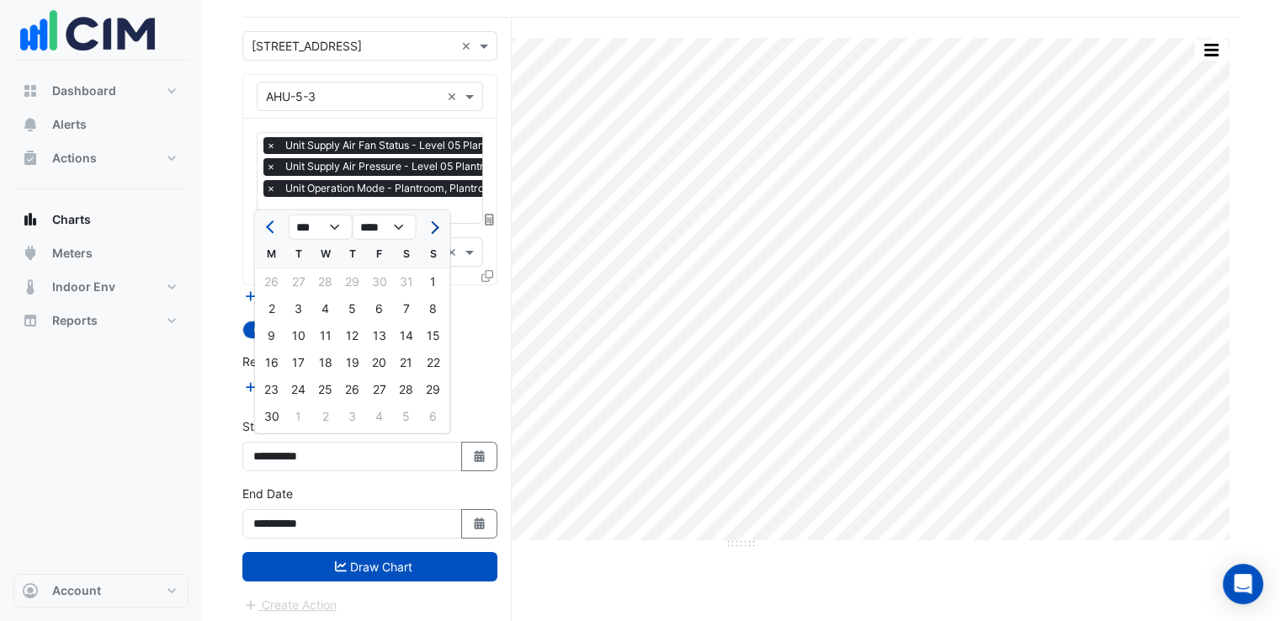
select select "*"
click at [295, 280] on div "1" at bounding box center [298, 282] width 27 height 27
type input "**********"
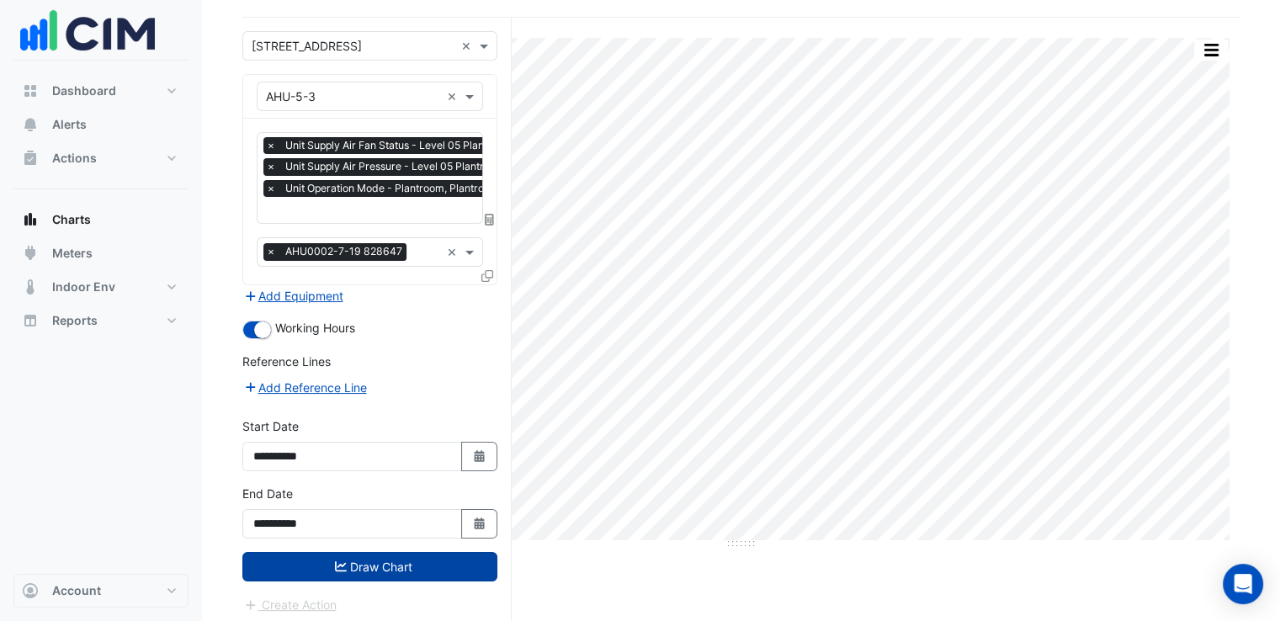
click at [451, 563] on button "Draw Chart" at bounding box center [369, 566] width 255 height 29
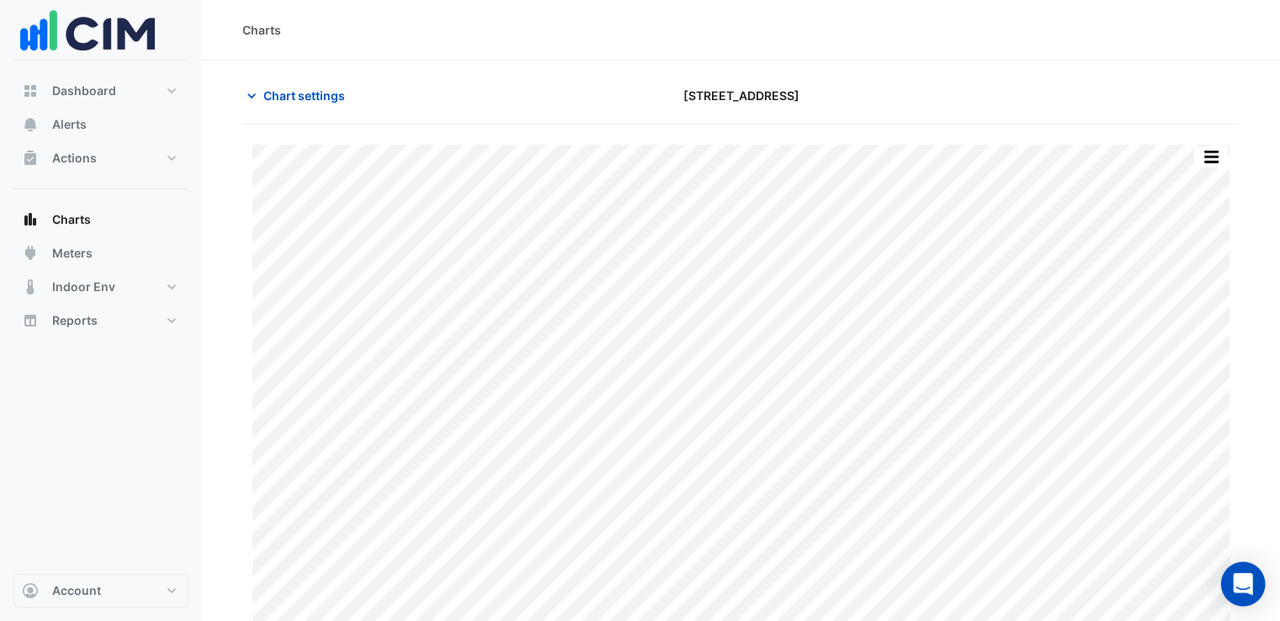
click at [1237, 562] on div "Split by Unit Split All Print Save as JPEG Save as PNG Pivot Data Table Export …" at bounding box center [741, 401] width 998 height 512
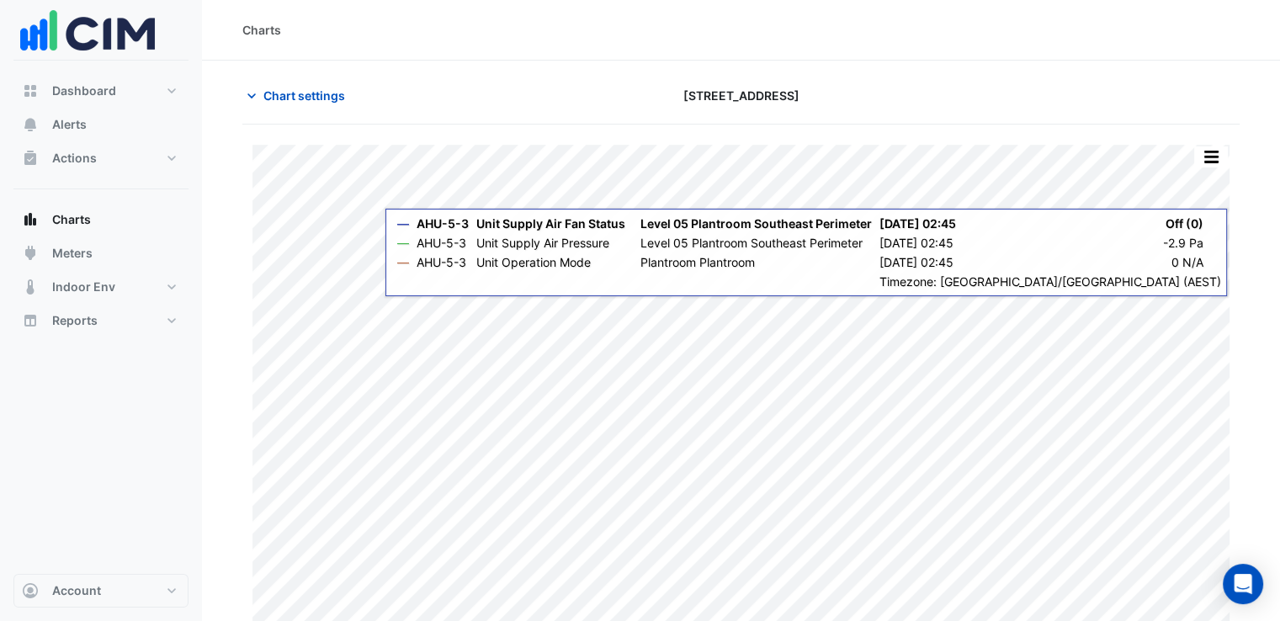
click at [1106, 302] on div "Split by Unit Split All Print Save as JPEG Save as PNG Pivot Data Table Export …" at bounding box center [741, 391] width 998 height 532
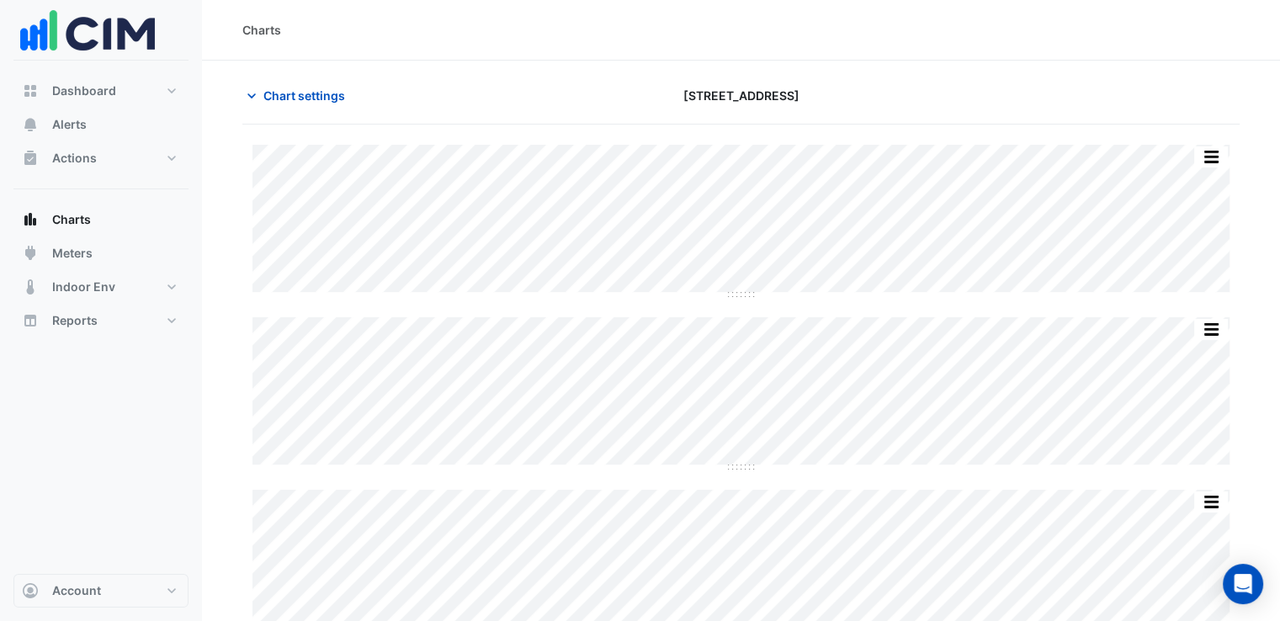
type input "**********"
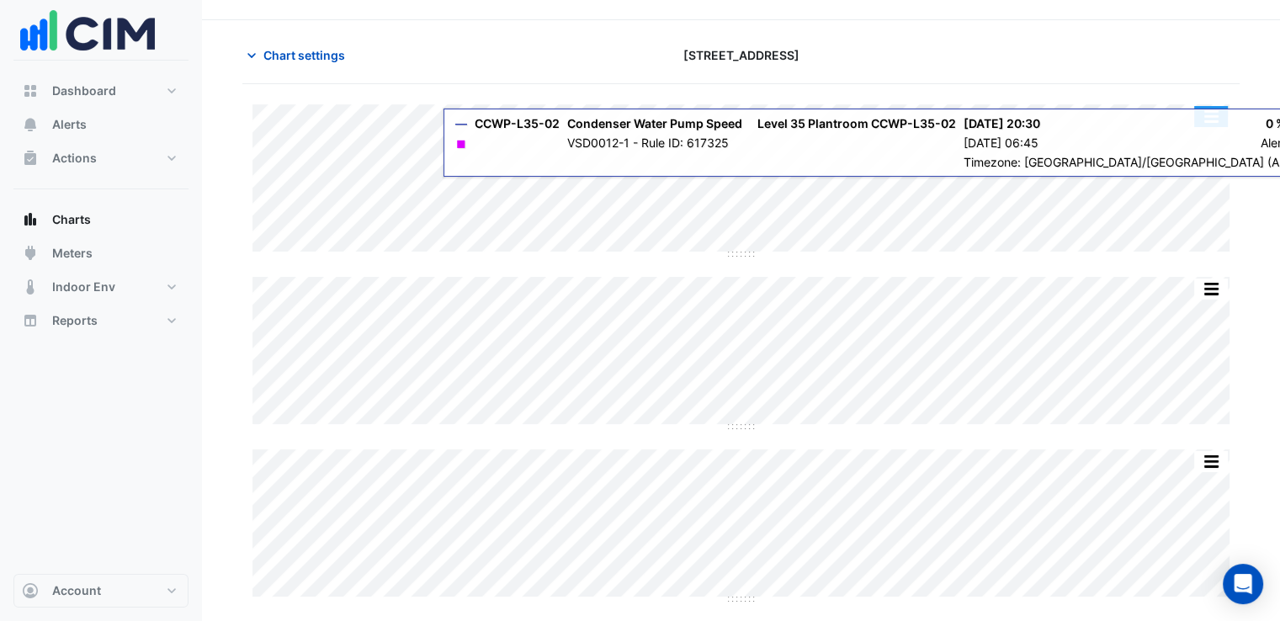
click at [1212, 114] on button "button" at bounding box center [1212, 116] width 34 height 21
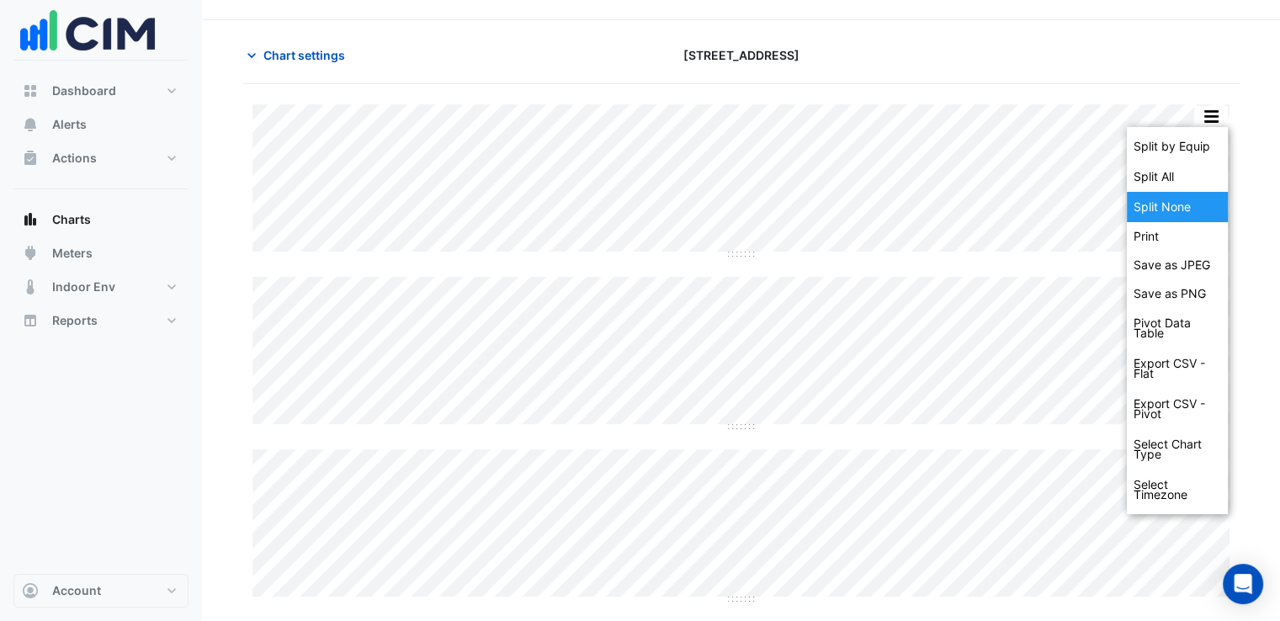
click at [1189, 206] on div "Split None" at bounding box center [1177, 207] width 101 height 30
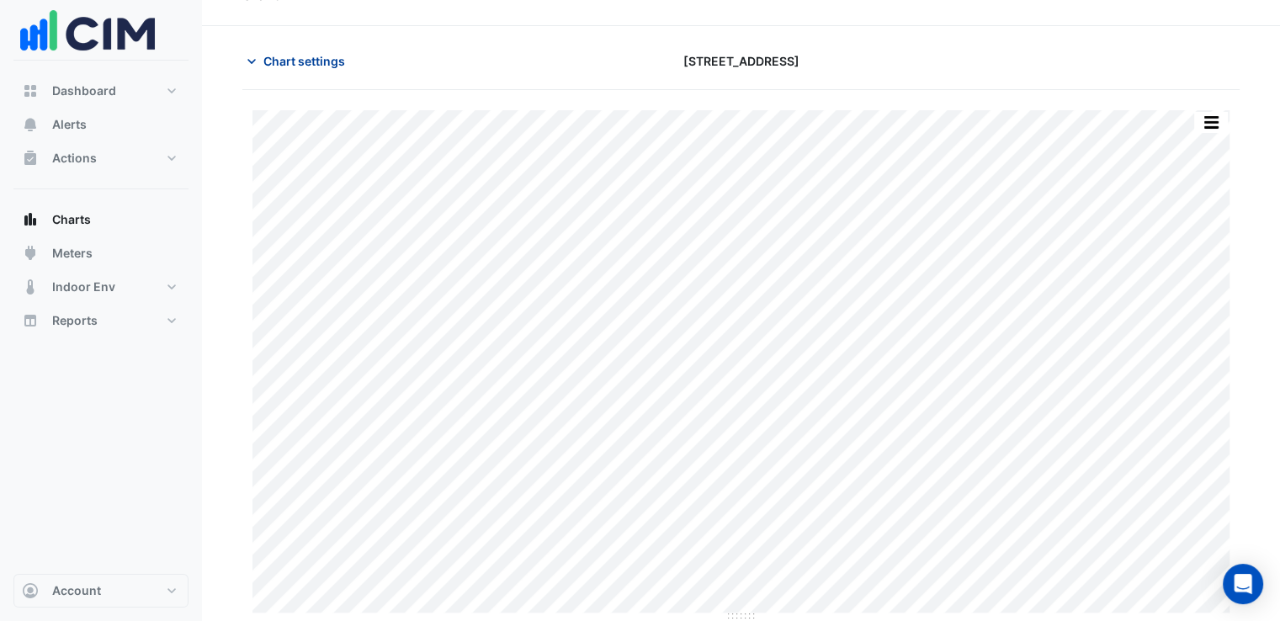
click at [309, 57] on span "Chart settings" at bounding box center [305, 61] width 82 height 18
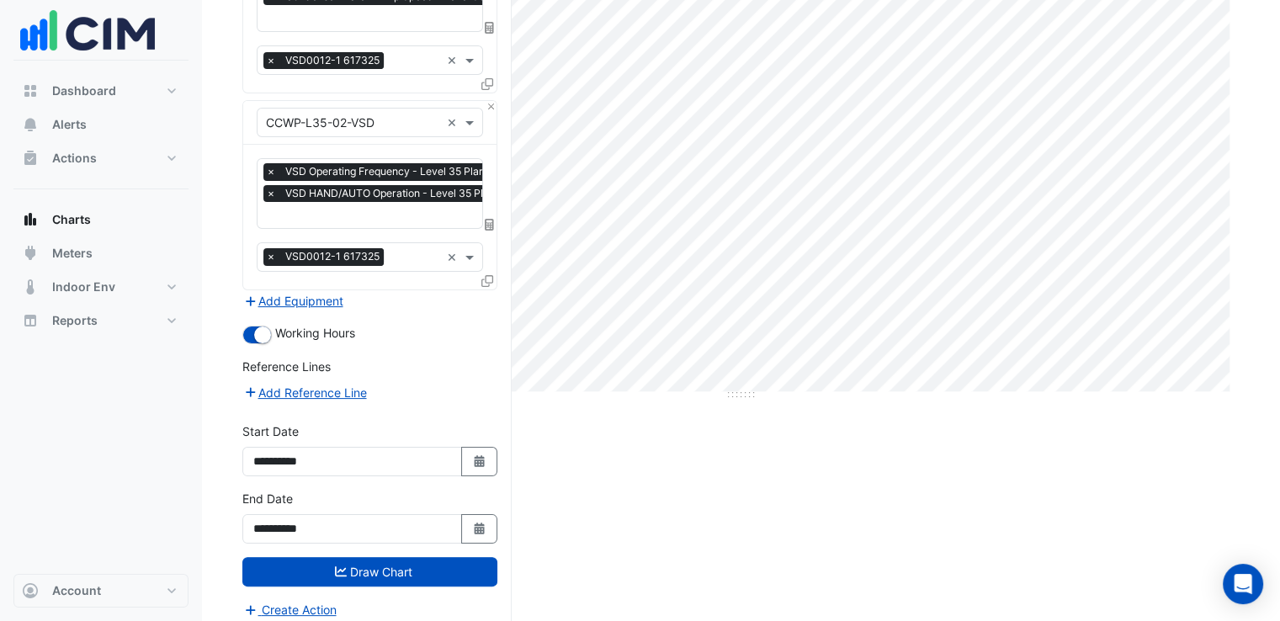
scroll to position [258, 0]
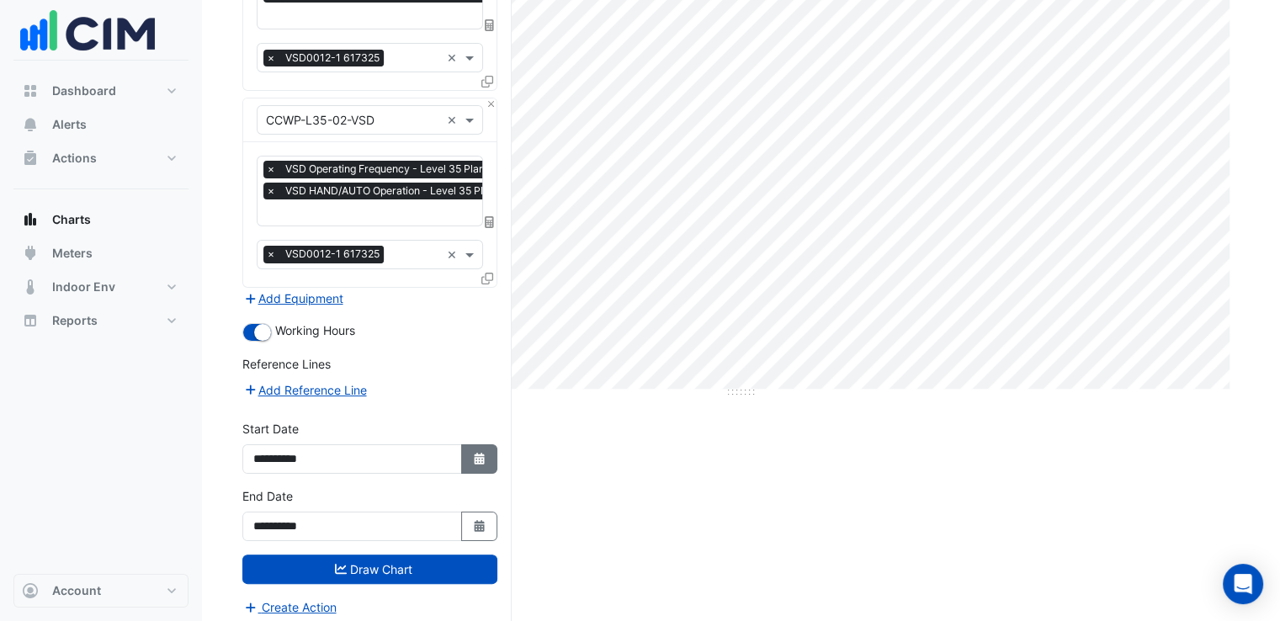
click at [472, 453] on icon "Select Date" at bounding box center [479, 459] width 15 height 12
select select "*"
select select "****"
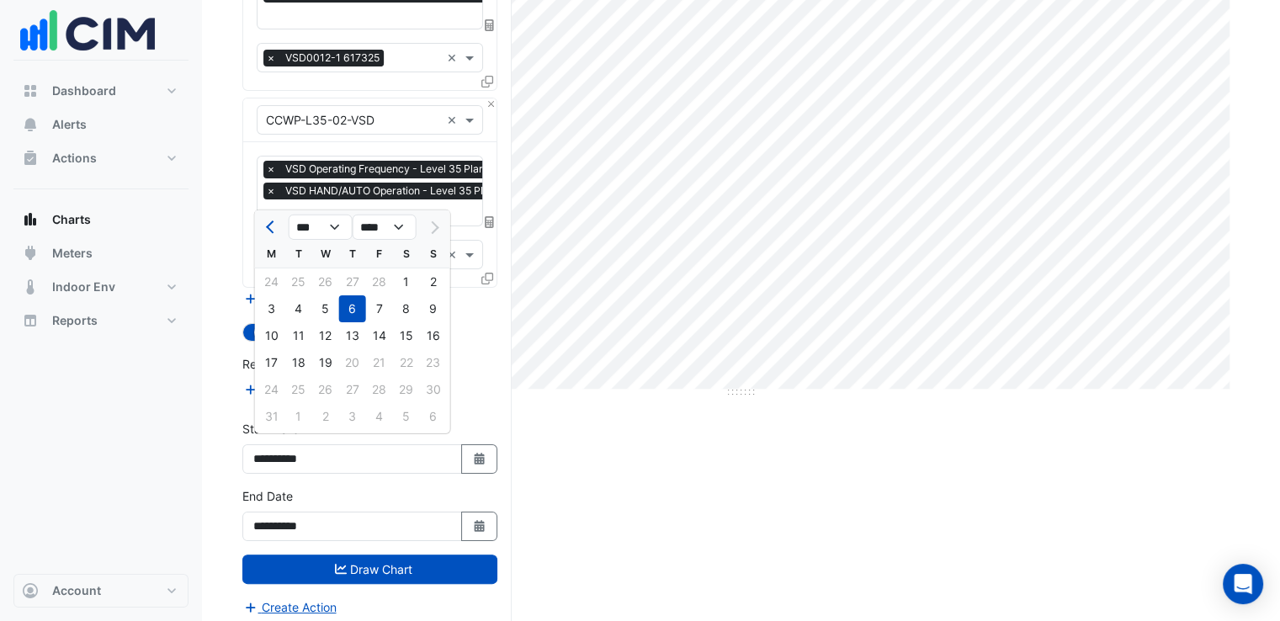
click at [429, 226] on div at bounding box center [434, 227] width 34 height 27
click at [330, 230] on select "*** *** ***" at bounding box center [321, 227] width 64 height 25
click at [289, 215] on select "*** *** ***" at bounding box center [321, 227] width 64 height 25
click at [475, 520] on icon "button" at bounding box center [479, 526] width 10 height 12
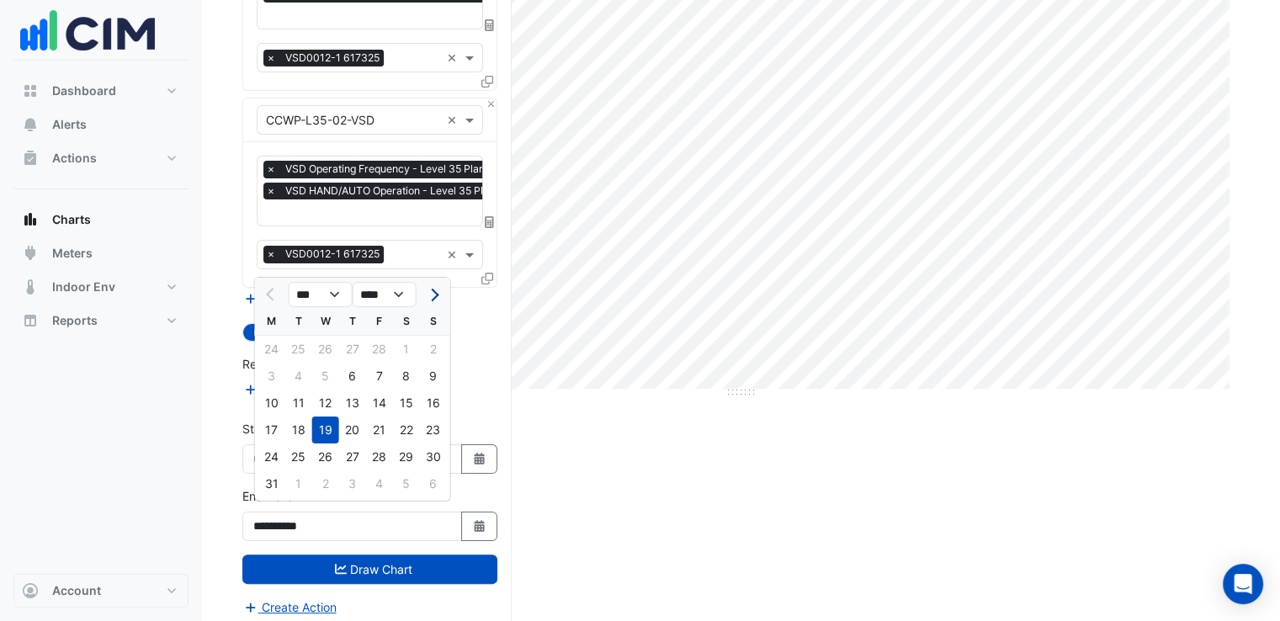
click at [434, 295] on span "Next month" at bounding box center [432, 295] width 13 height 13
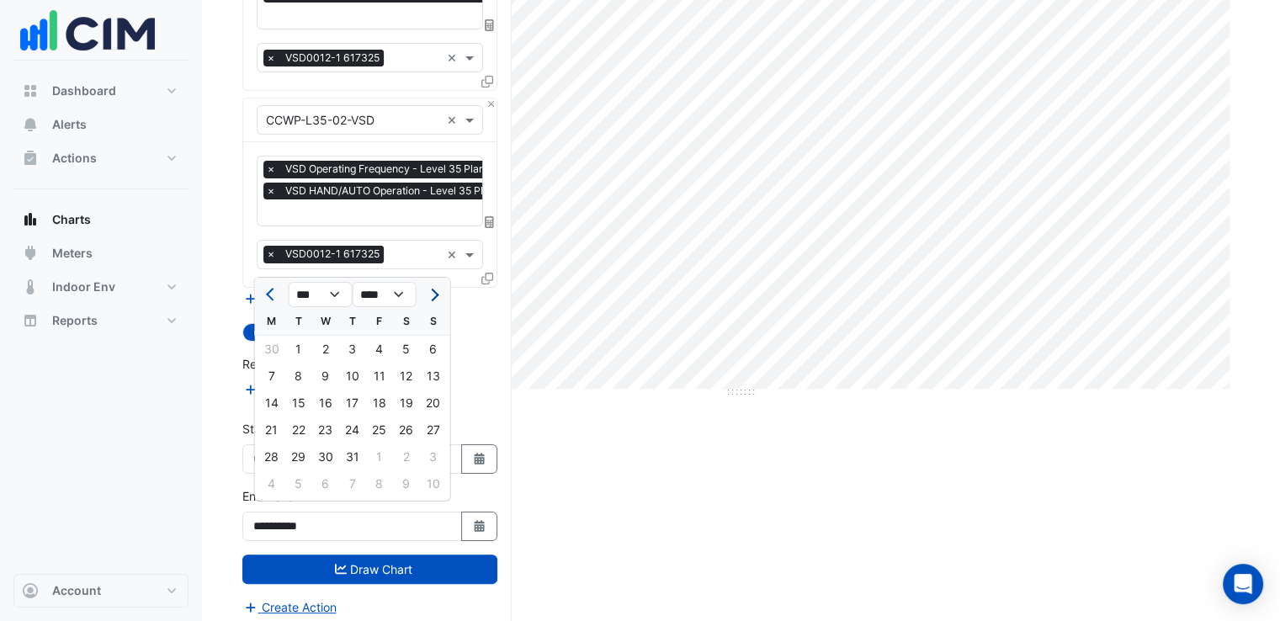
select select "*"
click at [427, 379] on div "10" at bounding box center [433, 376] width 27 height 27
type input "**********"
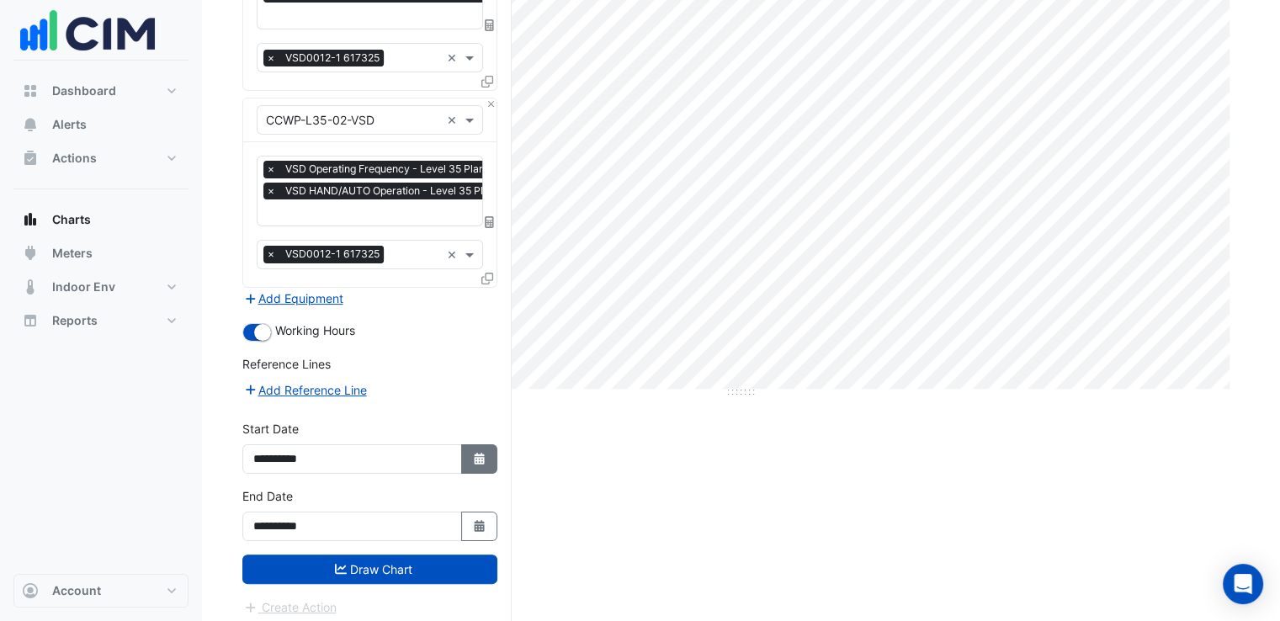
click at [487, 445] on button "Select Date" at bounding box center [479, 459] width 37 height 29
select select "*"
select select "****"
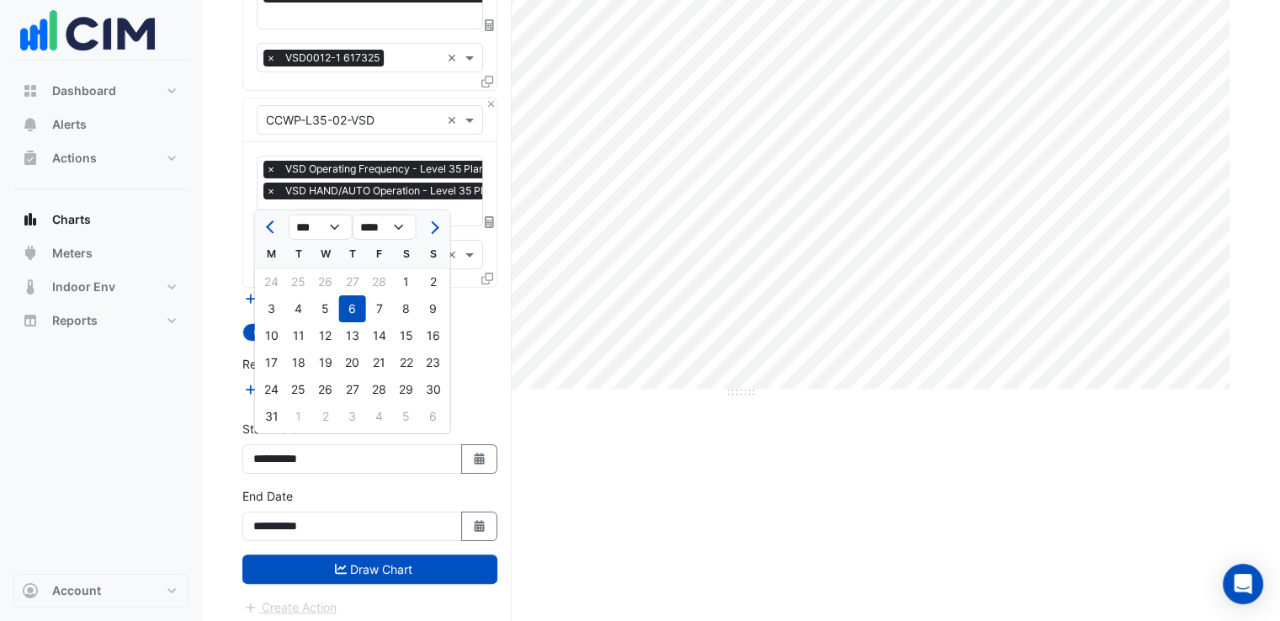
click at [424, 241] on div "S" at bounding box center [433, 254] width 27 height 27
click at [434, 232] on button "Next month" at bounding box center [433, 227] width 20 height 27
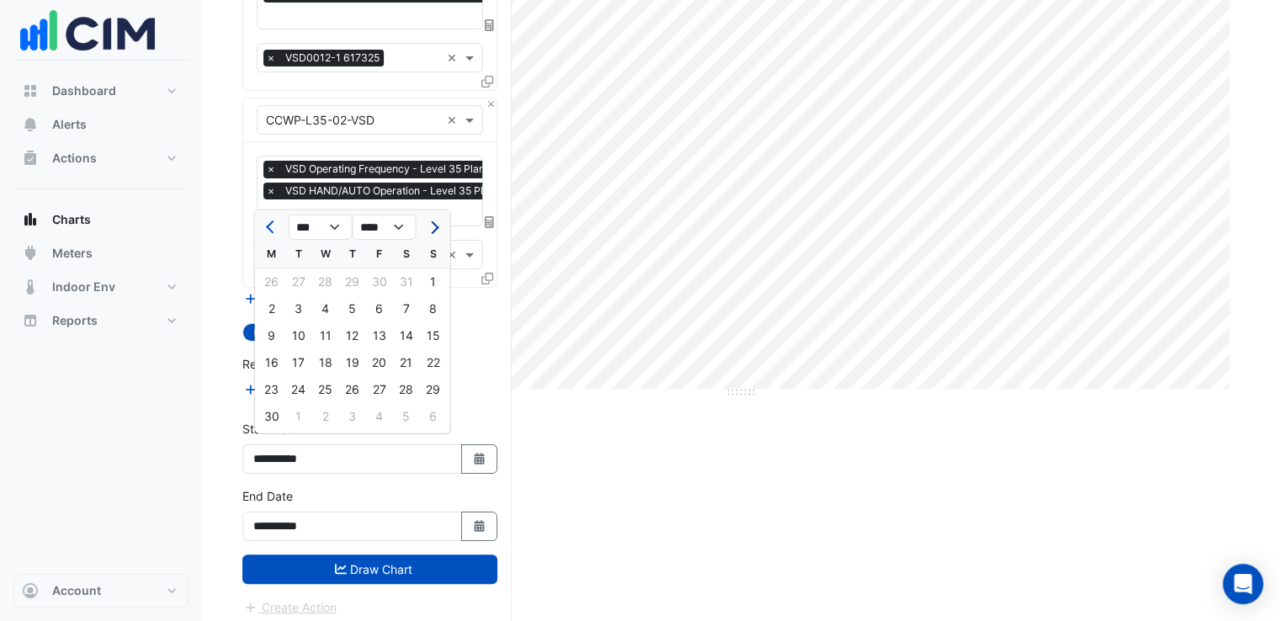
select select "*"
click at [294, 289] on div "1" at bounding box center [298, 282] width 27 height 27
type input "**********"
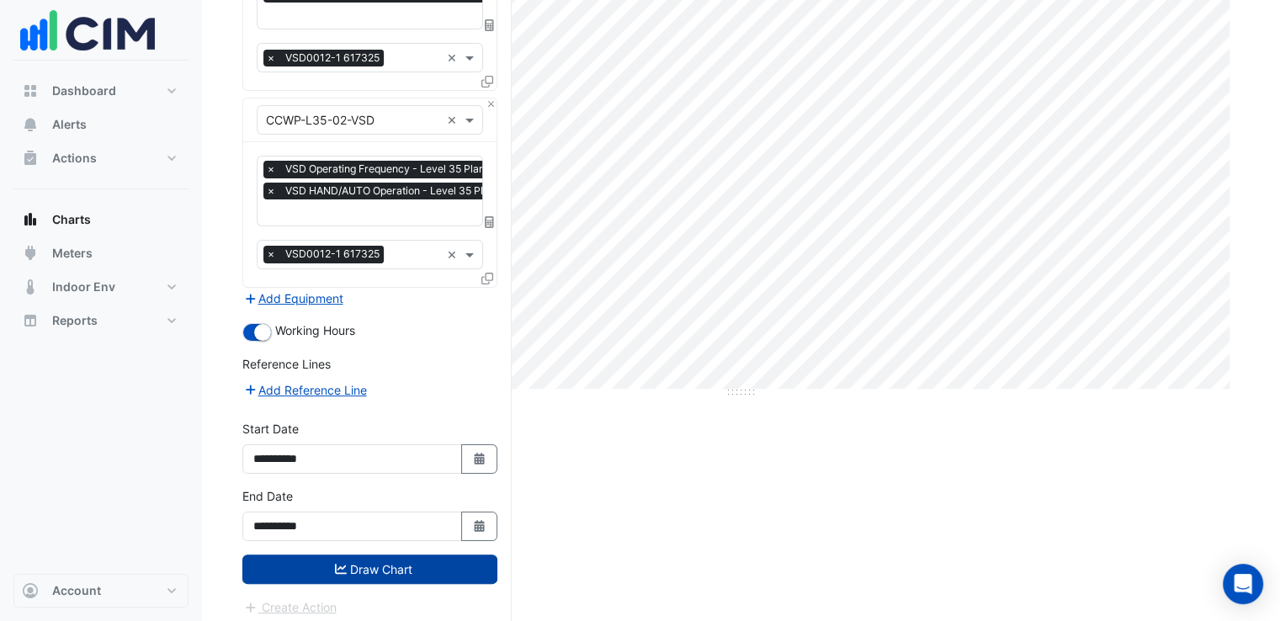
click at [436, 562] on button "Draw Chart" at bounding box center [369, 569] width 255 height 29
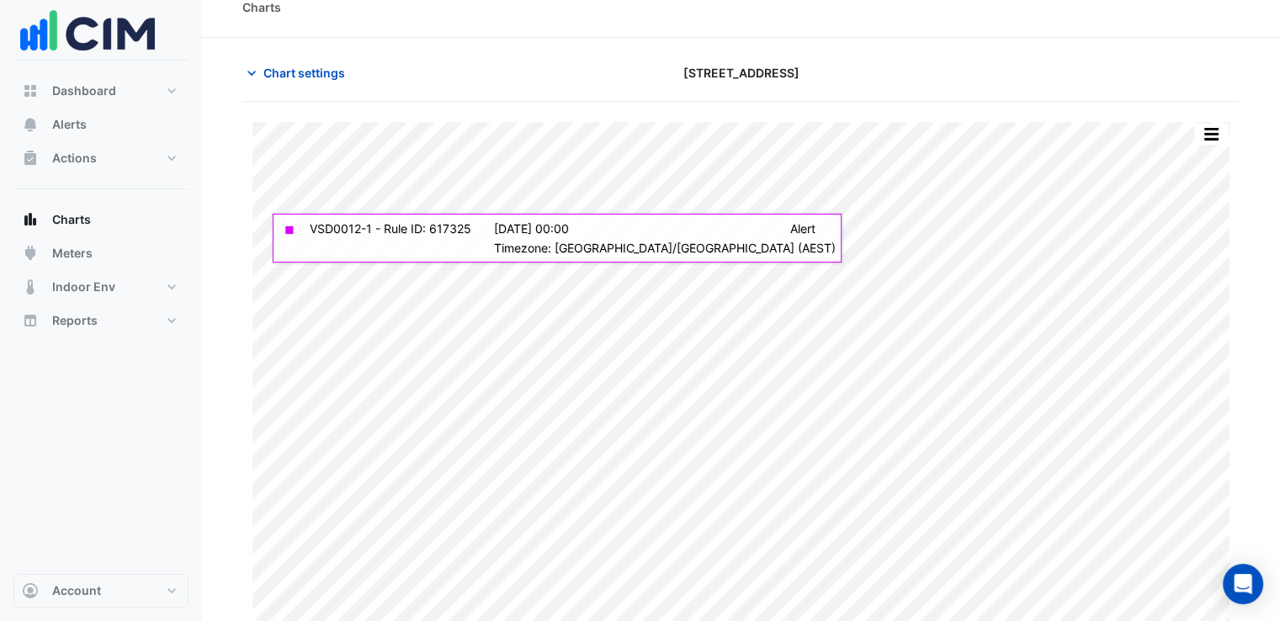
scroll to position [35, 0]
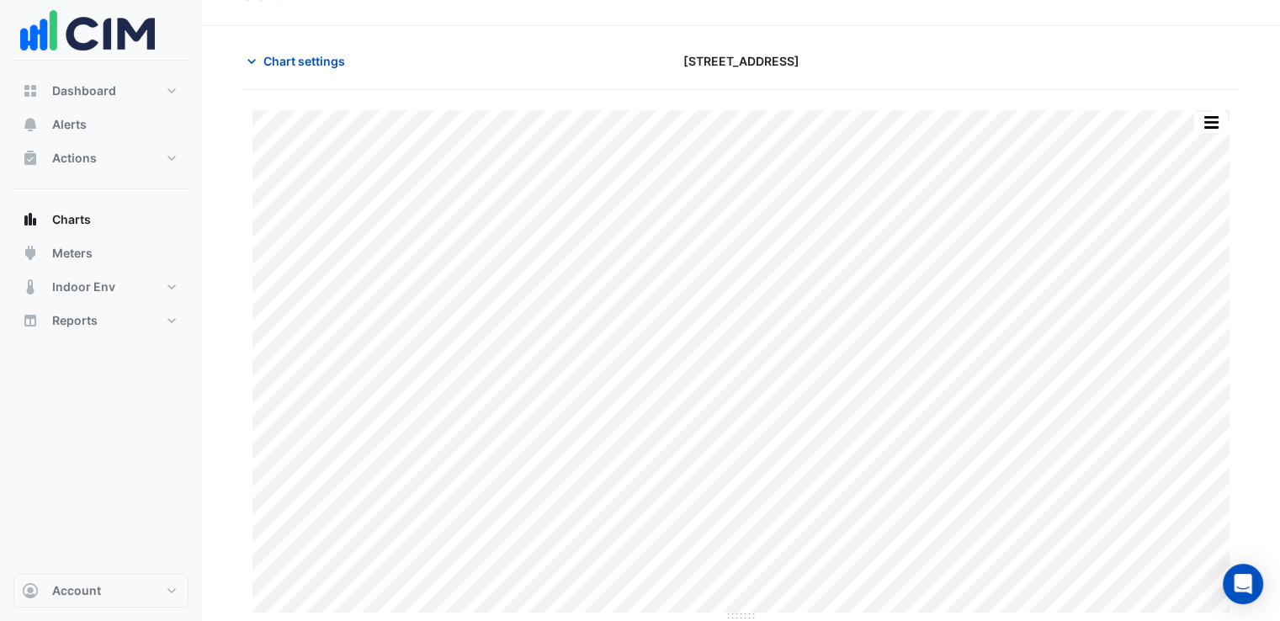
click at [1231, 538] on div "Split by Equip Split by Unit Split All Print Save as JPEG Save as PNG Pivot Dat…" at bounding box center [741, 366] width 998 height 512
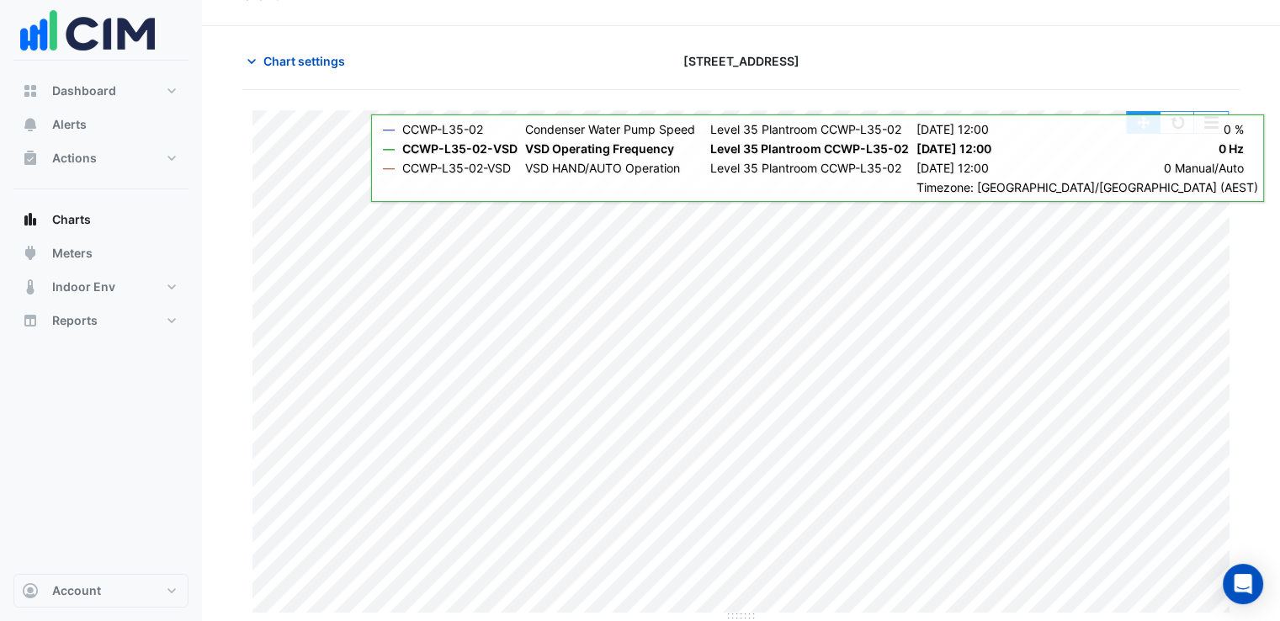
click at [1141, 122] on button "button" at bounding box center [1144, 122] width 34 height 21
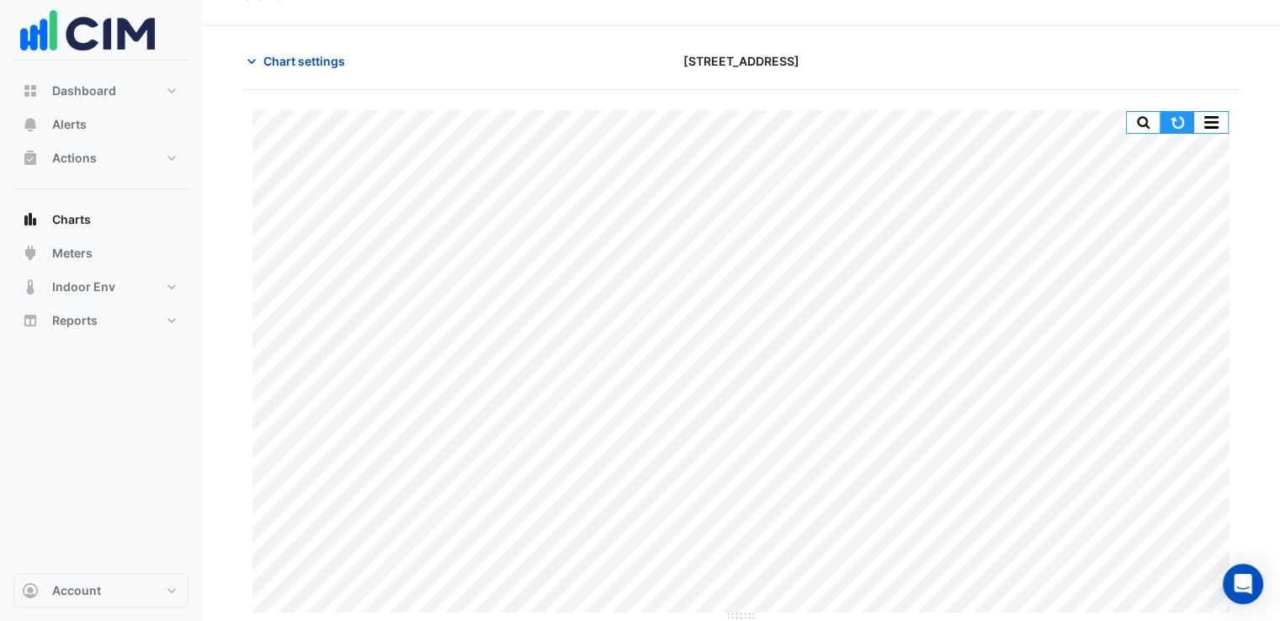
click at [1179, 125] on button "button" at bounding box center [1178, 122] width 34 height 21
